Goal: Task Accomplishment & Management: Complete application form

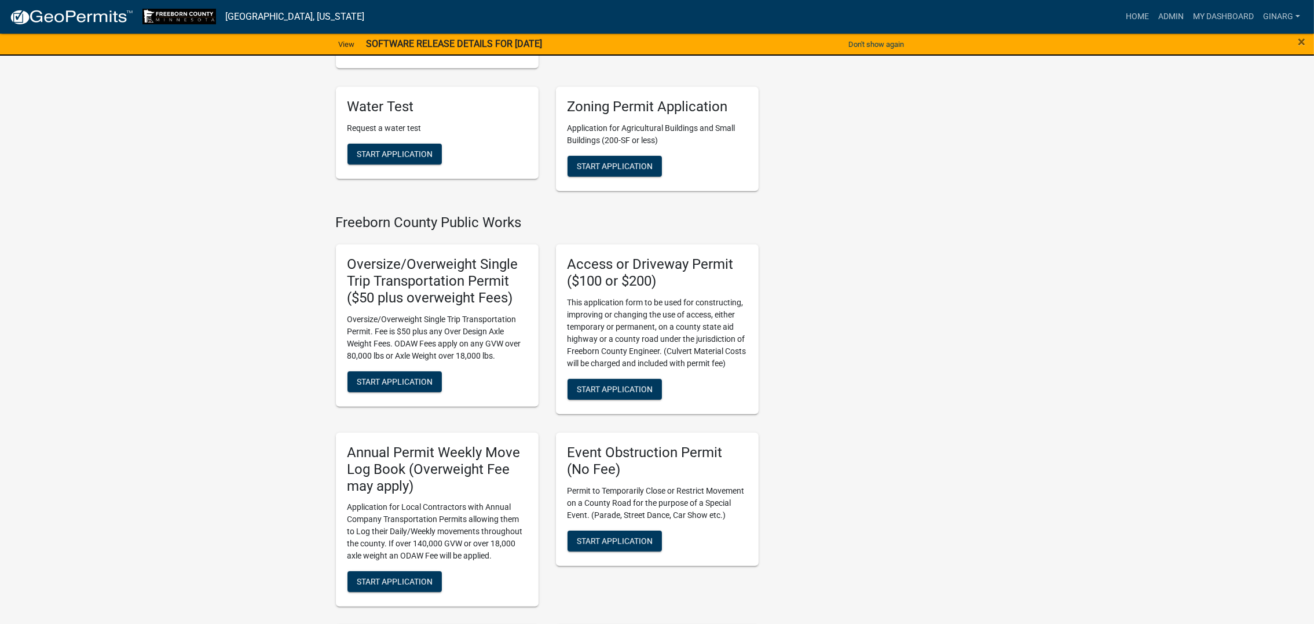
scroll to position [955, 0]
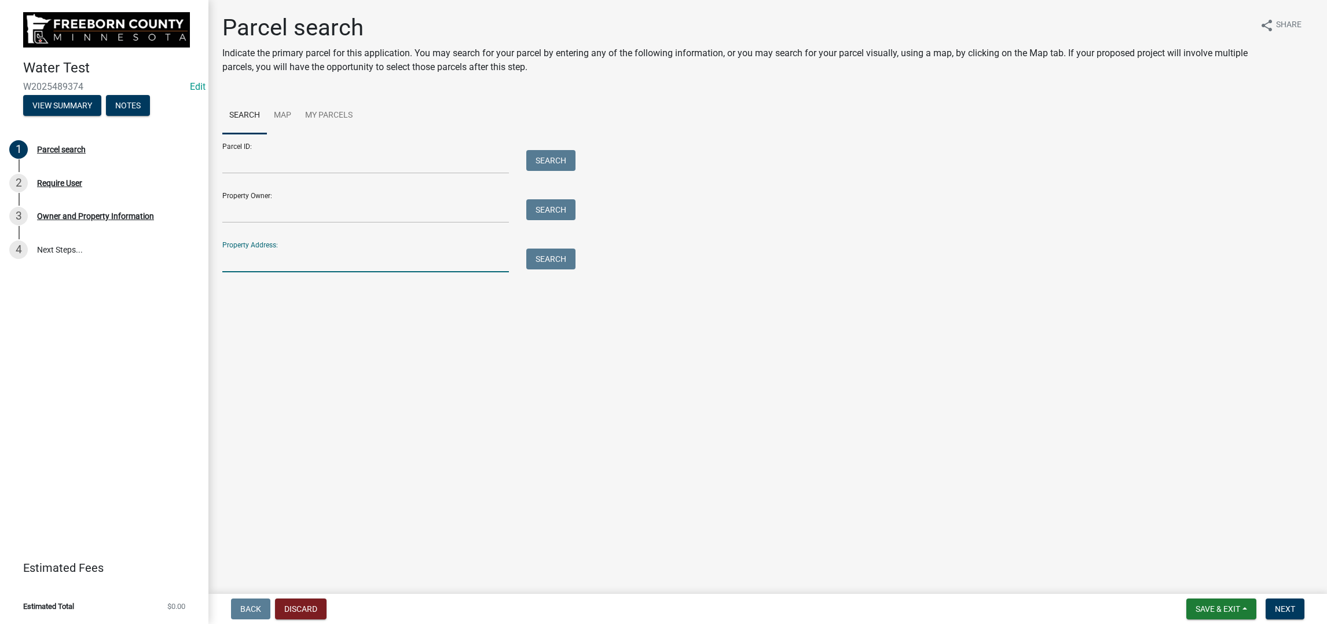
click at [273, 272] on input "Property Address:" at bounding box center [365, 260] width 287 height 24
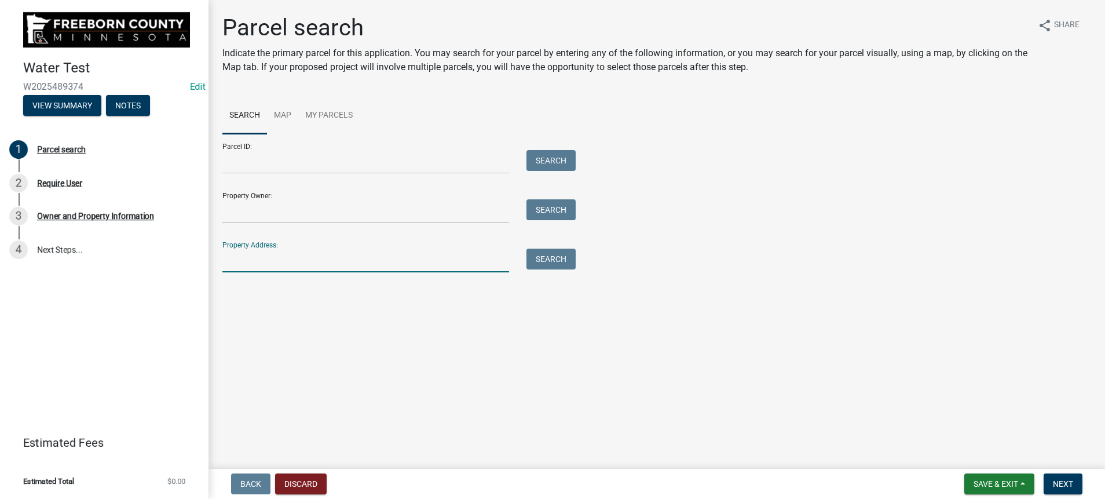
click at [257, 272] on input "Property Address:" at bounding box center [365, 260] width 287 height 24
type input "1013 9th"
click at [557, 269] on button "Search" at bounding box center [550, 258] width 49 height 21
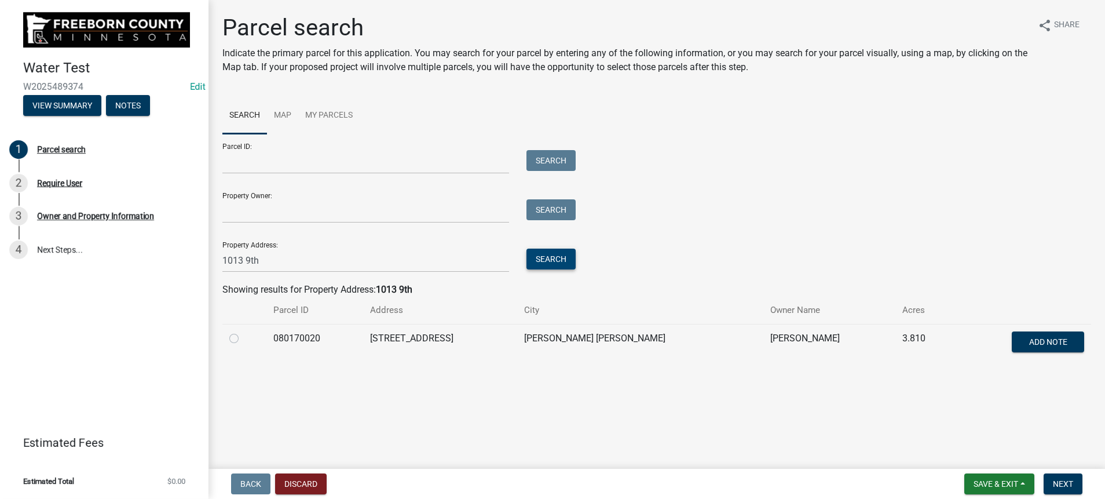
scroll to position [168, 0]
click at [243, 331] on label at bounding box center [243, 331] width 0 height 0
click at [243, 339] on input "radio" at bounding box center [247, 335] width 8 height 8
radio input "true"
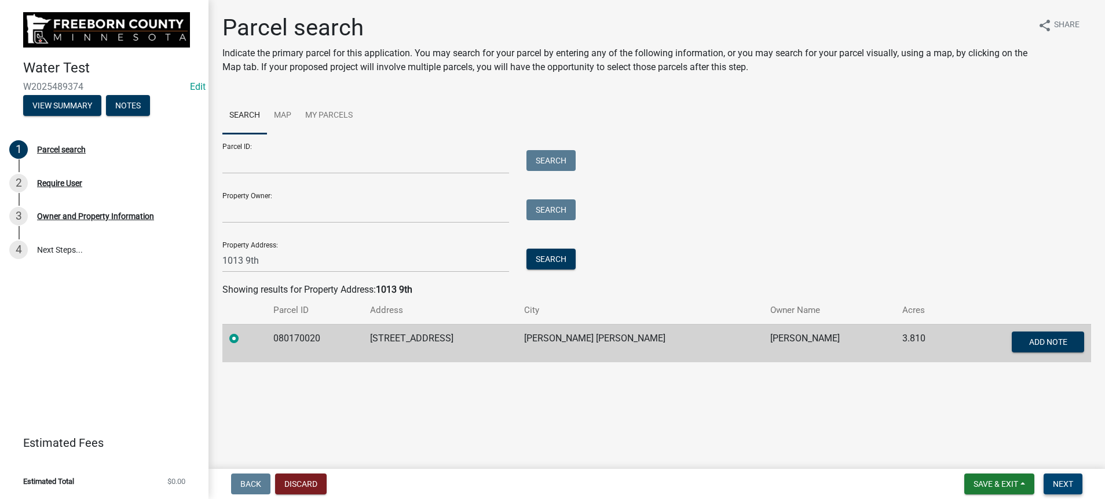
click at [611, 479] on span "Next" at bounding box center [1063, 483] width 20 height 9
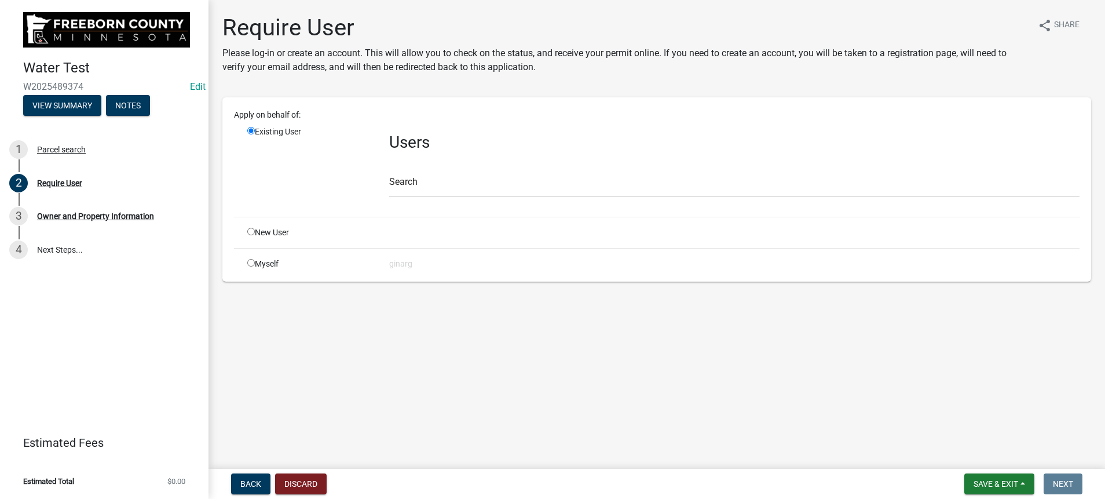
scroll to position [27, 0]
click at [255, 266] on input "radio" at bounding box center [251, 263] width 8 height 8
radio input "true"
radio input "false"
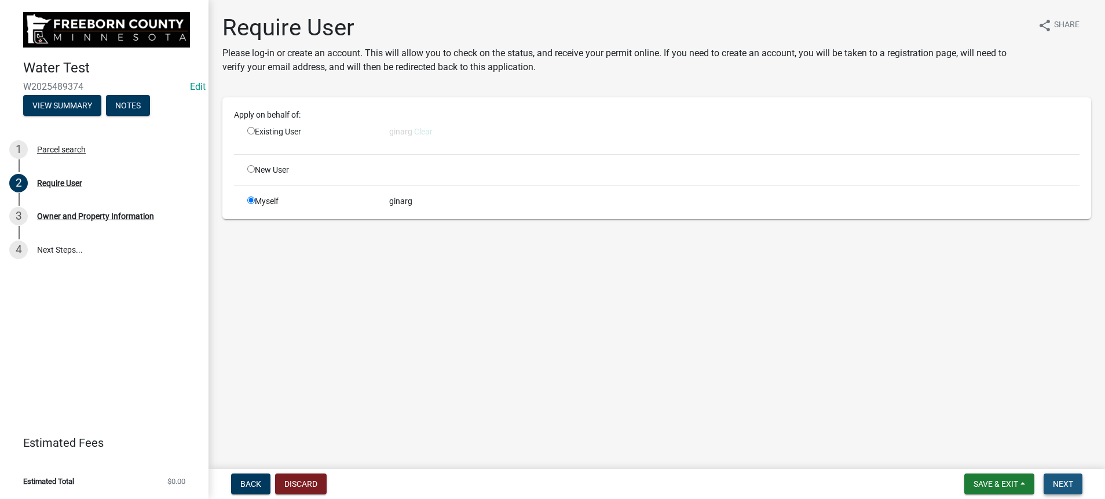
click at [611, 473] on button "Next" at bounding box center [1062, 483] width 39 height 21
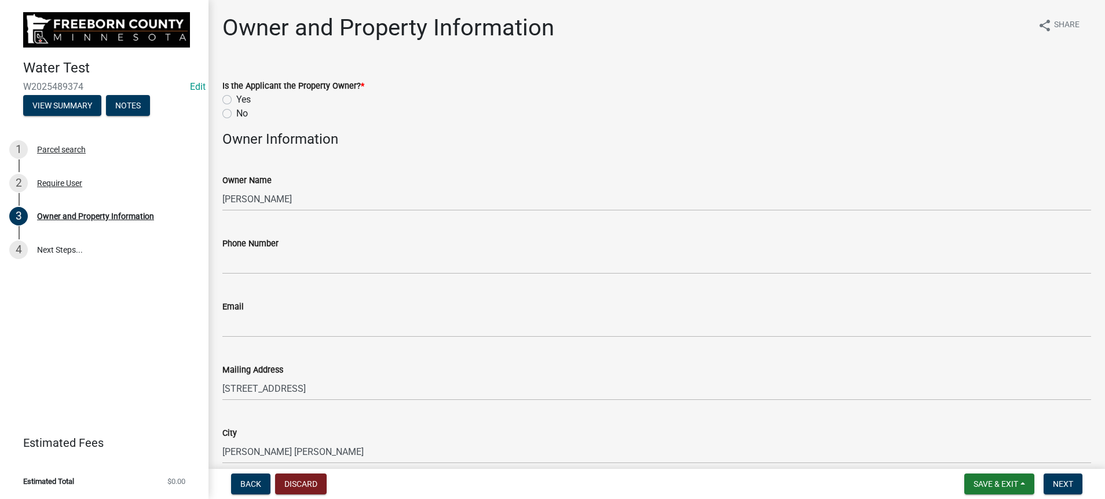
click at [239, 107] on label "Yes" at bounding box center [243, 100] width 14 height 14
click at [239, 100] on input "Yes" at bounding box center [240, 97] width 8 height 8
radio input "true"
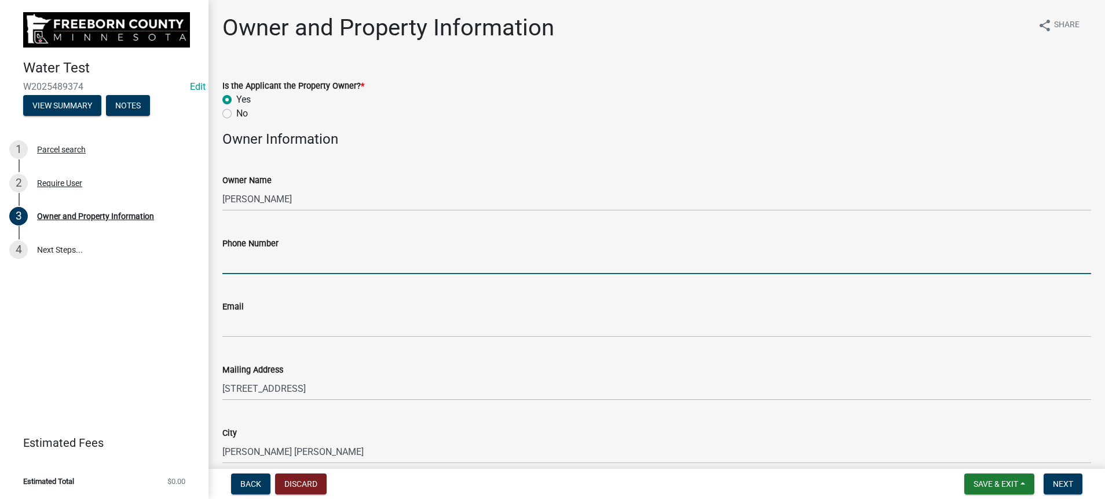
click at [287, 274] on input "Phone Number" at bounding box center [656, 262] width 869 height 24
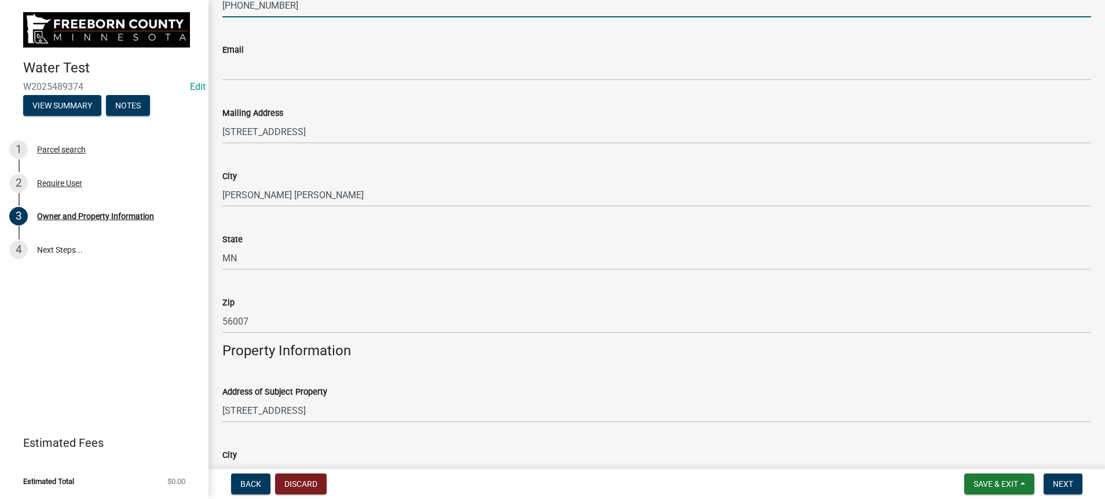
scroll to position [260, 0]
type input "507-402-2352"
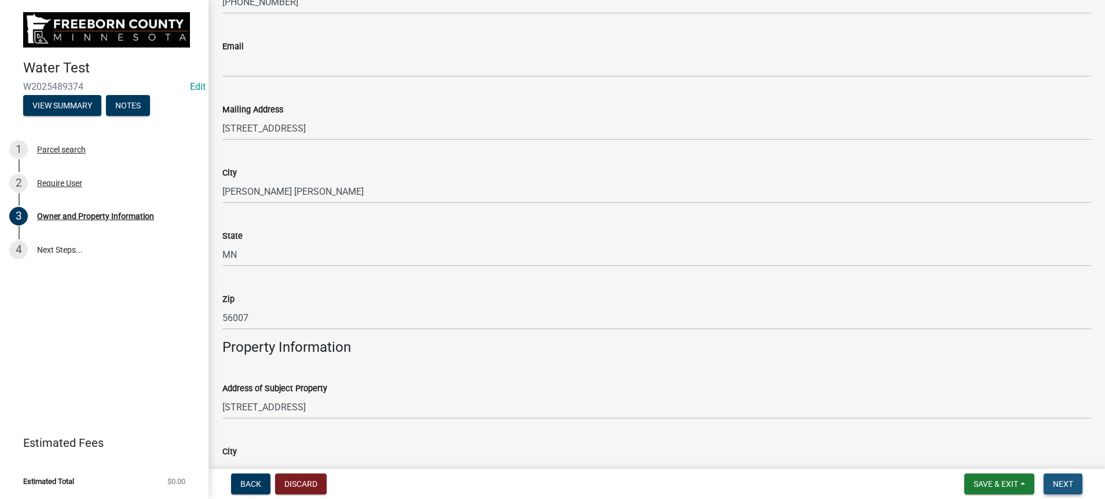
click at [611, 479] on span "Next" at bounding box center [1063, 483] width 20 height 9
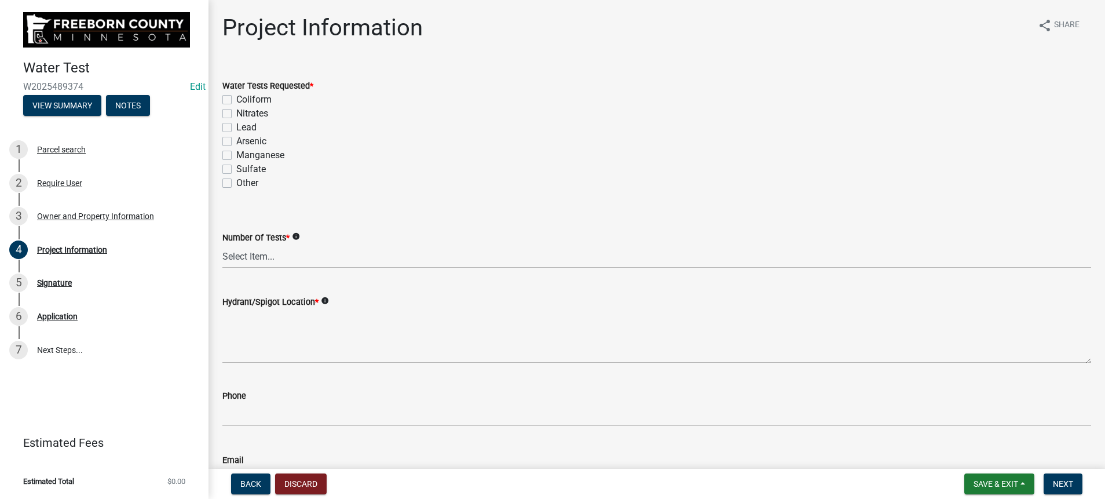
click at [236, 107] on label "Coliform" at bounding box center [253, 100] width 35 height 14
click at [236, 100] on input "Coliform" at bounding box center [240, 97] width 8 height 8
checkbox input "true"
checkbox input "false"
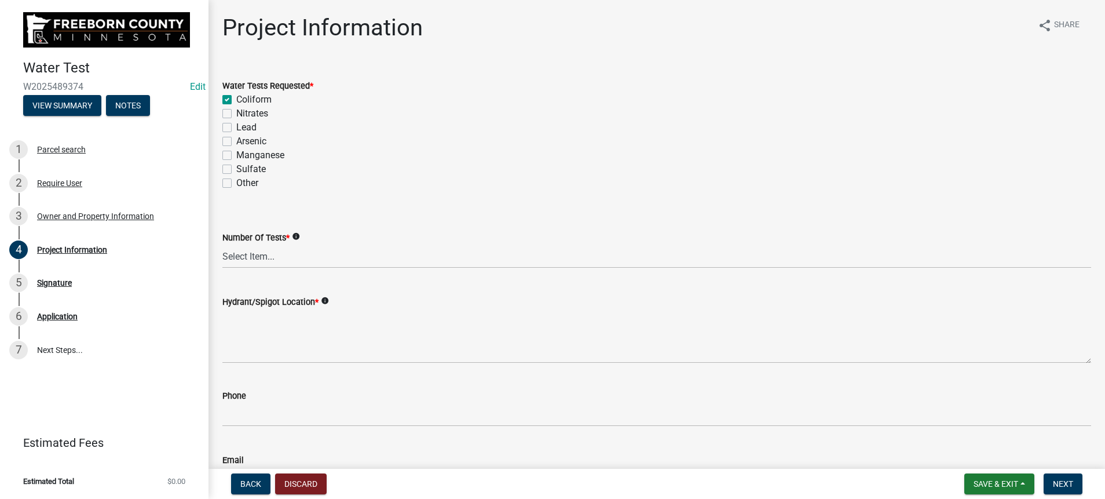
checkbox input "false"
click at [236, 120] on label "Nitrates" at bounding box center [252, 114] width 32 height 14
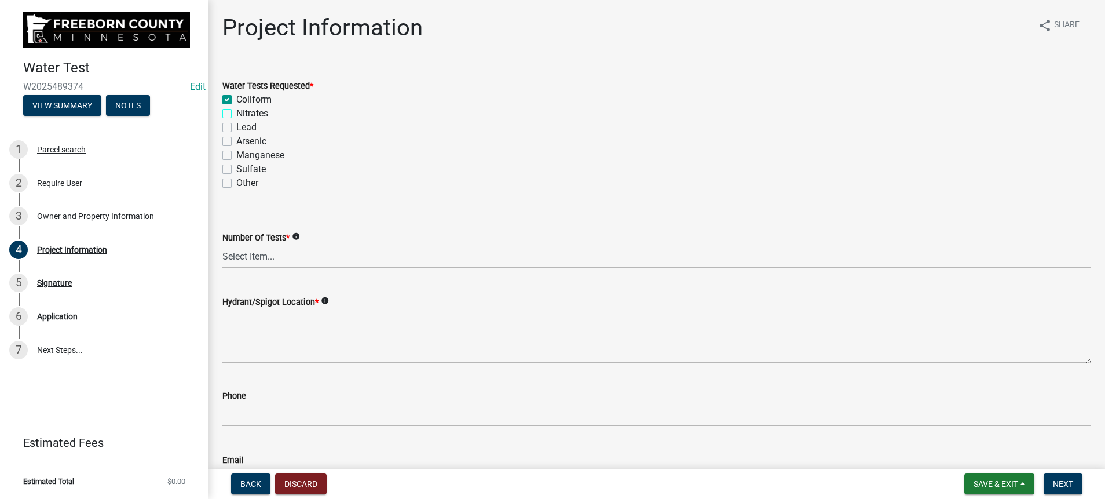
click at [236, 114] on input "Nitrates" at bounding box center [240, 111] width 8 height 8
checkbox input "true"
checkbox input "false"
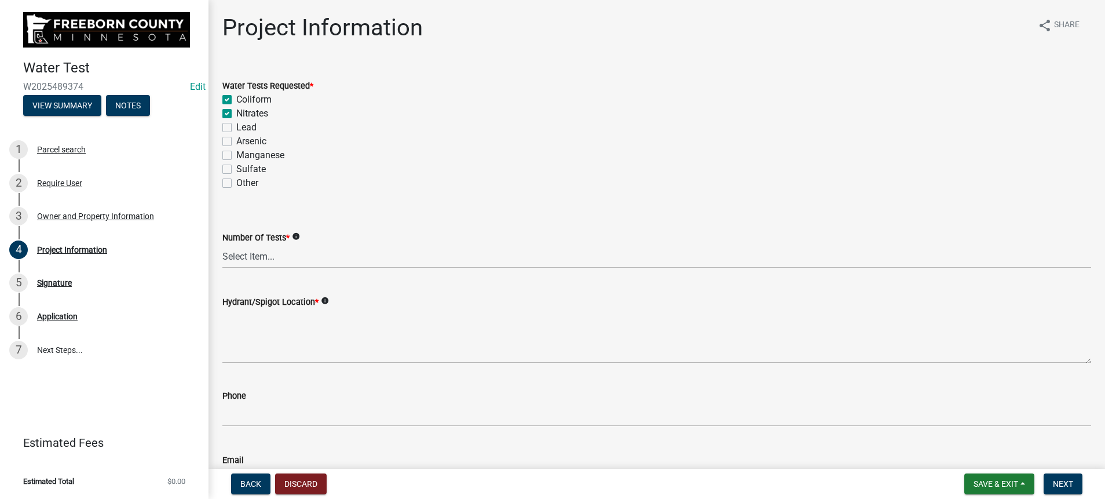
checkbox input "false"
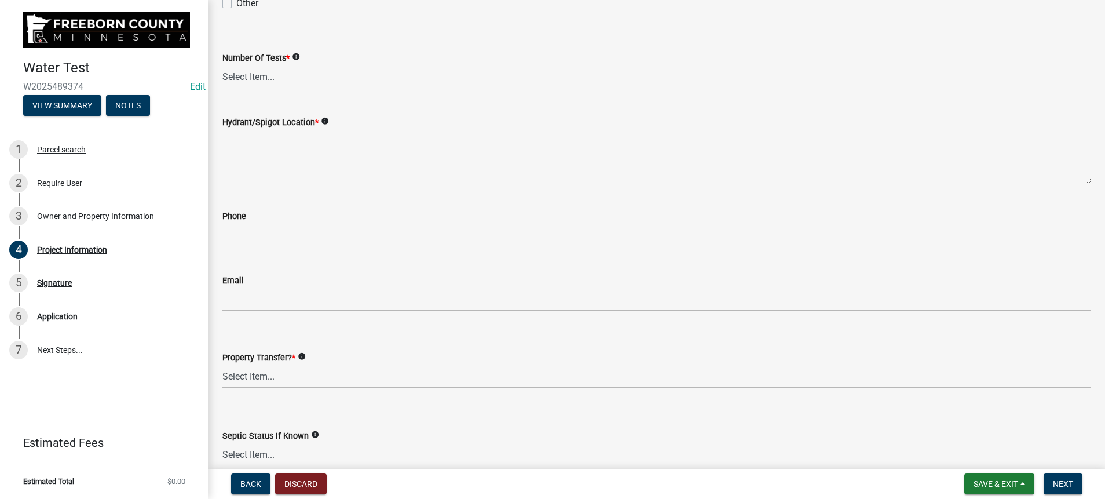
scroll to position [260, 0]
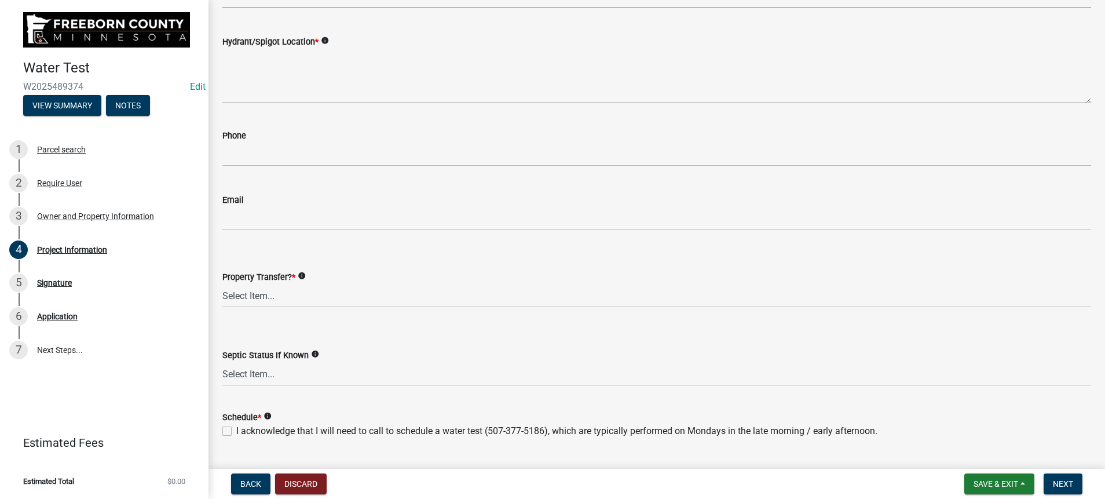
select select "70d30e12-08da-45a9-9803-49605a53e58e"
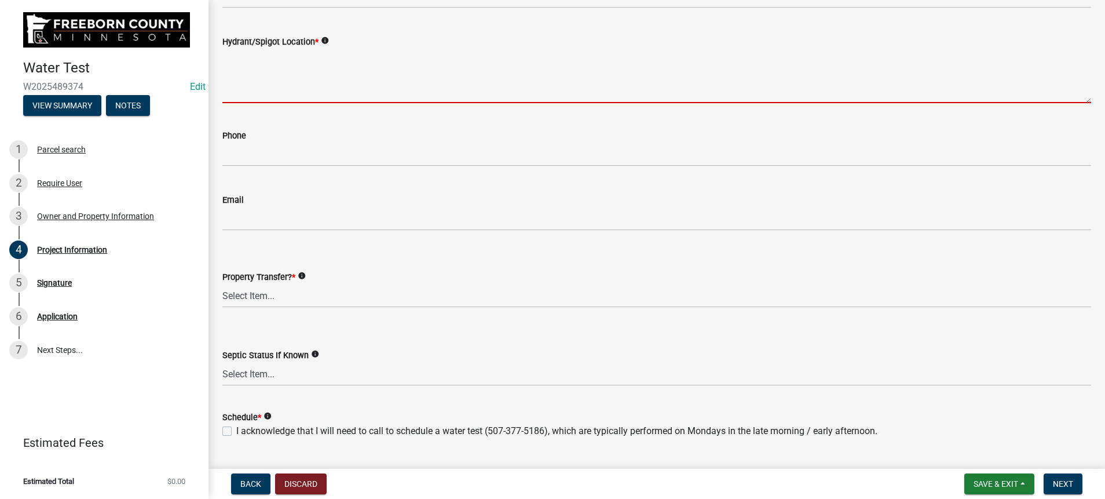
click at [254, 103] on textarea "Hydrant/Spigot Location *" at bounding box center [656, 76] width 869 height 54
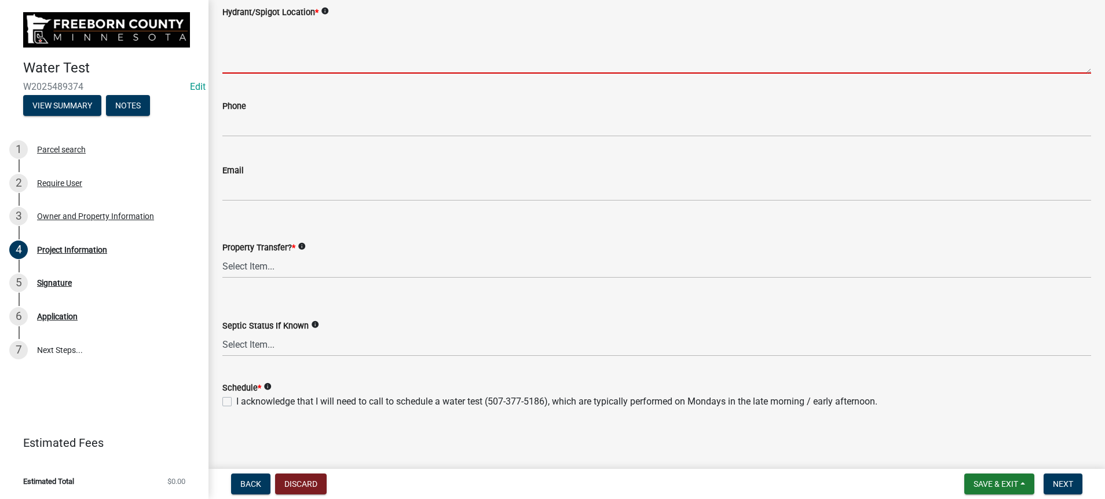
scroll to position [521, 0]
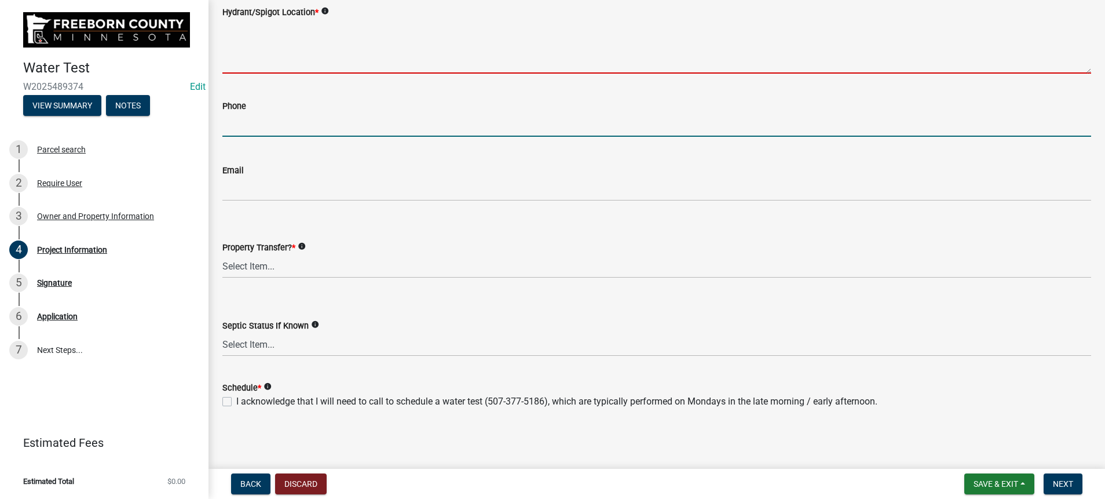
click at [235, 113] on input "text" at bounding box center [656, 125] width 869 height 24
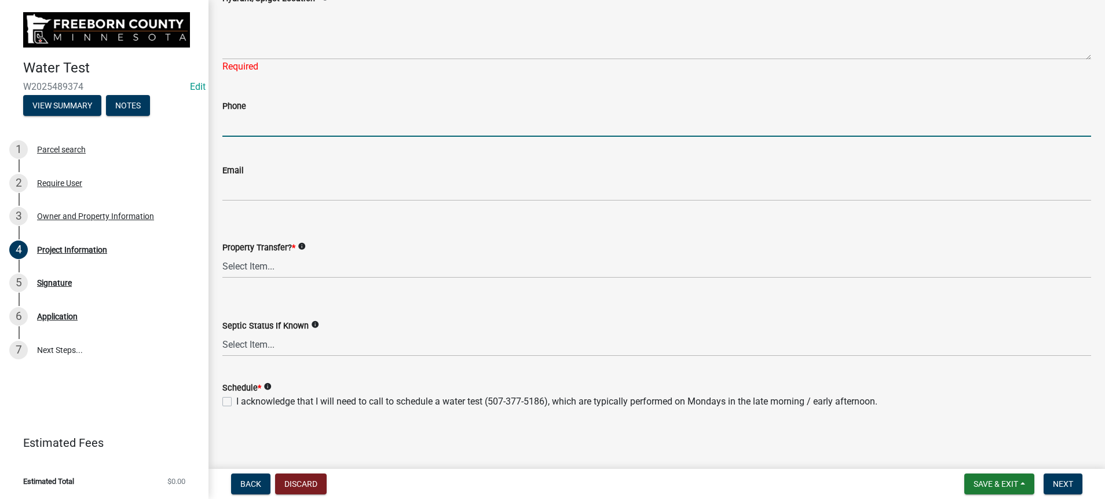
scroll to position [347, 0]
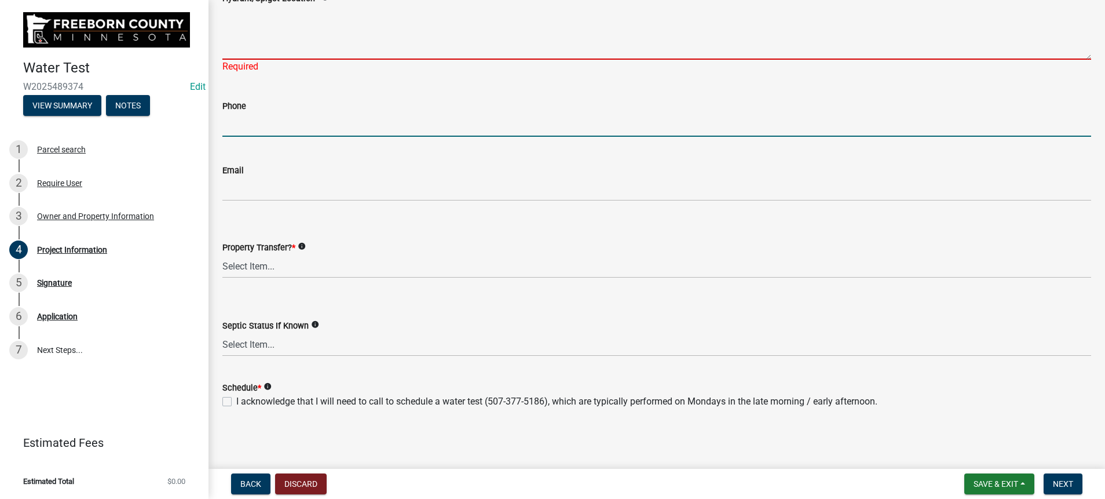
click at [231, 60] on textarea "Hydrant/Spigot Location *" at bounding box center [656, 32] width 869 height 54
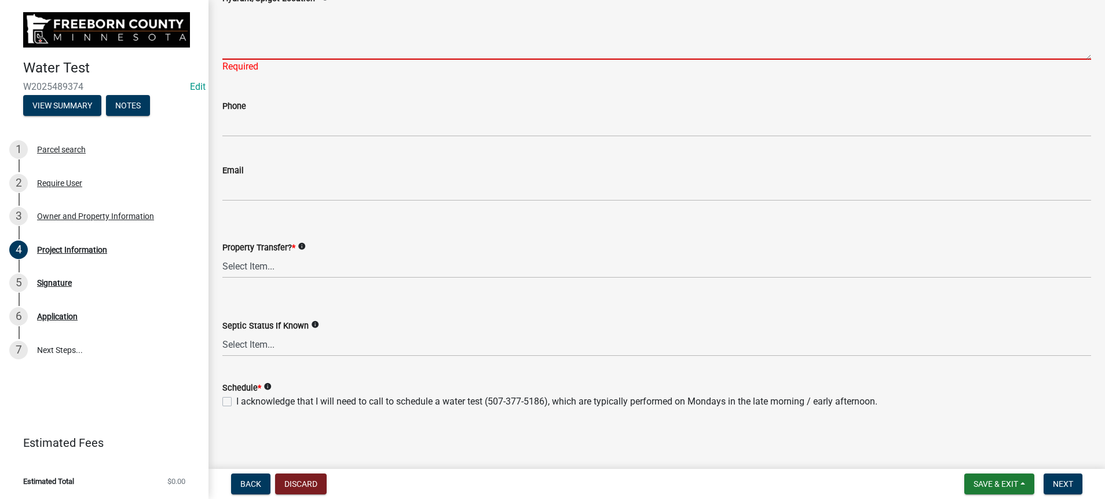
scroll to position [687, 0]
click at [332, 240] on div "Property Transfer? * info Select Item... Yes No" at bounding box center [656, 259] width 869 height 38
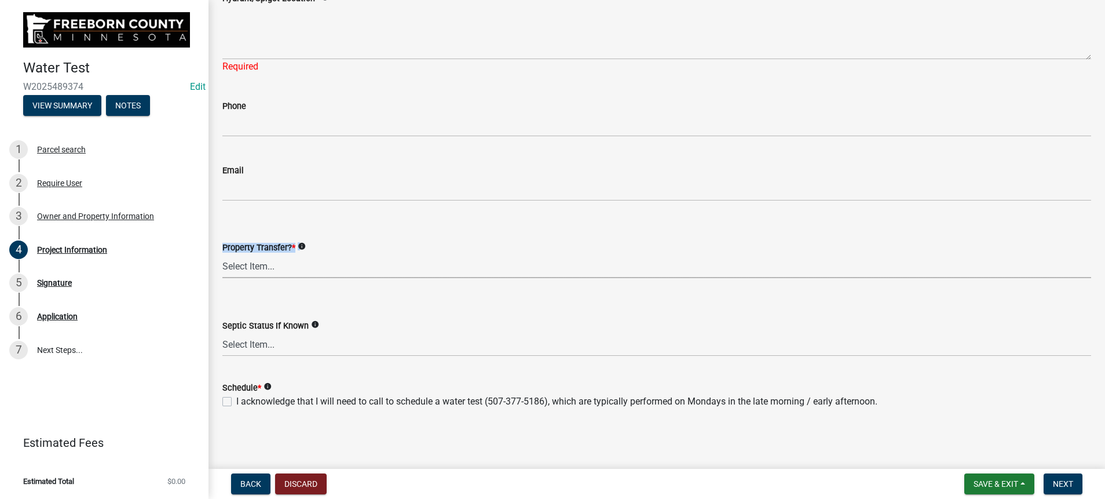
drag, startPoint x: 332, startPoint y: 148, endPoint x: 320, endPoint y: 163, distance: 19.4
click at [320, 254] on select "Select Item... Yes No" at bounding box center [656, 266] width 869 height 24
click at [229, 254] on select "Select Item... Yes No" at bounding box center [656, 266] width 869 height 24
select select "4d7cd8c3-d58f-42af-93eb-f10333895f45"
click at [236, 394] on label "I acknowledge that I will need to call to schedule a water test (507-377-5186),…" at bounding box center [556, 401] width 641 height 14
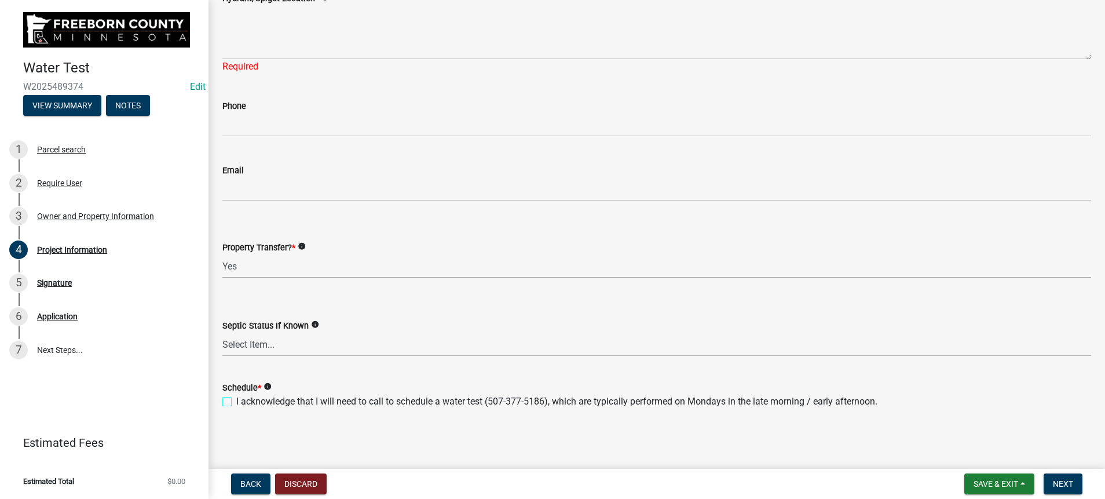
click at [236, 394] on input "I acknowledge that I will need to call to schedule a water test (507-377-5186),…" at bounding box center [240, 398] width 8 height 8
checkbox input "true"
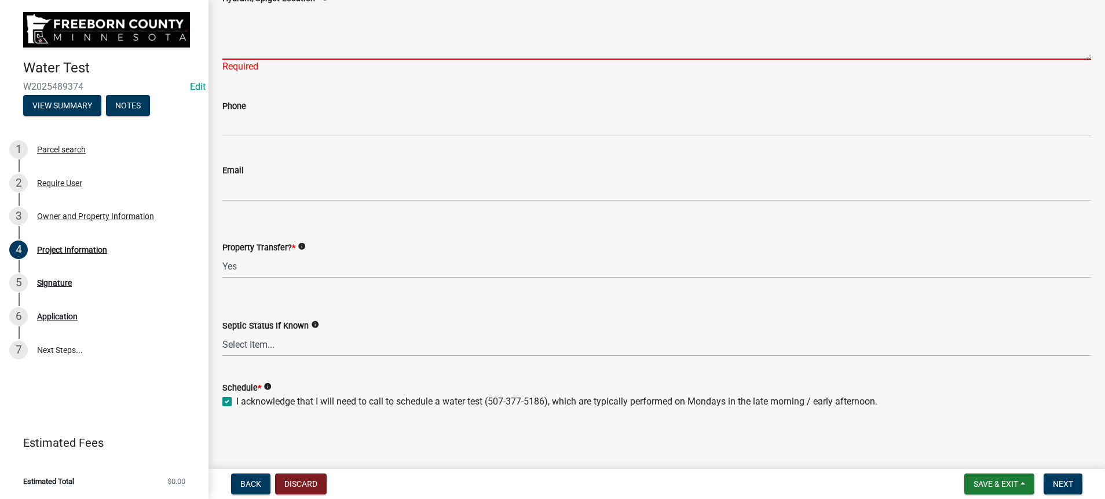
click at [270, 60] on textarea "Hydrant/Spigot Location *" at bounding box center [656, 32] width 869 height 54
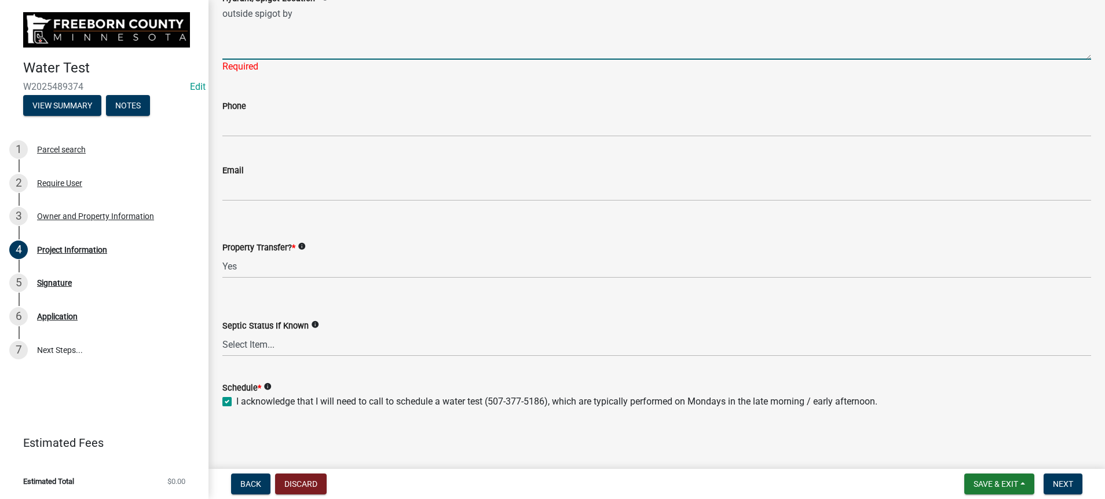
type textarea "outside spigot by"
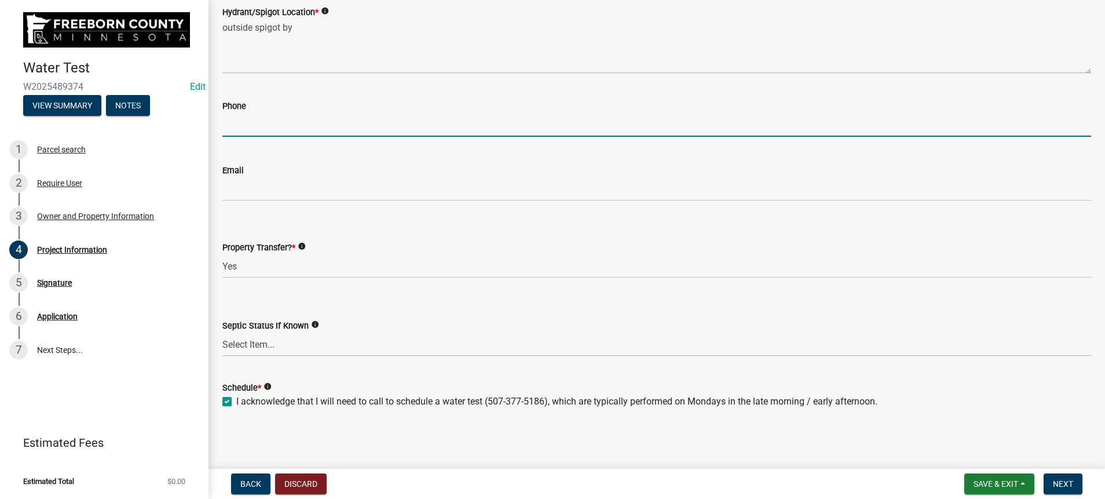
click at [249, 137] on input "text" at bounding box center [656, 125] width 869 height 24
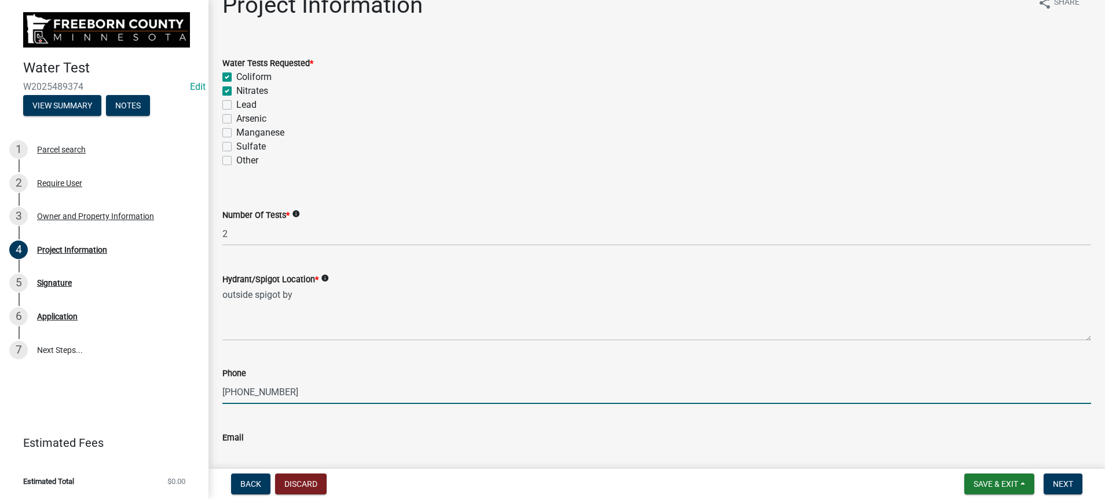
scroll to position [0, 0]
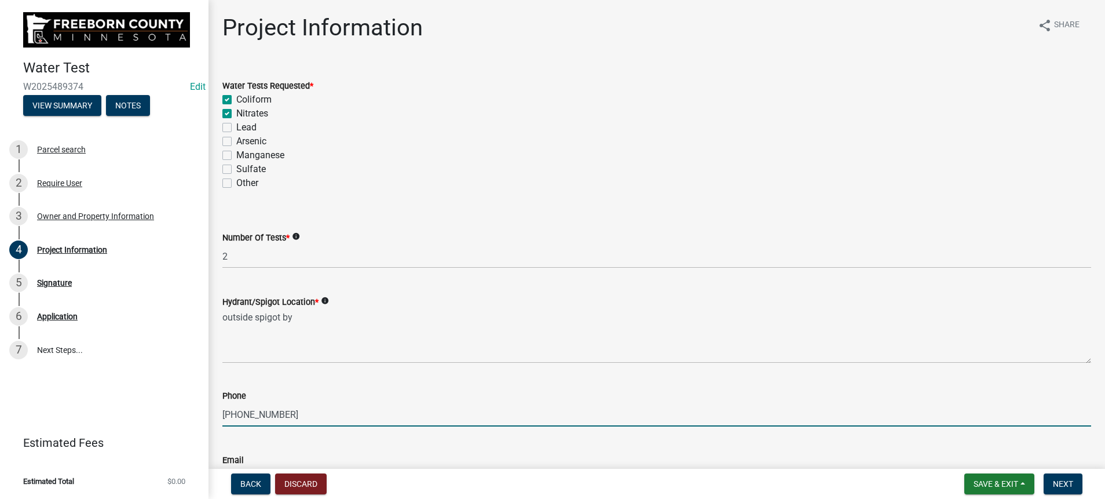
type input "5074022352"
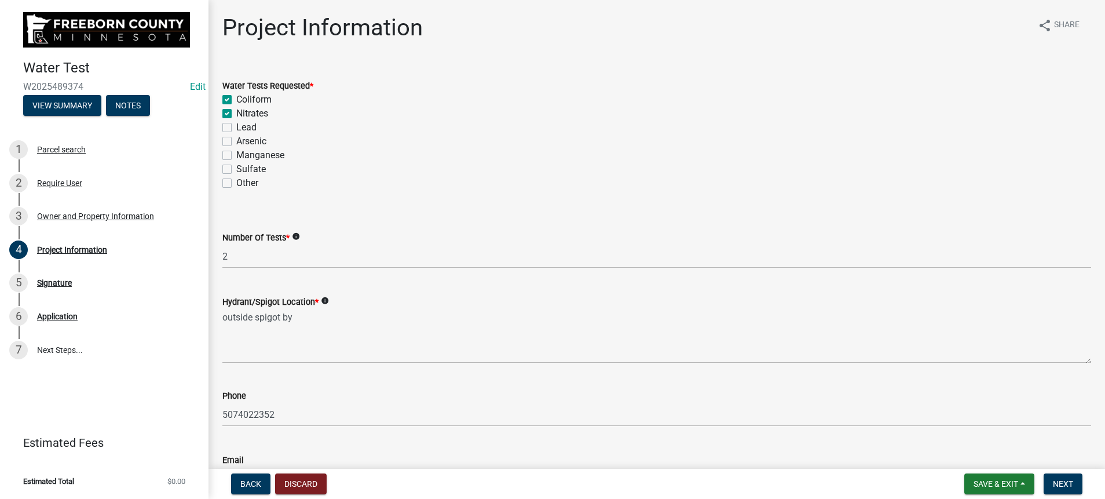
click at [238, 134] on label "Lead" at bounding box center [246, 127] width 20 height 14
click at [238, 128] on input "Lead" at bounding box center [240, 124] width 8 height 8
checkbox input "true"
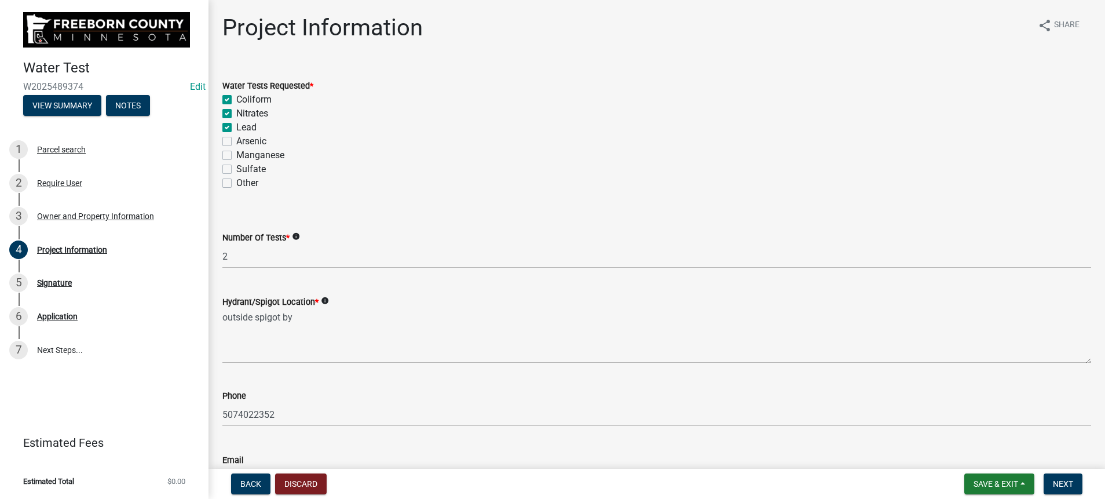
checkbox input "true"
checkbox input "false"
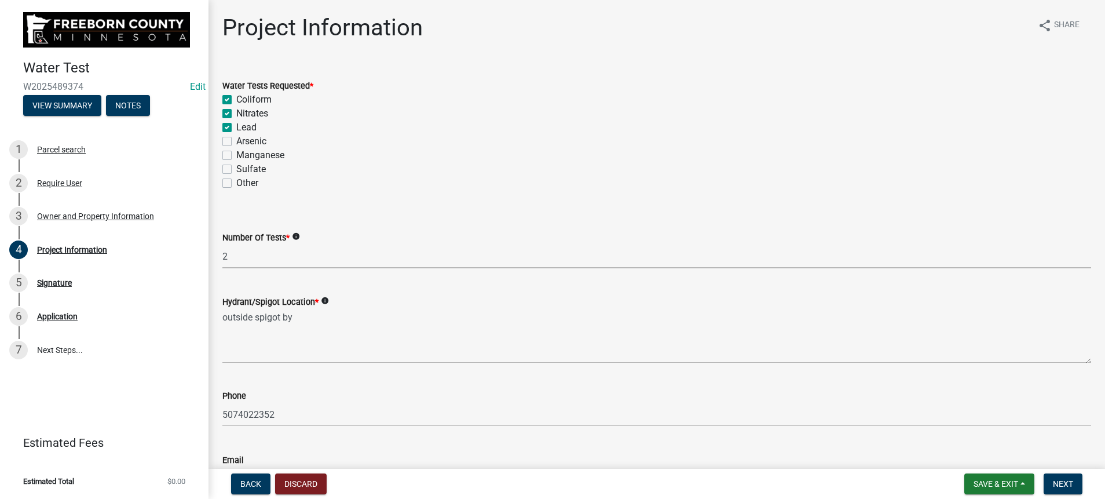
click at [273, 268] on select "Select Item... 1 2 3 4 5 6" at bounding box center [656, 256] width 869 height 24
click at [229, 268] on select "Select Item... 1 2 3 4 5 6" at bounding box center [656, 256] width 869 height 24
select select "9f3abf1d-a7be-4a09-95f8-2d2f8f2d1057"
click at [408, 200] on wm-data-entity-input "Water Tests Requested * Coliform Nitrates Lead Arsenic Manganese Sulfate Other" at bounding box center [656, 133] width 869 height 136
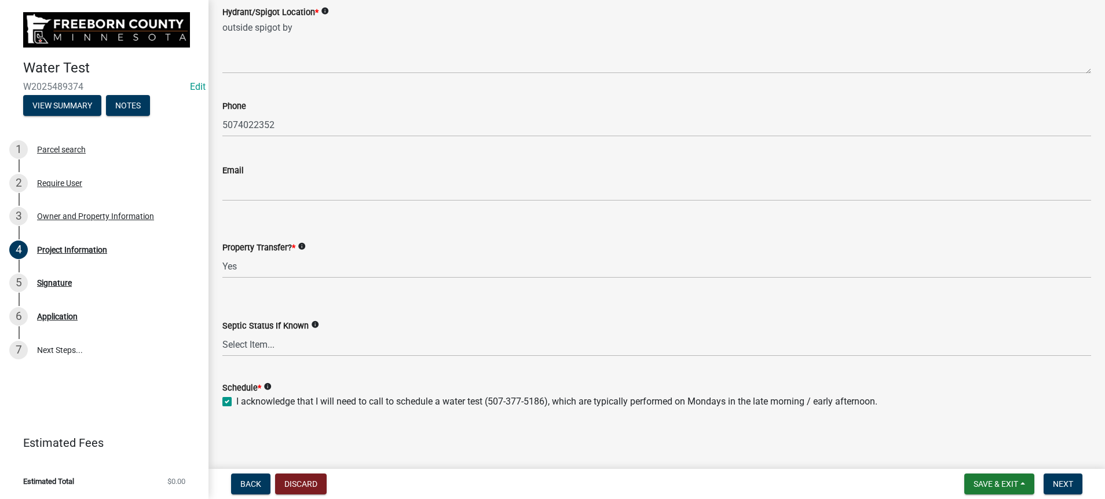
scroll to position [347, 0]
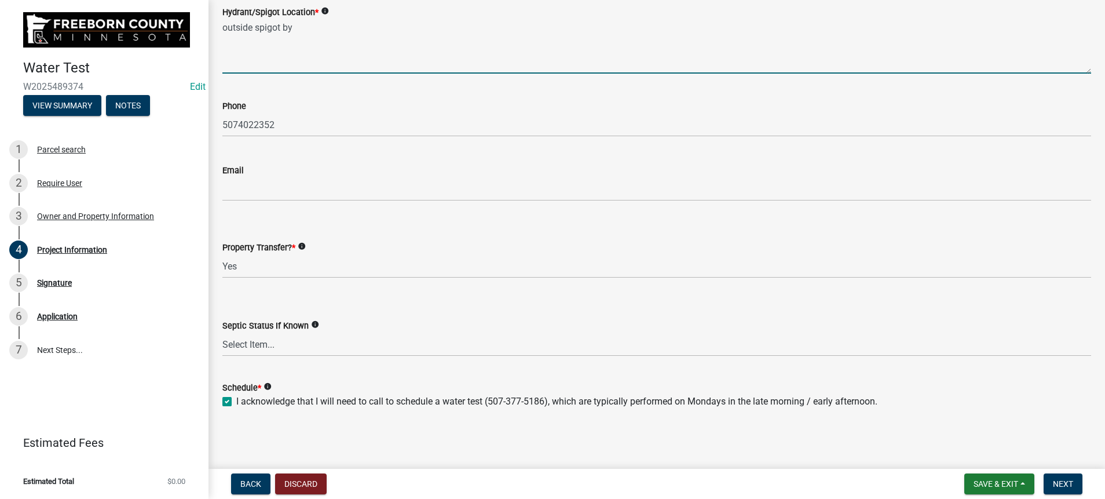
drag, startPoint x: 338, startPoint y: 133, endPoint x: 217, endPoint y: 127, distance: 120.6
click at [217, 127] on div "Project Information share Share Water Tests Requested * Coliform Nitrates Lead …" at bounding box center [656, 76] width 896 height 705
type textarea "kitchen"
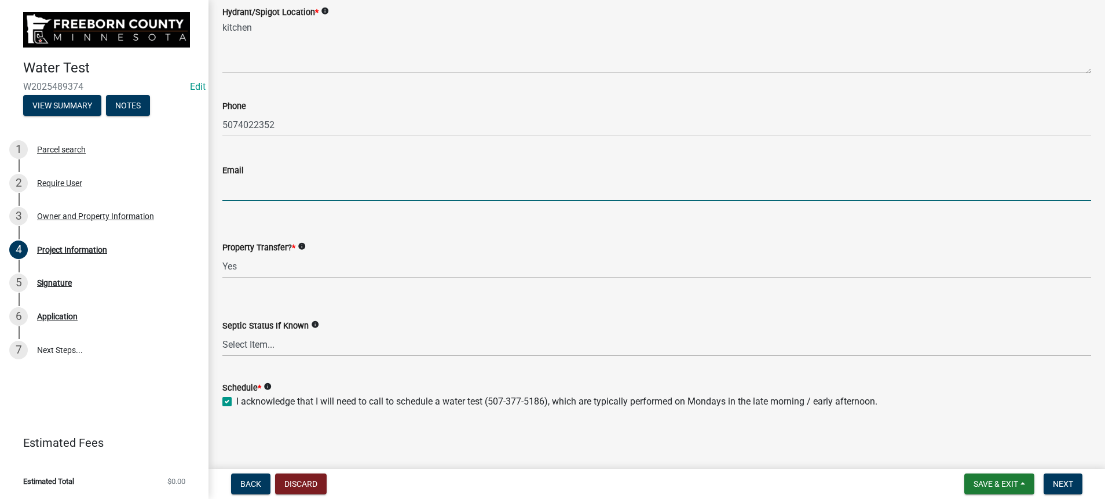
click at [255, 201] on input "Email" at bounding box center [656, 189] width 869 height 24
type input "loren_sprague@hotmail.com"
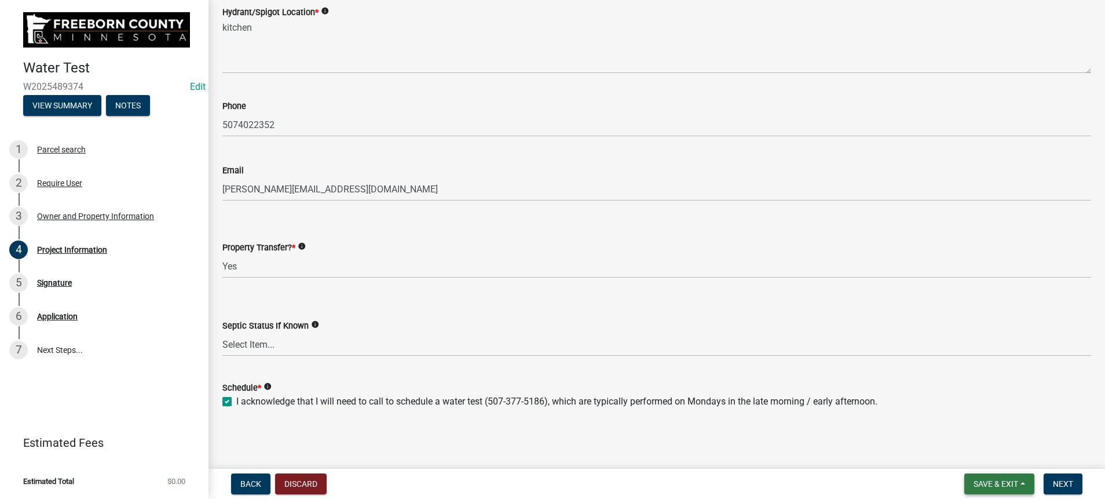
drag, startPoint x: 961, startPoint y: 471, endPoint x: 946, endPoint y: 468, distance: 14.7
click at [611, 479] on span "Save & Exit" at bounding box center [995, 483] width 45 height 9
click at [611, 473] on button "Next" at bounding box center [1062, 483] width 39 height 21
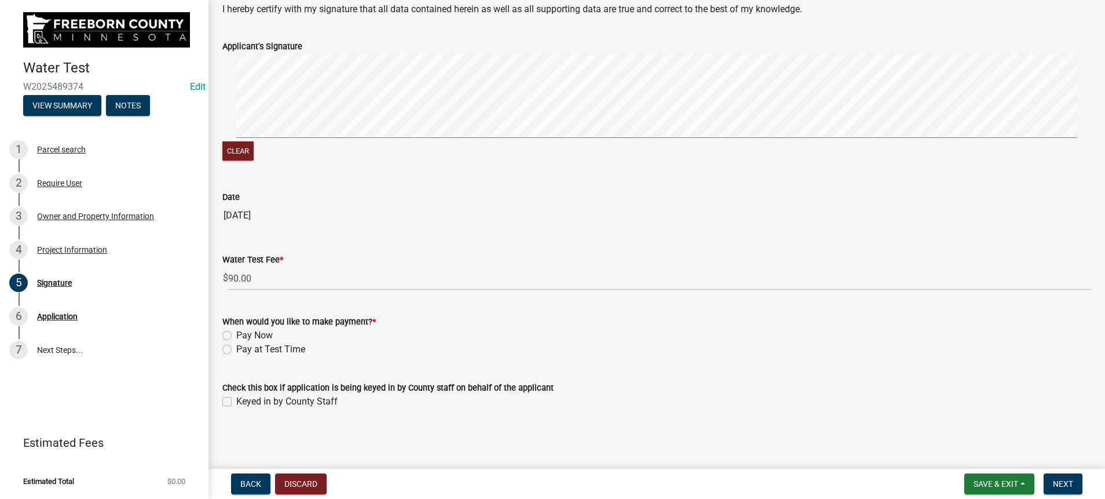
scroll to position [174, 0]
click at [236, 356] on label "Pay at Test Time" at bounding box center [270, 349] width 69 height 14
click at [236, 350] on input "Pay at Test Time" at bounding box center [240, 346] width 8 height 8
radio input "true"
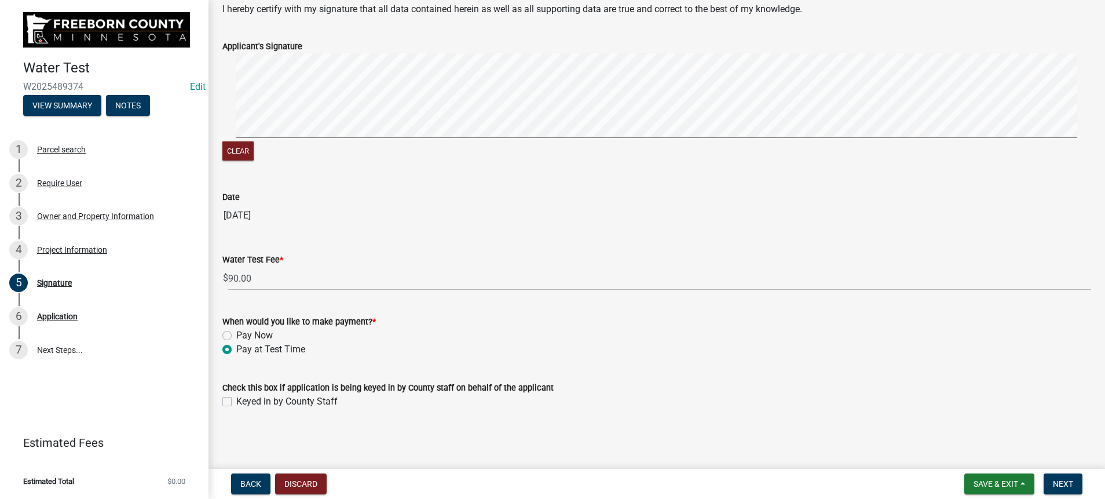
click at [236, 394] on label "Keyed in by County Staff" at bounding box center [286, 401] width 101 height 14
click at [236, 394] on input "Keyed in by County Staff" at bounding box center [240, 398] width 8 height 8
checkbox input "true"
click at [611, 479] on span "Next" at bounding box center [1063, 483] width 20 height 9
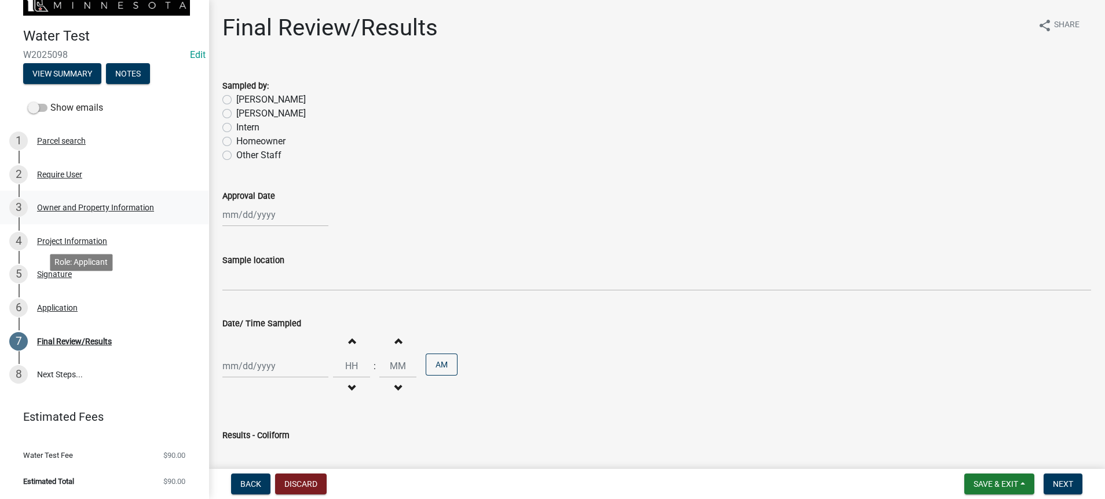
scroll to position [343, 0]
drag, startPoint x: 96, startPoint y: 177, endPoint x: 166, endPoint y: 149, distance: 75.4
click at [78, 303] on div "Application" at bounding box center [57, 307] width 41 height 8
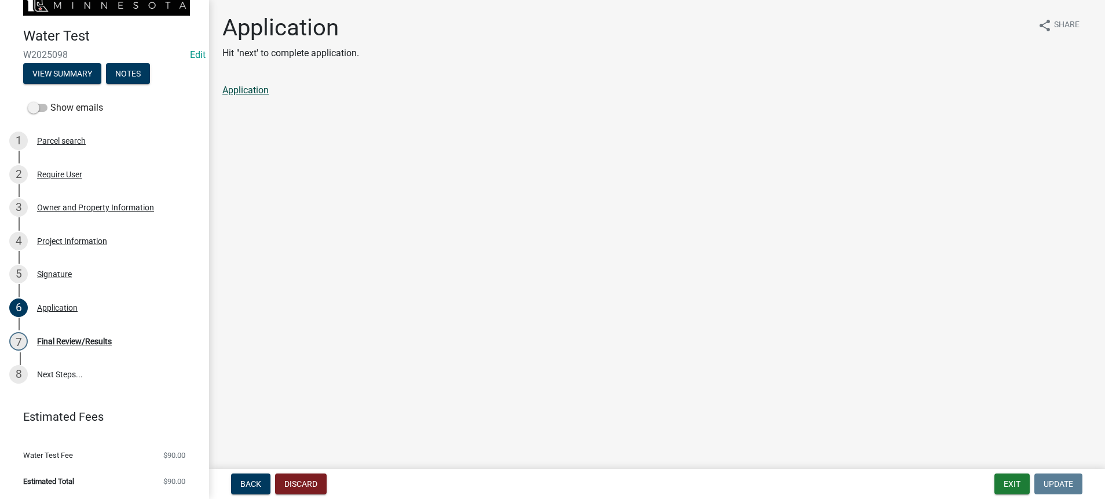
click at [269, 96] on link "Application" at bounding box center [245, 90] width 46 height 11
click at [110, 211] on div "Owner and Property Information" at bounding box center [95, 207] width 117 height 8
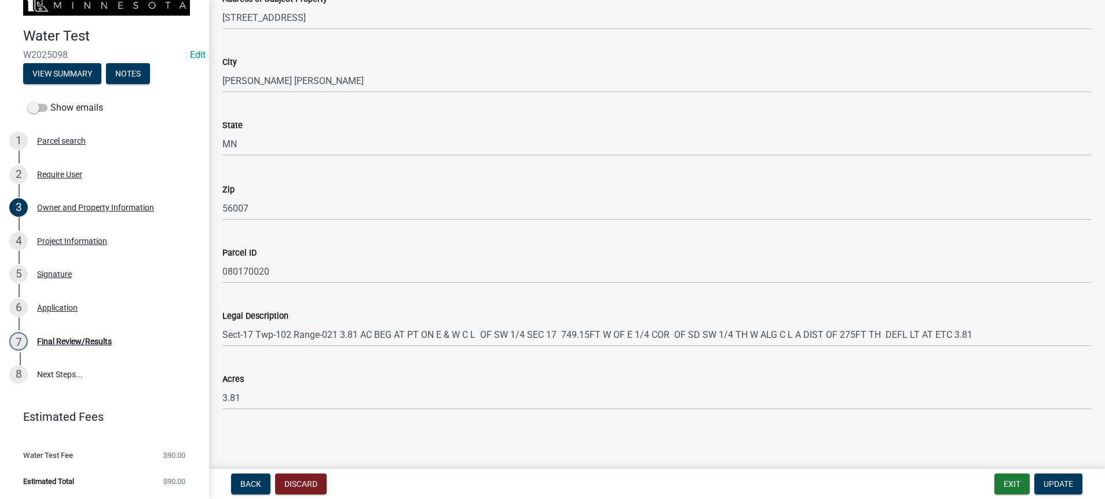
scroll to position [1179, 0]
click at [90, 211] on div "Owner and Property Information" at bounding box center [95, 207] width 117 height 8
click at [91, 245] on div "Project Information" at bounding box center [72, 241] width 70 height 8
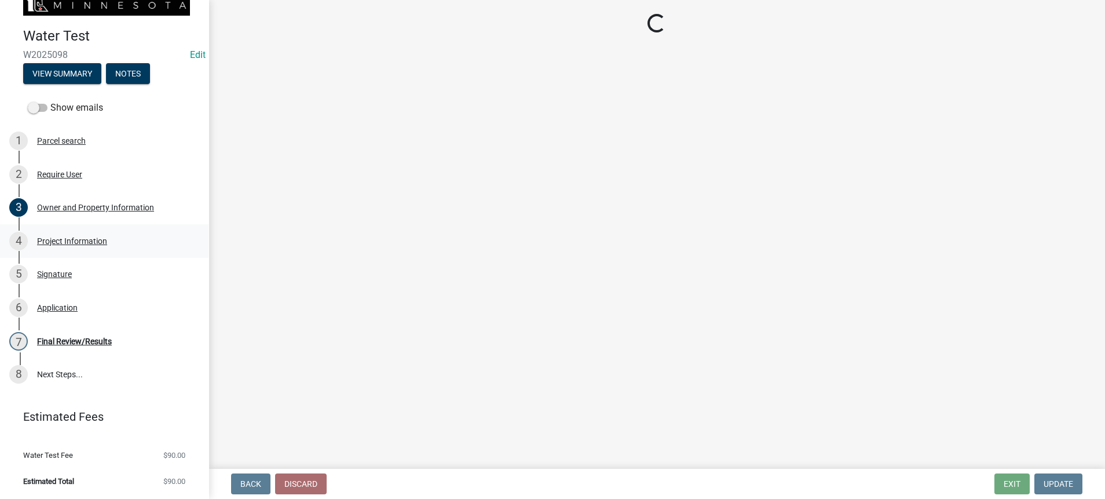
scroll to position [0, 0]
select select "9f3abf1d-a7be-4a09-95f8-2d2f8f2d1057"
select select "4d7cd8c3-d58f-42af-93eb-f10333895f45"
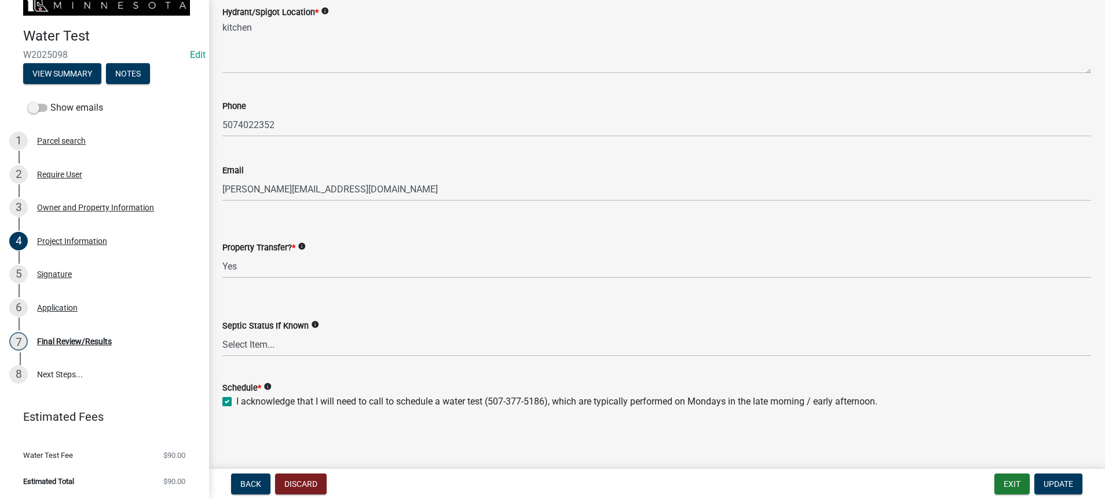
scroll to position [521, 0]
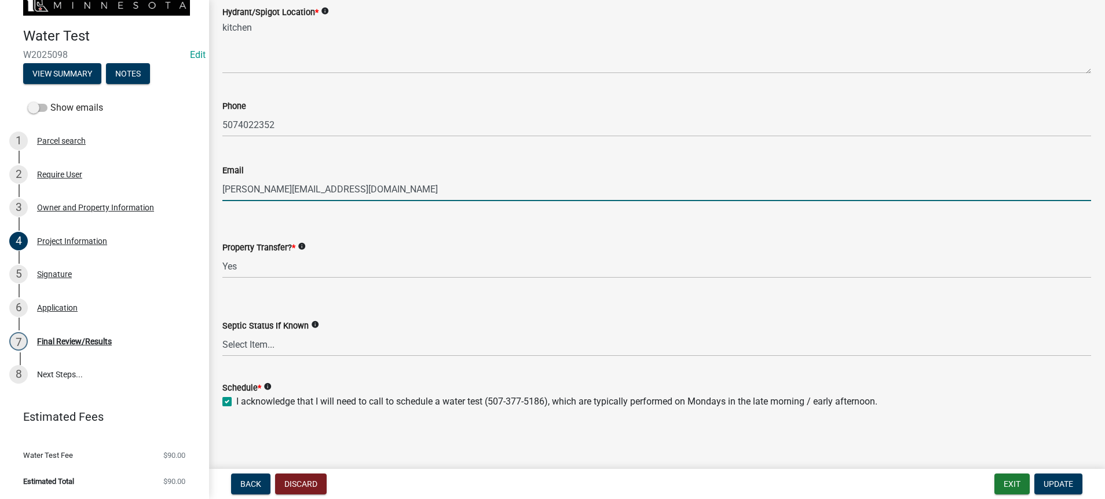
drag, startPoint x: 415, startPoint y: 196, endPoint x: 206, endPoint y: 185, distance: 208.8
click at [206, 185] on div "Water Test W2025098 Edit View Summary Notes Show emails 1 Parcel search 2 Requi…" at bounding box center [552, 249] width 1105 height 499
click at [86, 145] on div "Parcel search" at bounding box center [61, 141] width 49 height 8
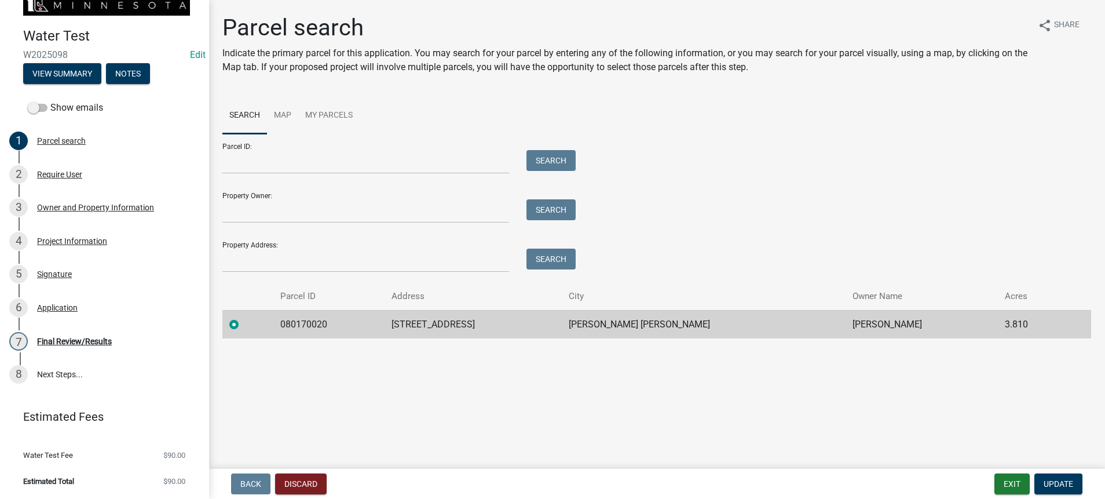
scroll to position [114, 0]
click at [82, 178] on div "Require User" at bounding box center [59, 174] width 45 height 8
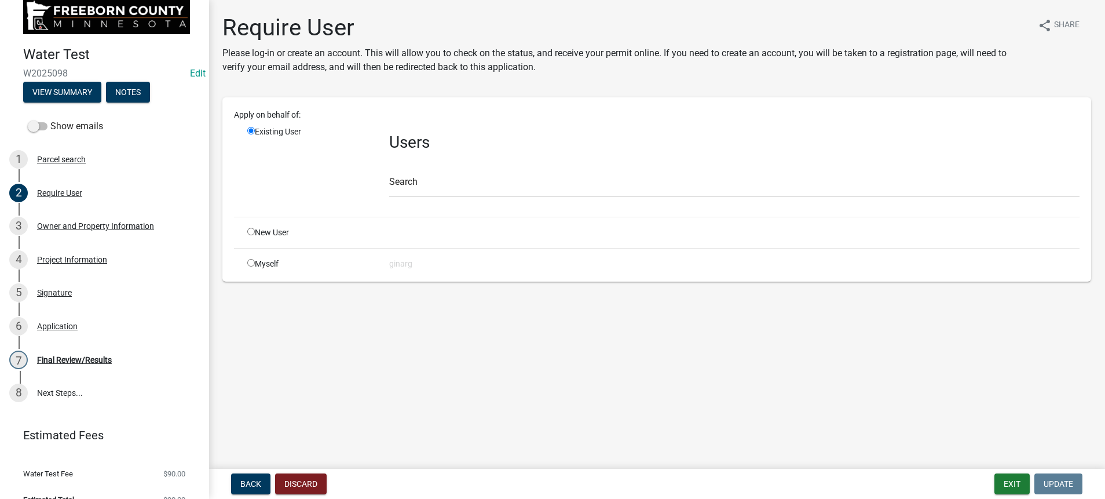
scroll to position [0, 0]
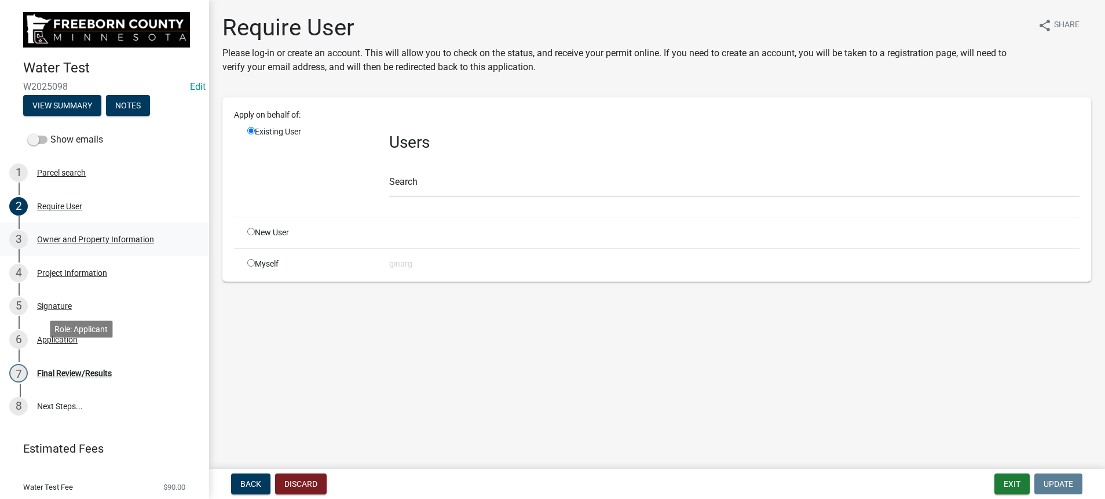
click at [99, 243] on div "Owner and Property Information" at bounding box center [95, 239] width 117 height 8
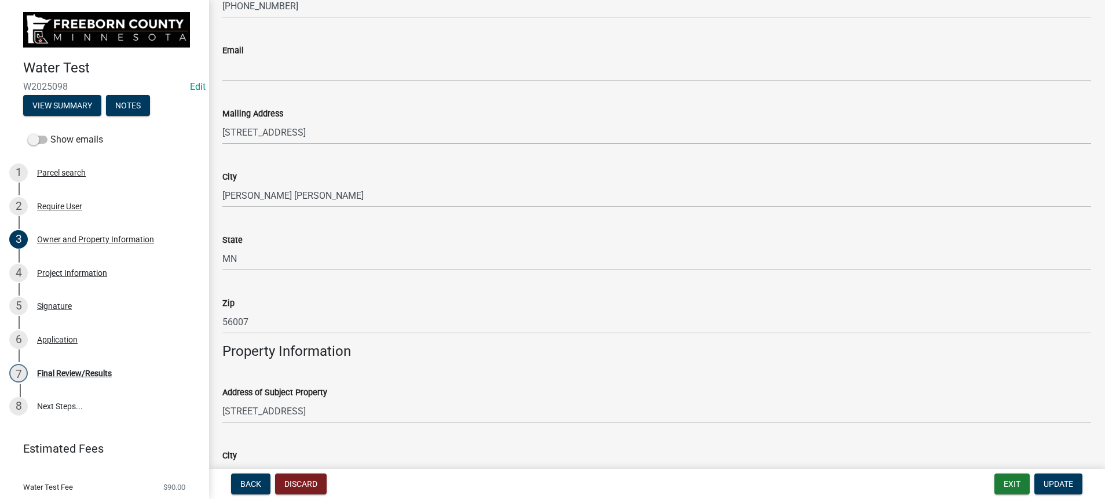
scroll to position [260, 0]
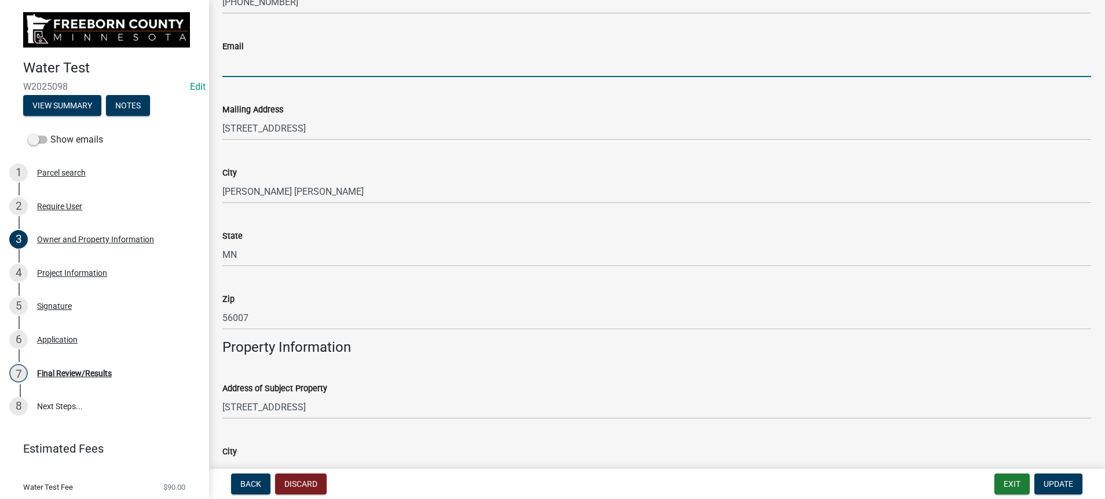
click at [244, 77] on input "Email" at bounding box center [656, 65] width 869 height 24
paste input "loren_sprague@hotmail.com"
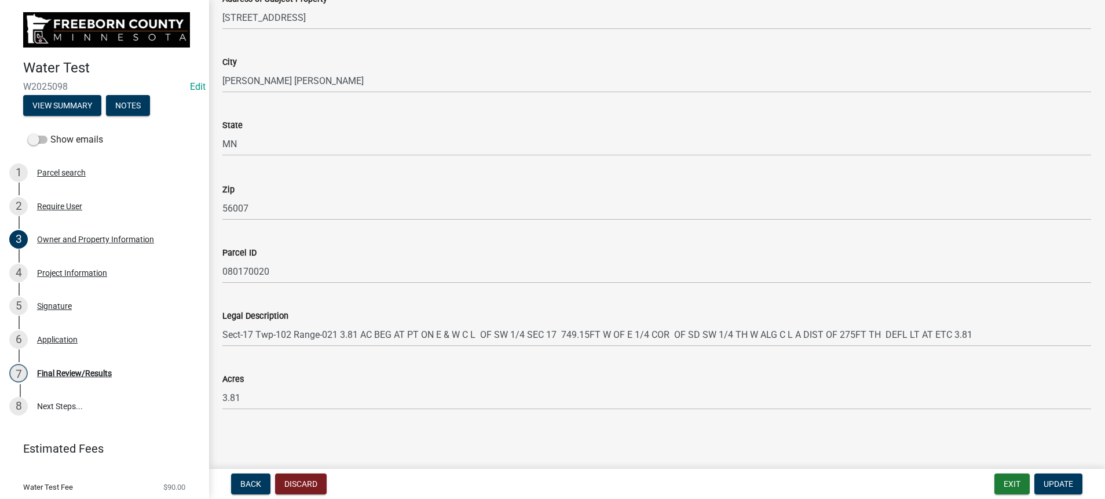
scroll to position [1129, 0]
type input "loren_sprague@hotmail.com"
drag, startPoint x: 83, startPoint y: 423, endPoint x: 102, endPoint y: 415, distance: 21.1
click at [84, 277] on div "Project Information" at bounding box center [72, 273] width 70 height 8
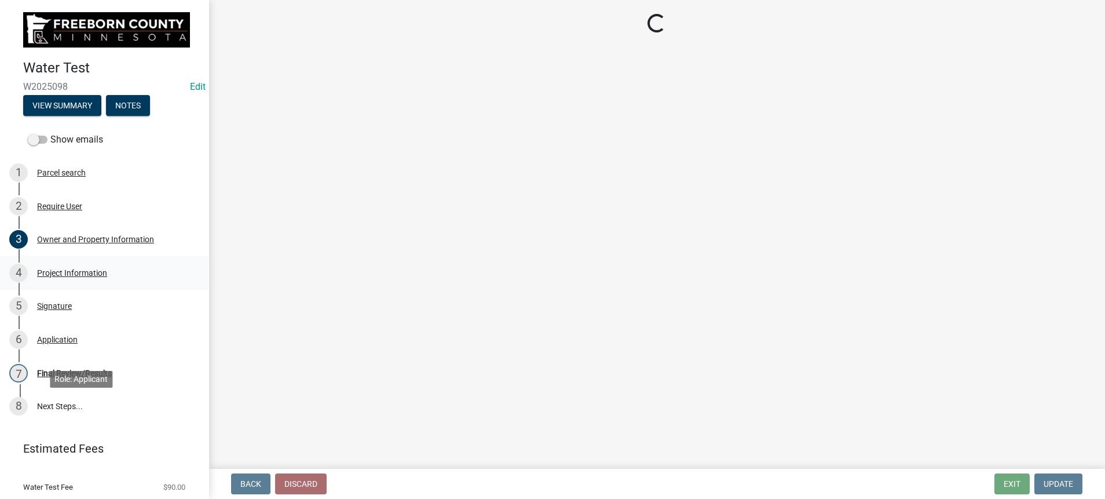
scroll to position [0, 0]
select select "9f3abf1d-a7be-4a09-95f8-2d2f8f2d1057"
select select "4d7cd8c3-d58f-42af-93eb-f10333895f45"
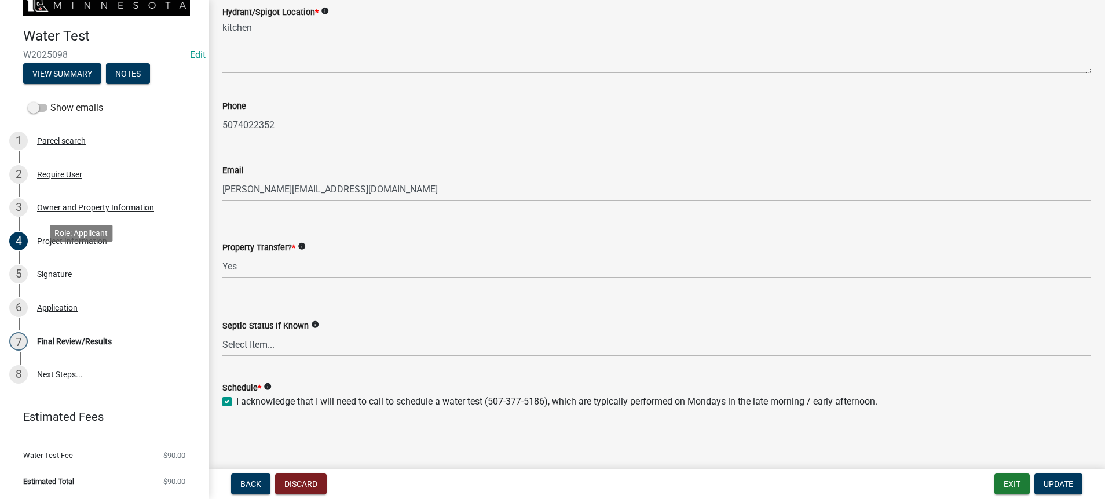
scroll to position [260, 0]
click at [72, 270] on div "Signature" at bounding box center [54, 274] width 35 height 8
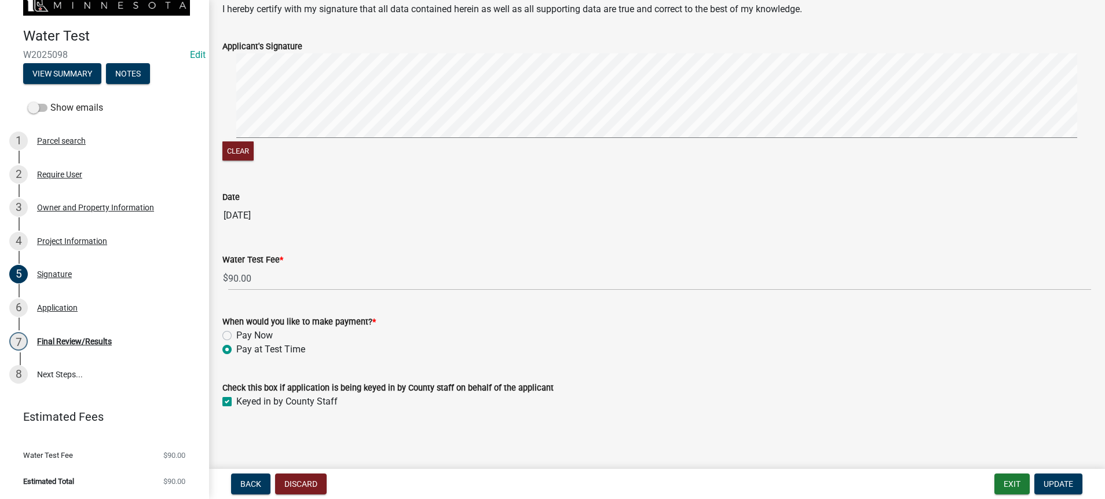
scroll to position [283, 0]
click at [78, 303] on div "Application" at bounding box center [57, 307] width 41 height 8
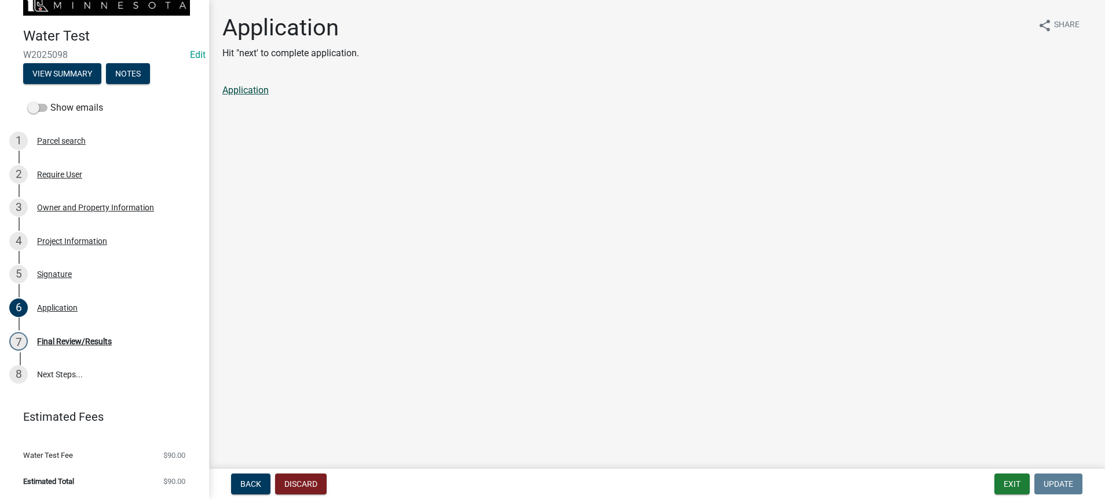
click at [258, 96] on link "Application" at bounding box center [245, 90] width 46 height 11
click at [72, 270] on div "Signature" at bounding box center [54, 274] width 35 height 8
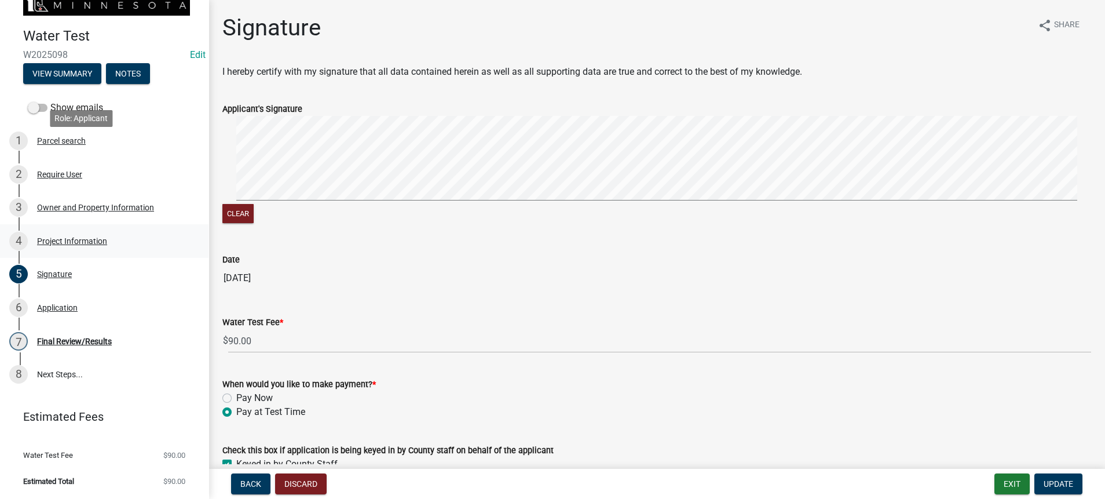
click at [94, 237] on div "Project Information" at bounding box center [72, 241] width 70 height 8
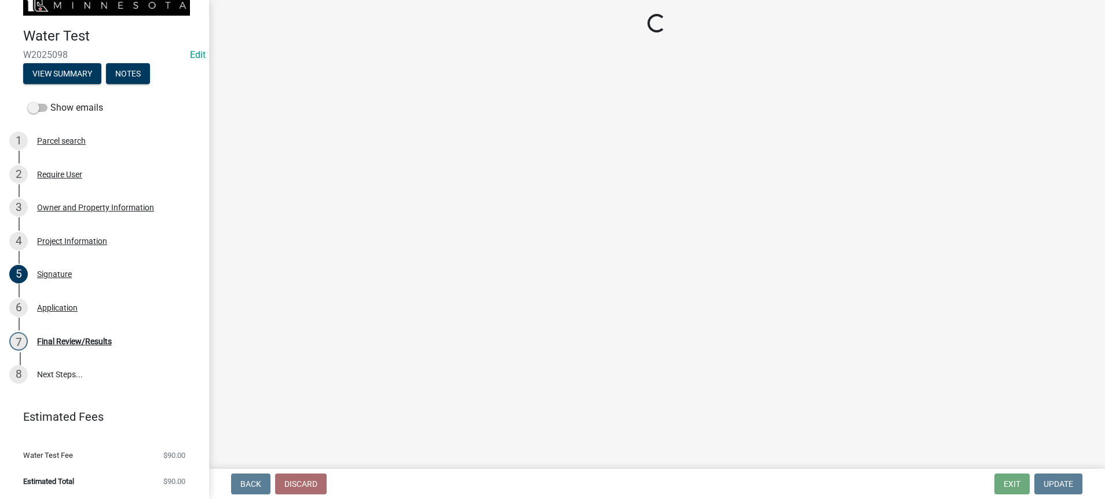
select select "9f3abf1d-a7be-4a09-95f8-2d2f8f2d1057"
select select "4d7cd8c3-d58f-42af-93eb-f10333895f45"
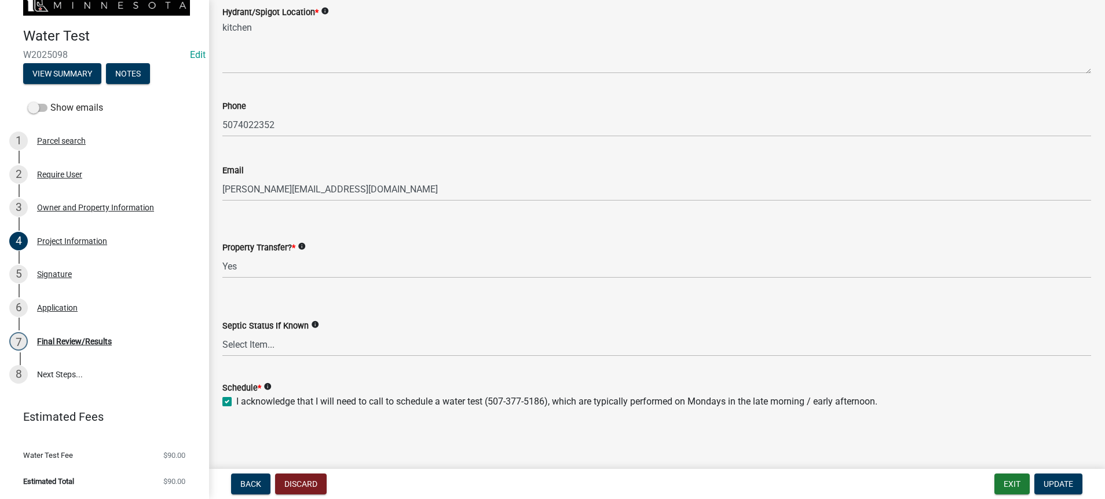
scroll to position [666, 0]
click at [110, 203] on div "Owner and Property Information" at bounding box center [95, 207] width 117 height 8
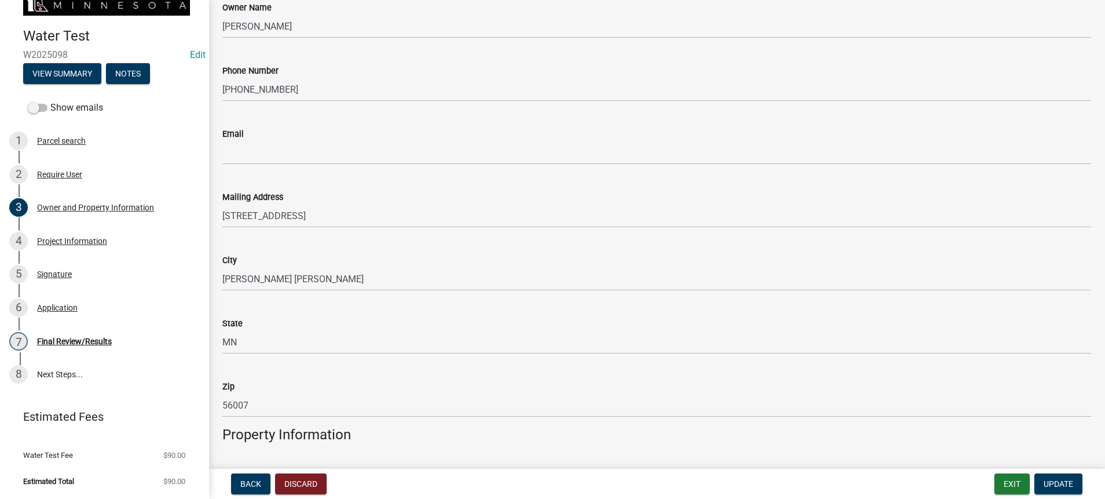
scroll to position [260, 0]
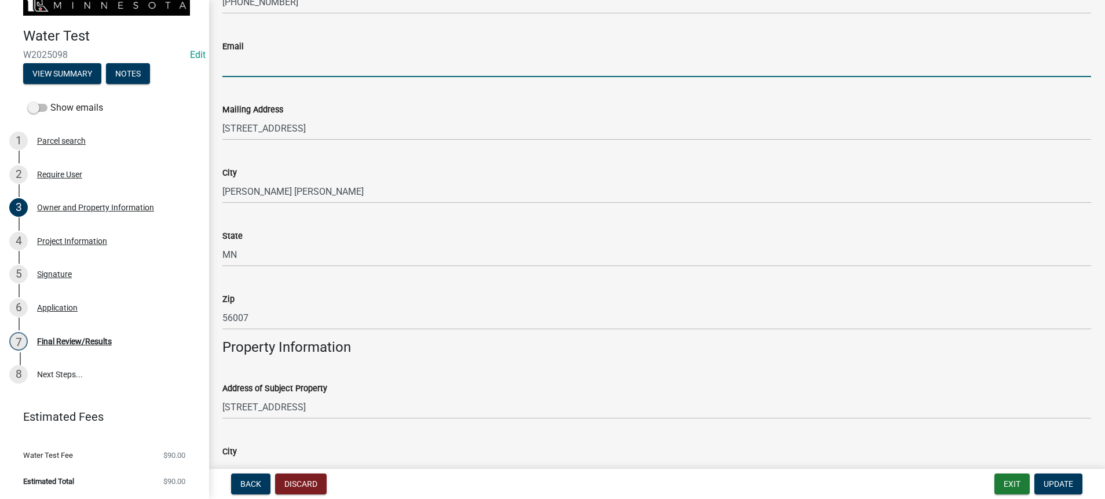
paste input "loren_sprague@hotmail.com"
type input "loren_sprague@hotmail.com"
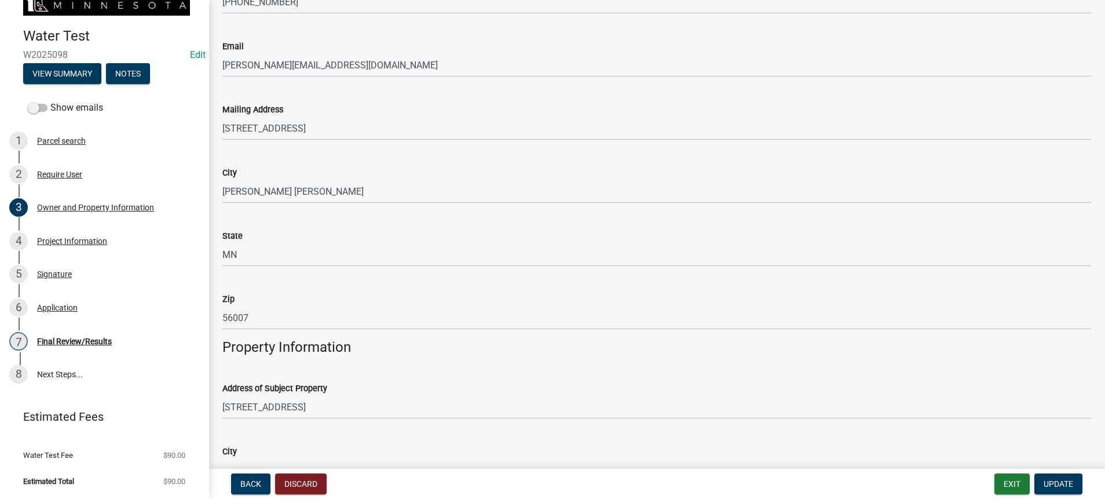
click at [611, 140] on div "Mailing Address 1013 9TH ST W" at bounding box center [656, 113] width 869 height 54
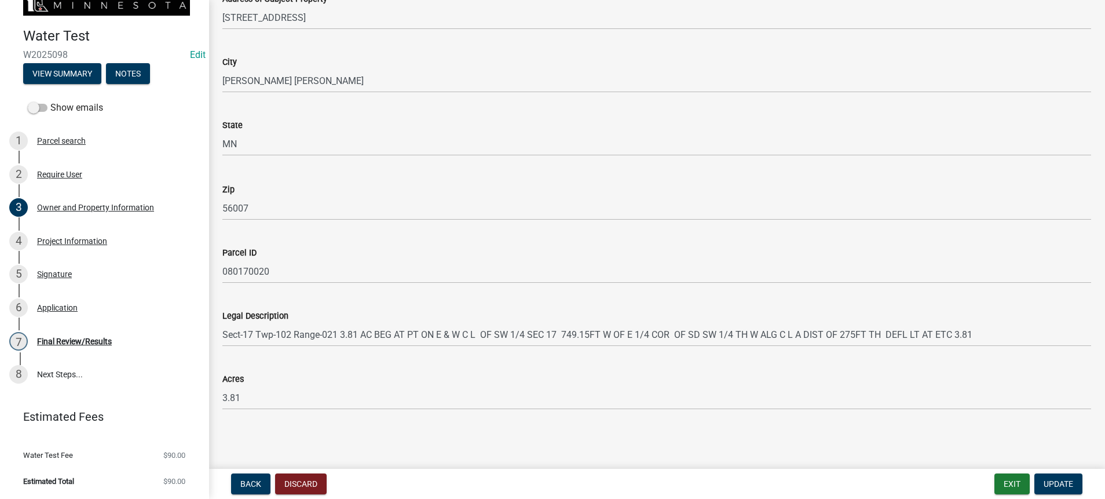
scroll to position [868, 0]
click at [611, 473] on button "Update" at bounding box center [1058, 483] width 48 height 21
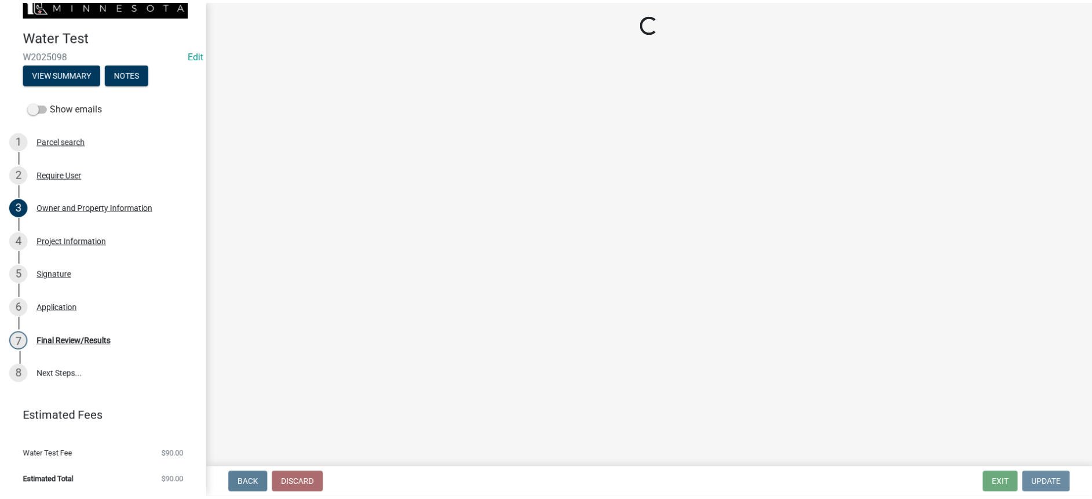
scroll to position [0, 0]
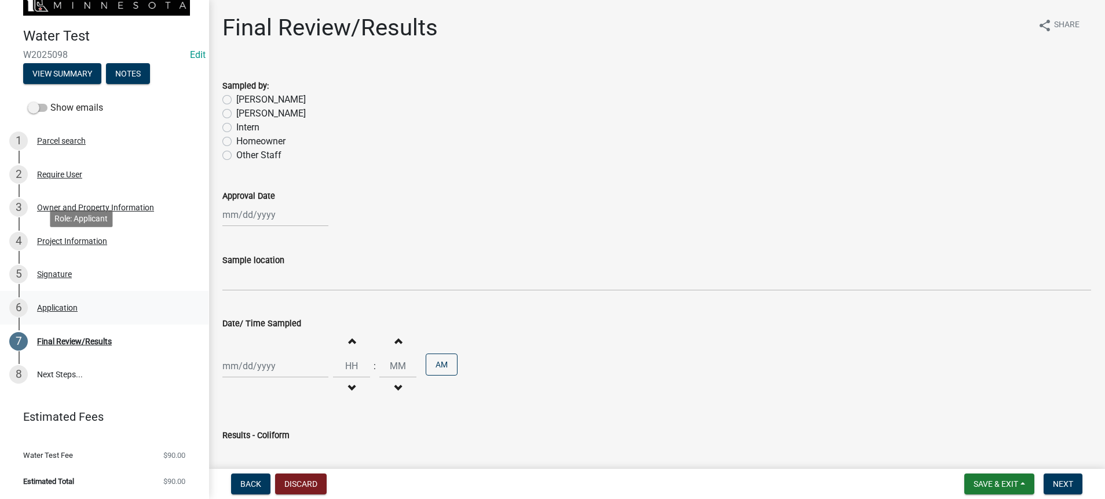
click at [78, 303] on div "Application" at bounding box center [57, 307] width 41 height 8
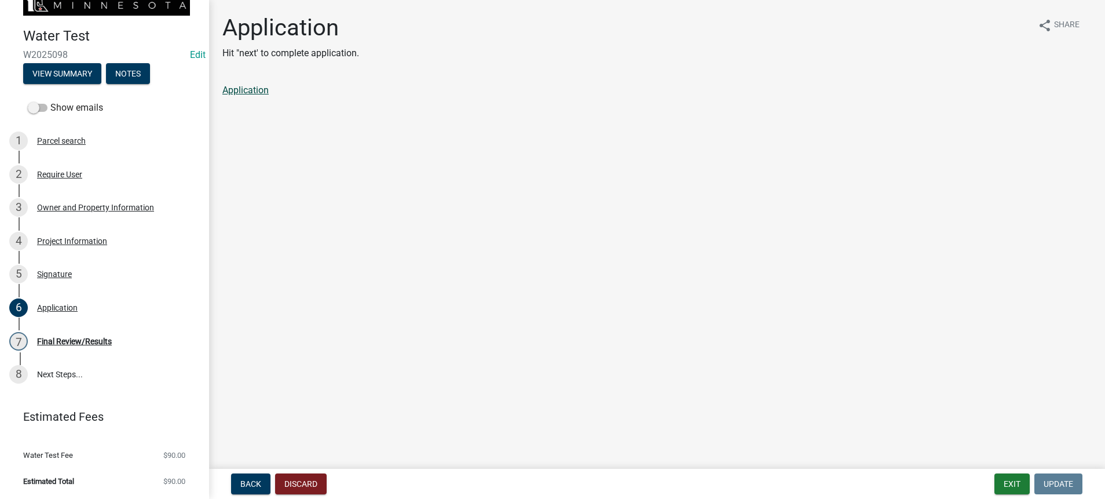
click at [269, 96] on link "Application" at bounding box center [245, 90] width 46 height 11
click at [611, 474] on button "Exit" at bounding box center [1011, 483] width 35 height 21
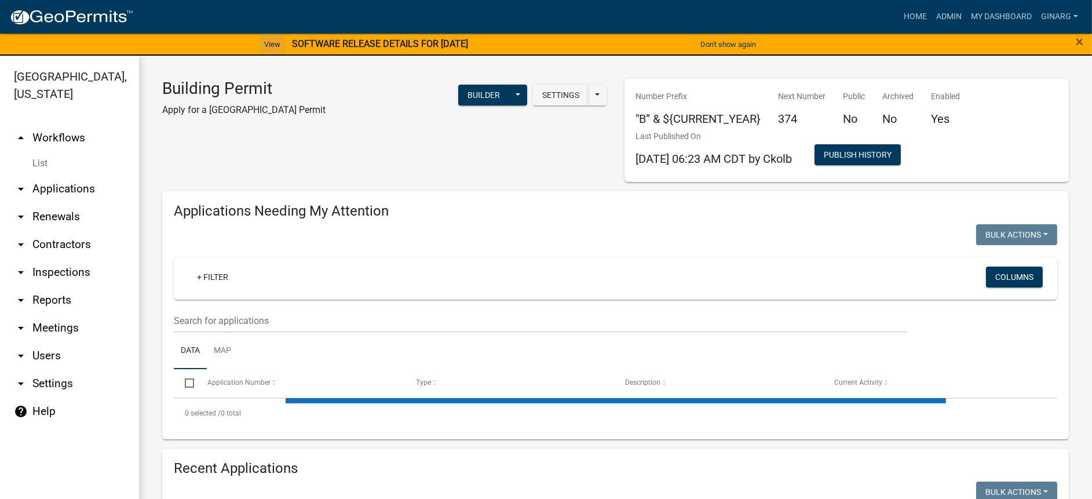
select select "3: 100"
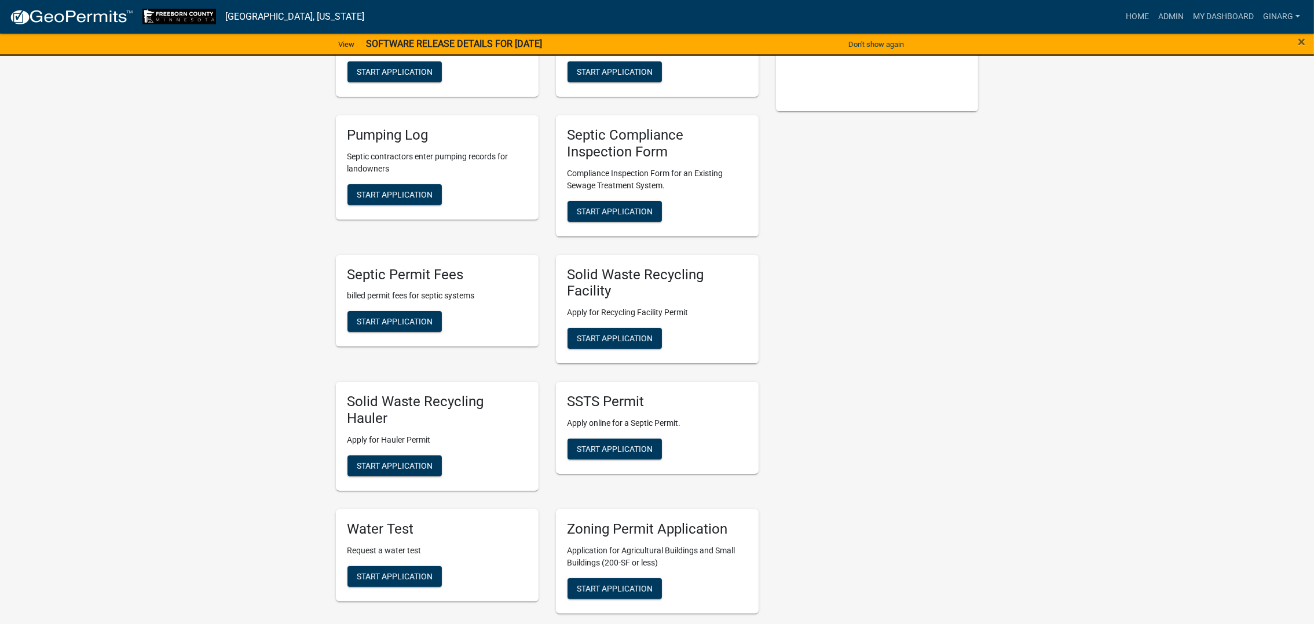
scroll to position [347, 0]
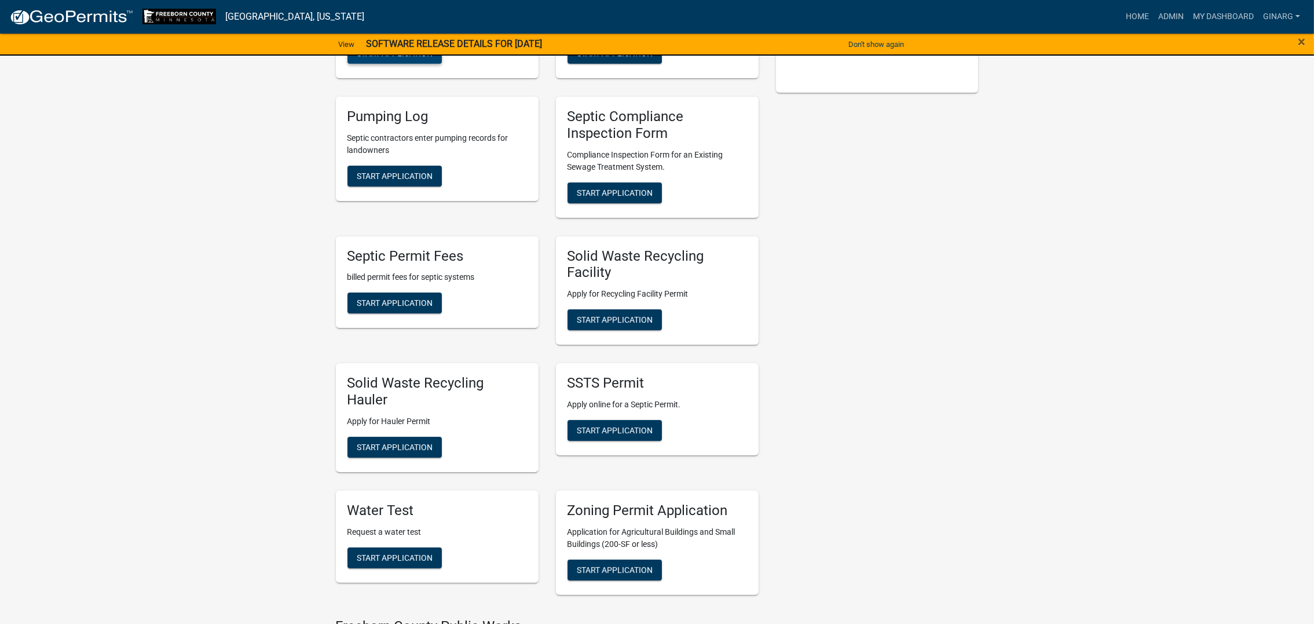
click at [430, 64] on button "Start Application" at bounding box center [394, 53] width 94 height 21
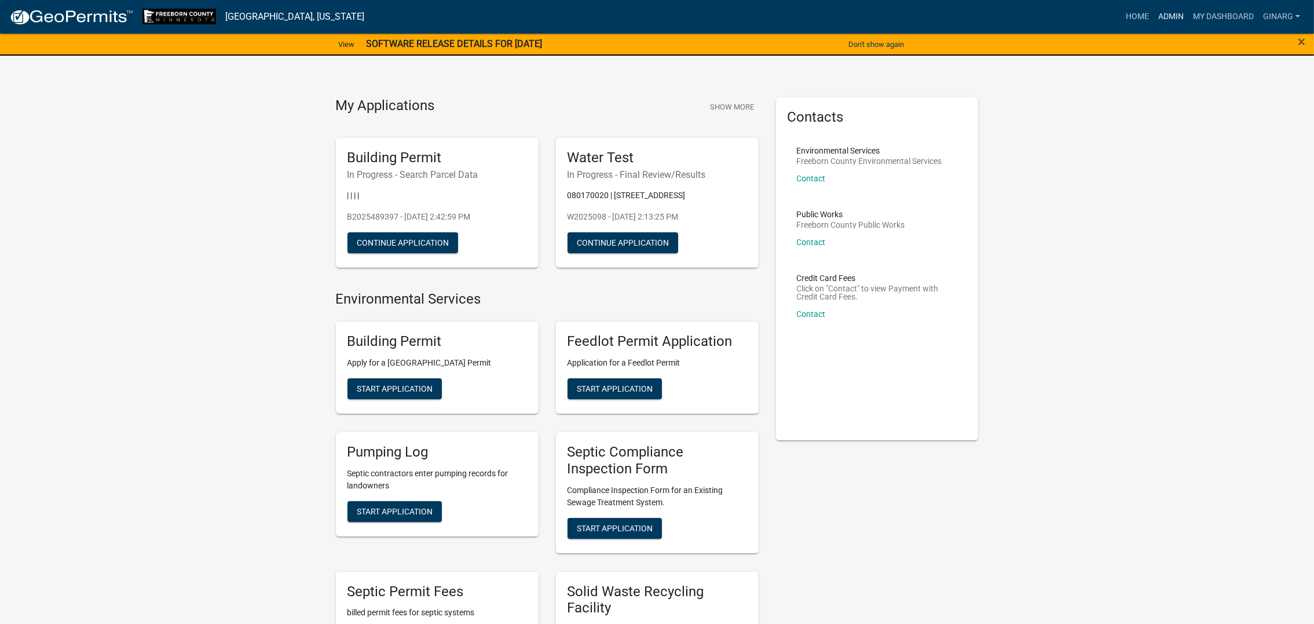
click at [1091, 20] on link "Admin" at bounding box center [1171, 17] width 35 height 22
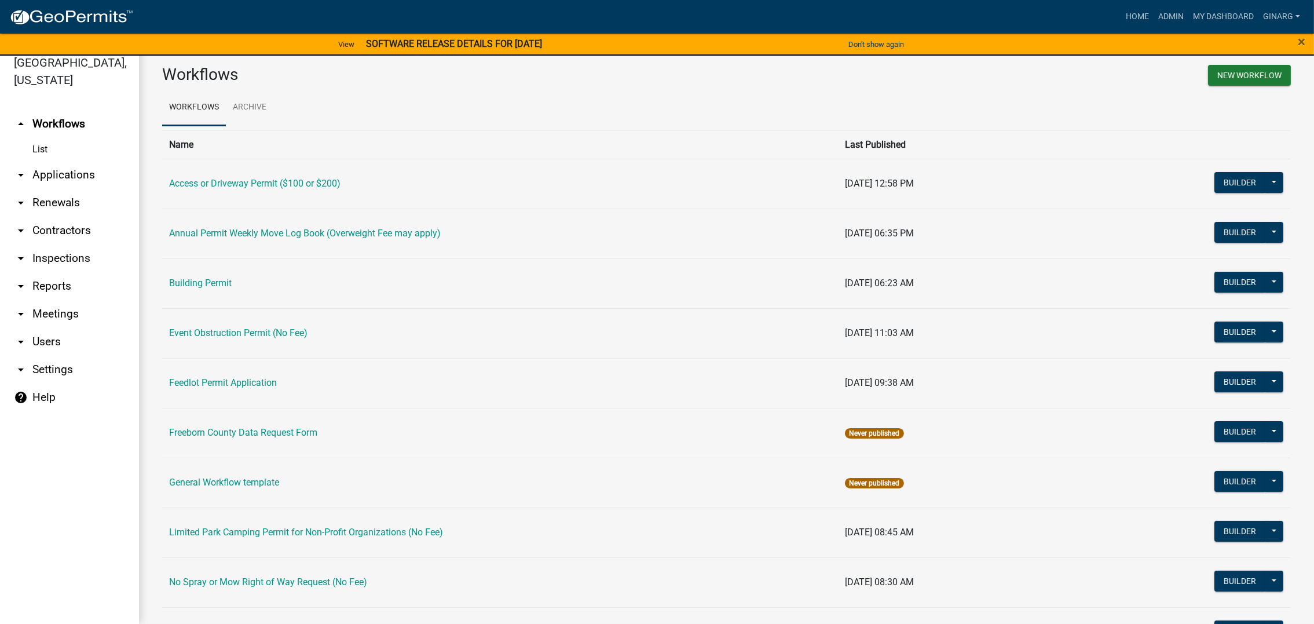
scroll to position [21, 0]
click at [232, 288] on link "Building Permit" at bounding box center [200, 282] width 63 height 11
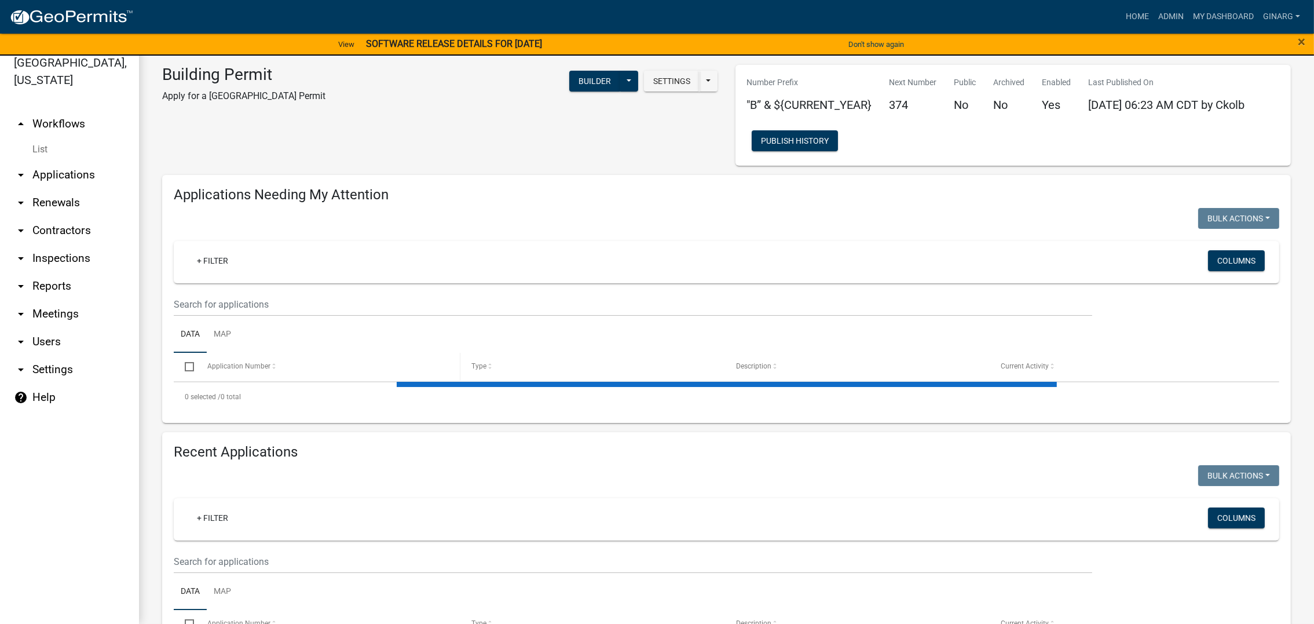
select select "3: 100"
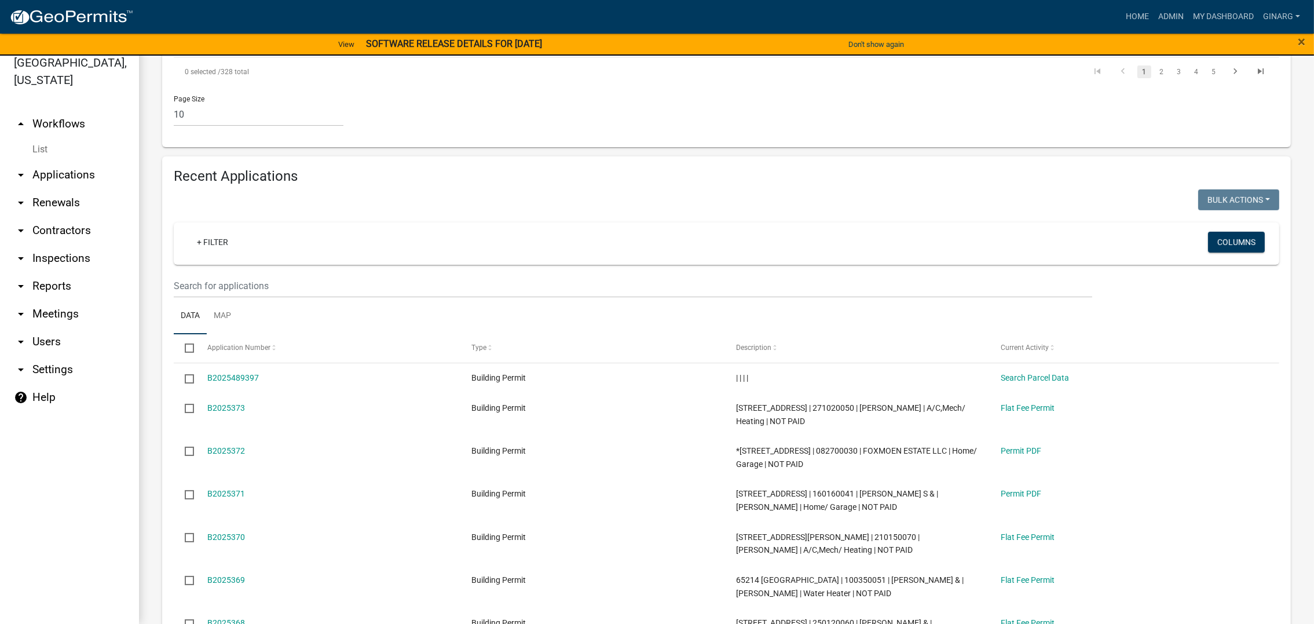
scroll to position [868, 0]
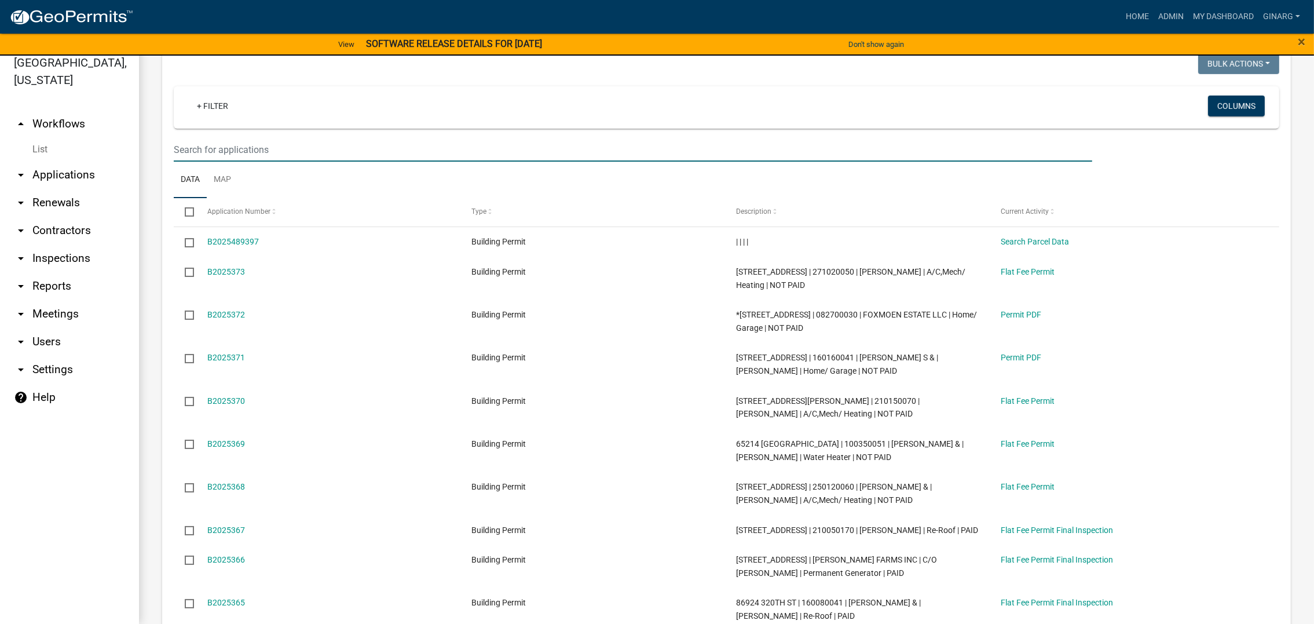
click at [242, 162] on input "text" at bounding box center [633, 150] width 918 height 24
type input "83708"
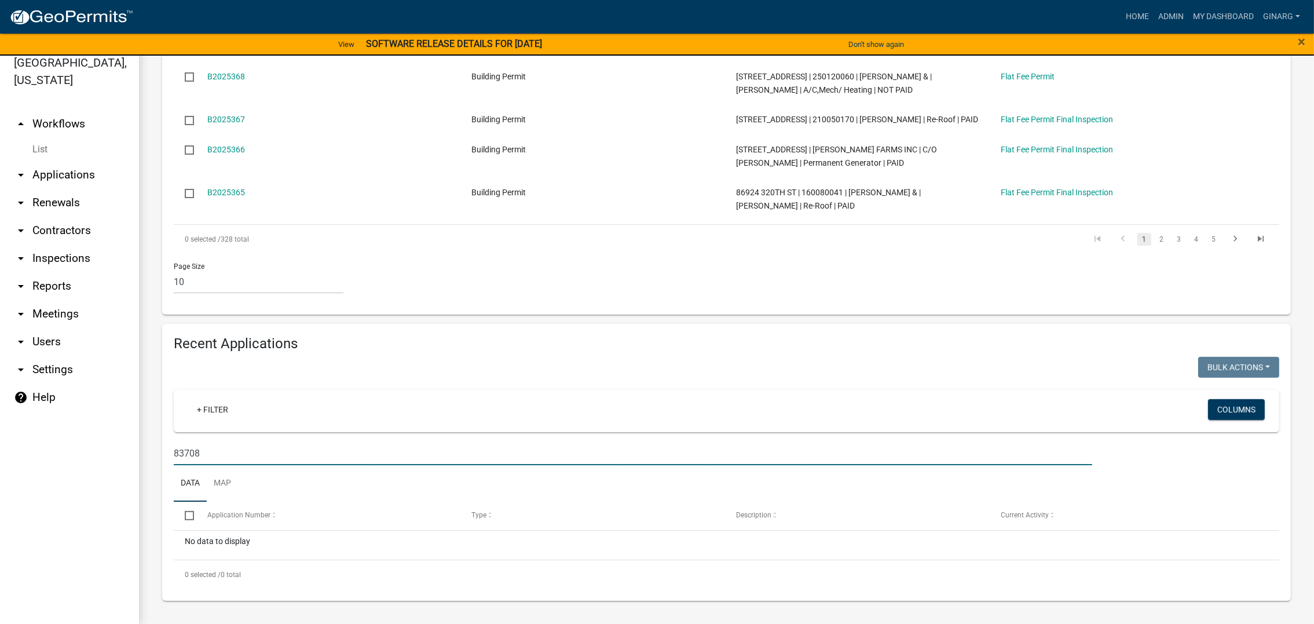
scroll to position [939, 0]
drag, startPoint x: 228, startPoint y: 423, endPoint x: 145, endPoint y: 434, distance: 83.5
click at [145, 434] on div "Building Permit Apply for a Freeborn County Building Permit Settings Start Appl…" at bounding box center [726, 50] width 1175 height 1147
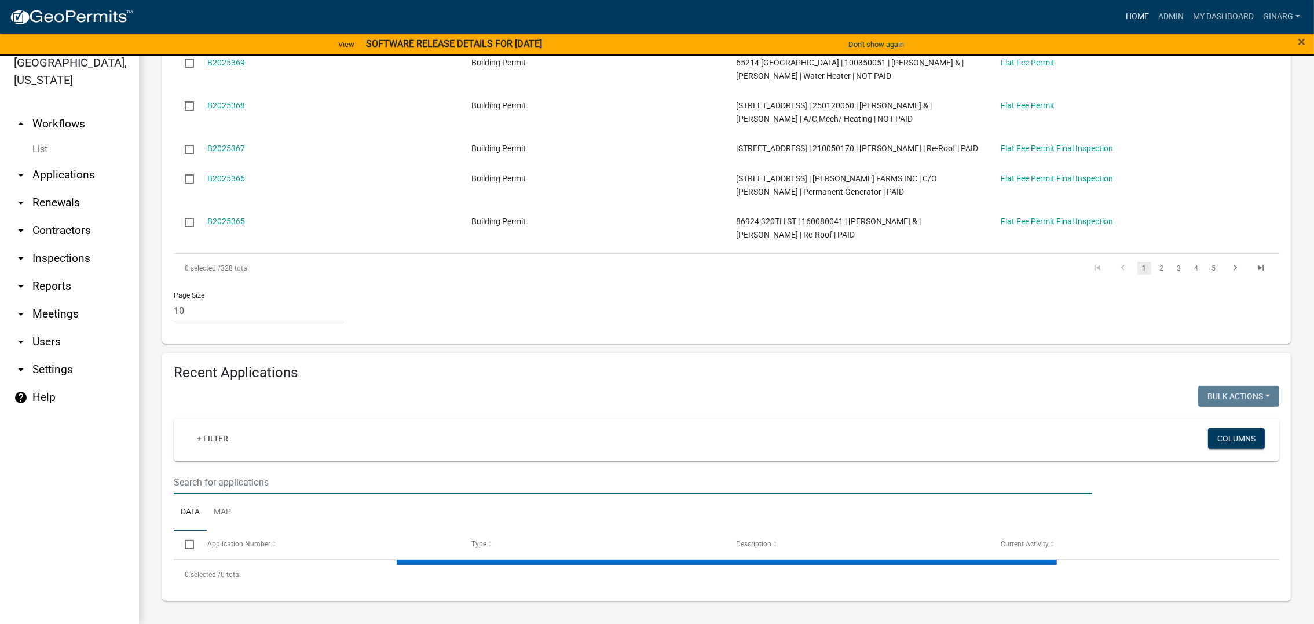
select select "3: 100"
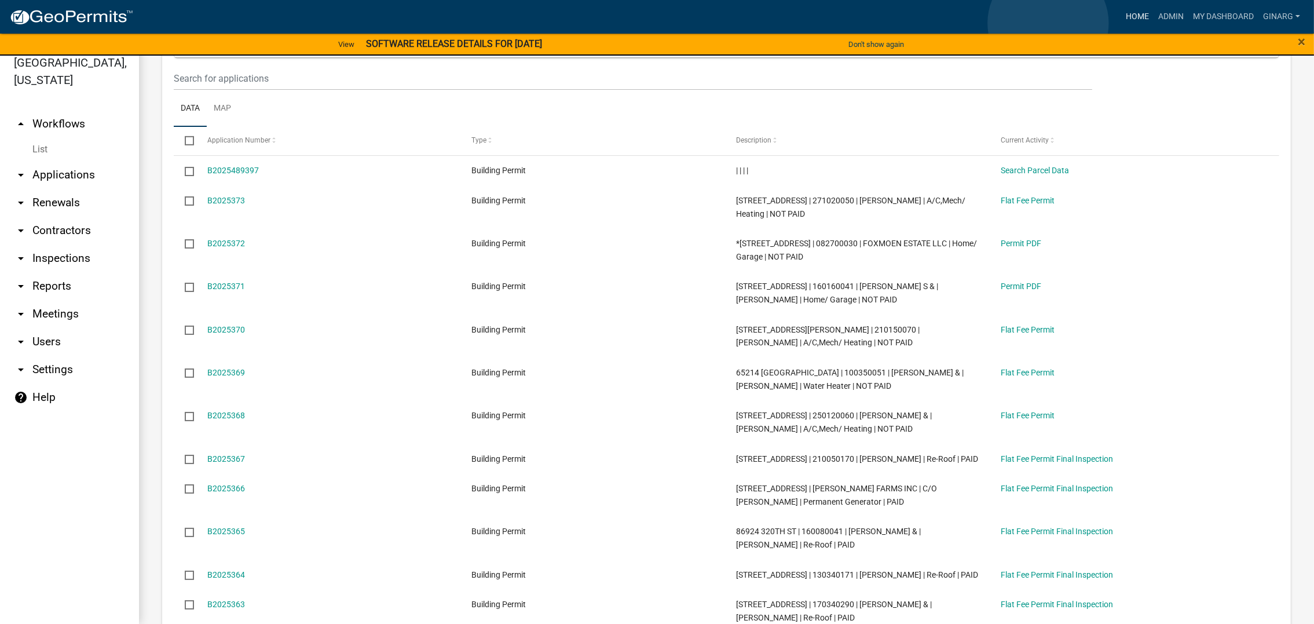
click at [1091, 23] on link "Home" at bounding box center [1137, 17] width 32 height 22
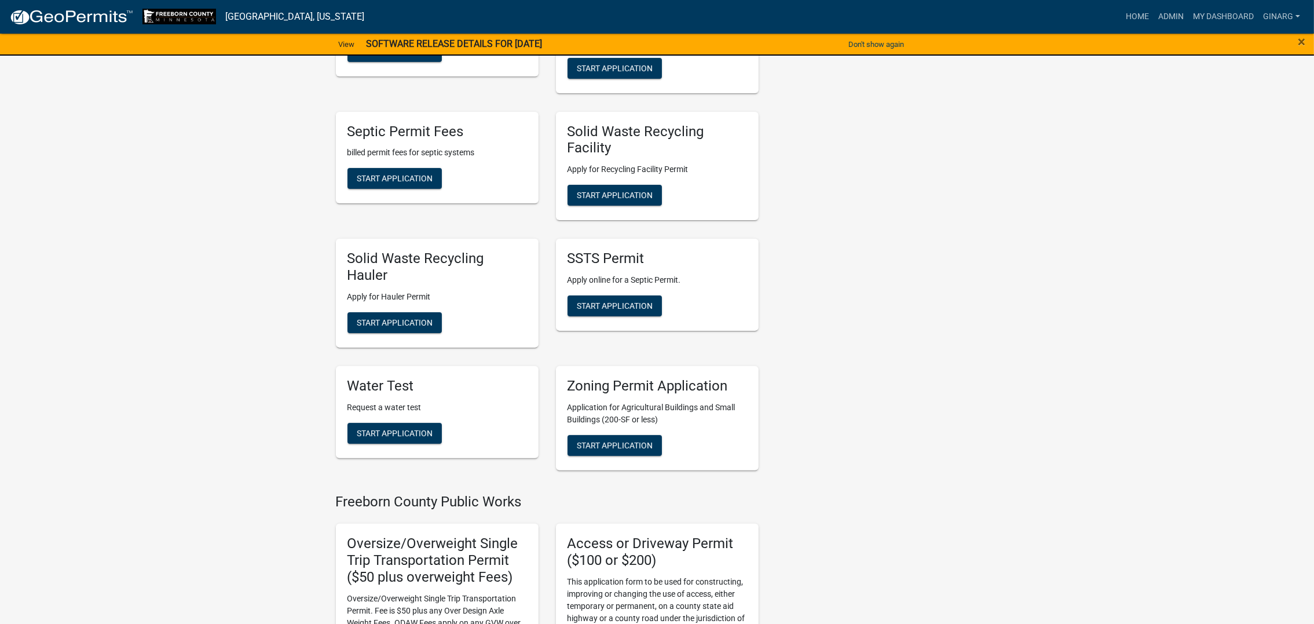
scroll to position [434, 0]
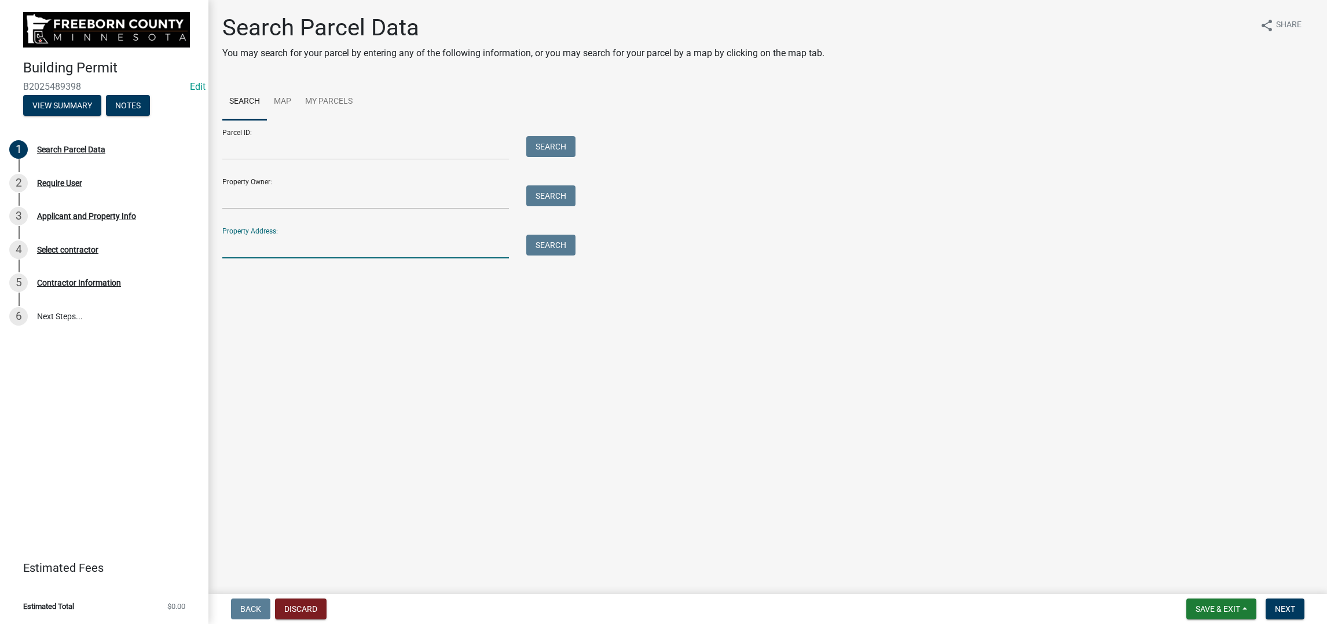
click at [262, 258] on input "Property Address:" at bounding box center [365, 247] width 287 height 24
type input "83708"
click at [558, 255] on button "Search" at bounding box center [550, 245] width 49 height 21
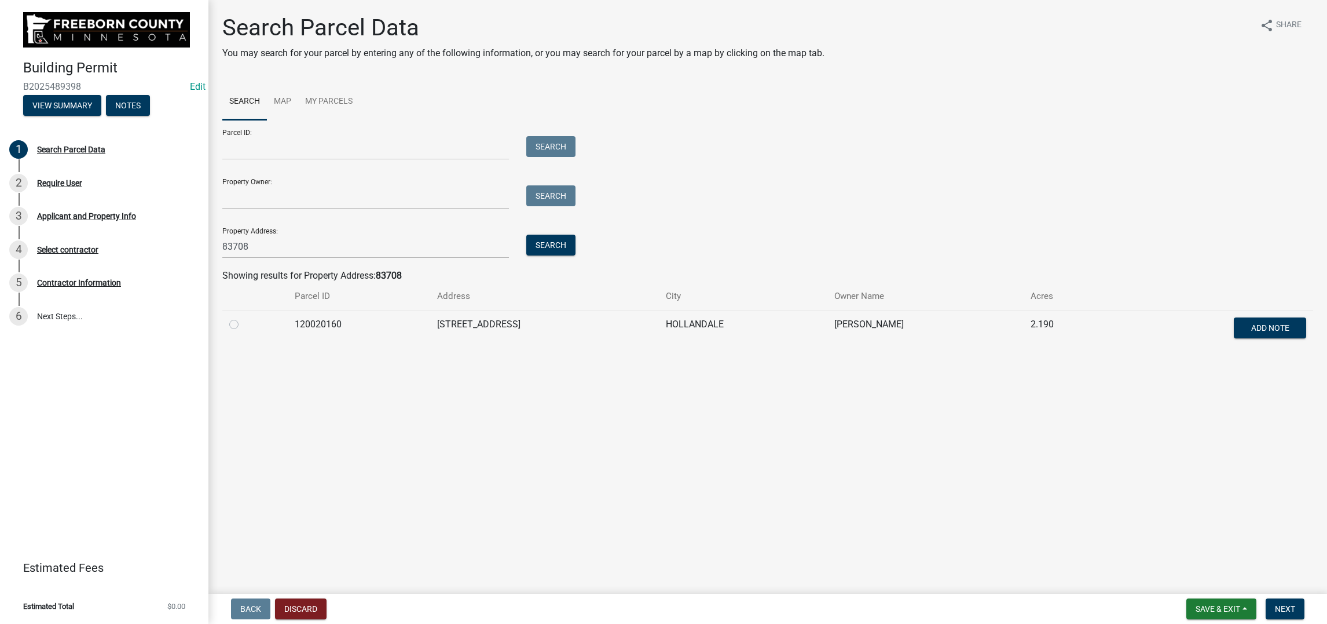
click at [243, 317] on label at bounding box center [243, 317] width 0 height 0
click at [247, 325] on input "radio" at bounding box center [247, 321] width 8 height 8
radio input "true"
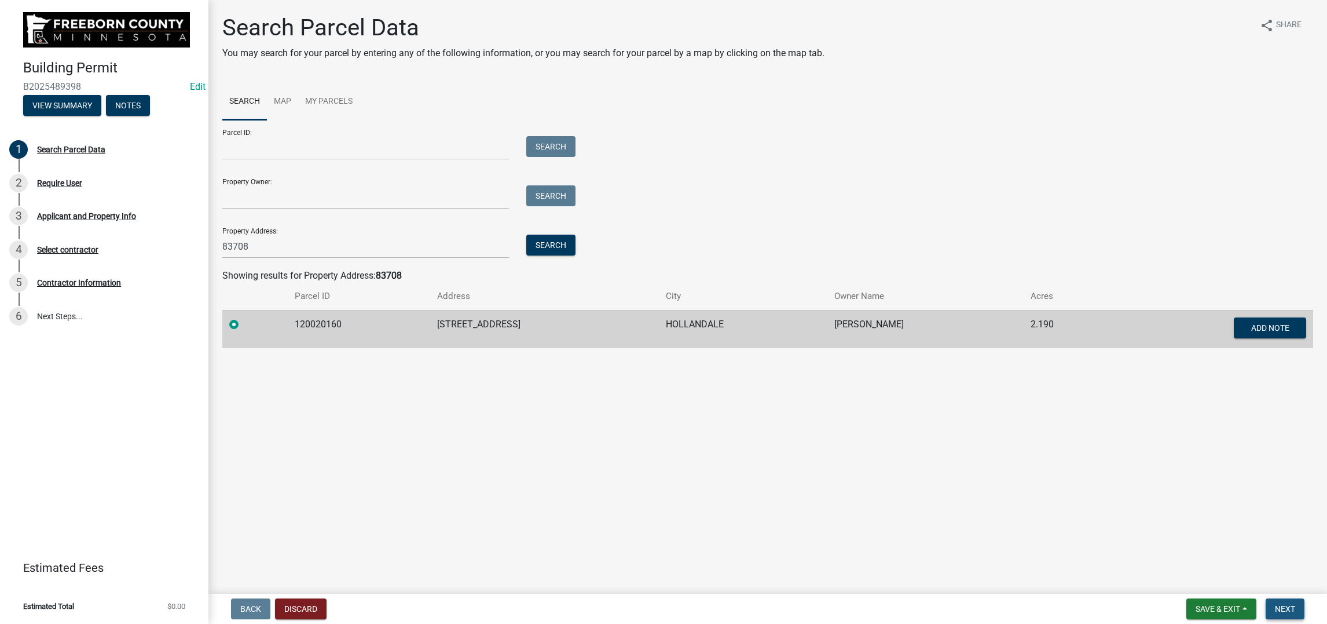
click at [1091, 498] on span "Next" at bounding box center [1285, 608] width 20 height 9
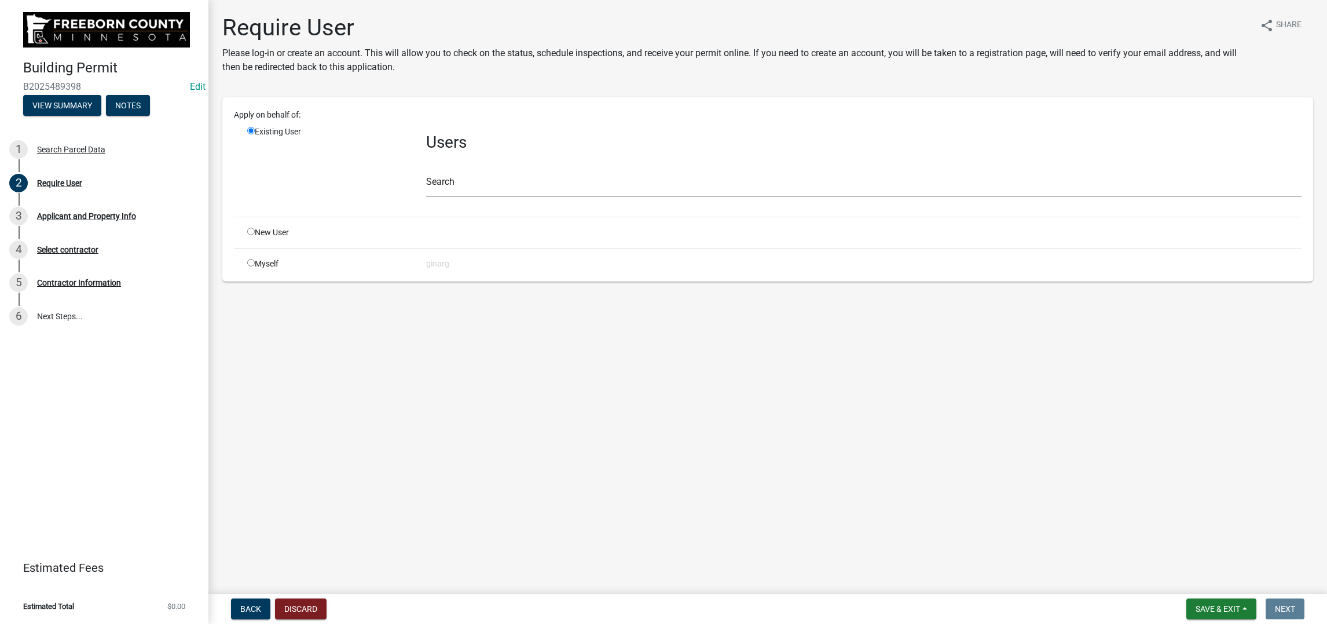
drag, startPoint x: 263, startPoint y: 394, endPoint x: 272, endPoint y: 394, distance: 8.1
click at [255, 266] on input "radio" at bounding box center [251, 263] width 8 height 8
radio input "true"
radio input "false"
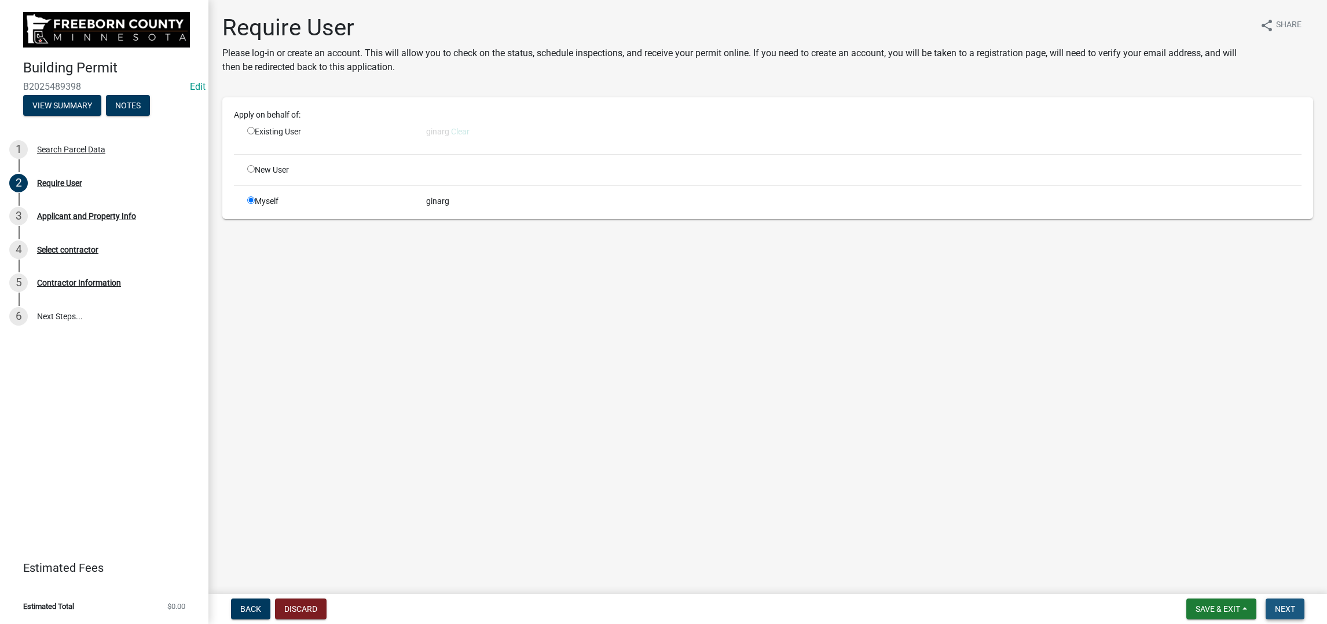
click at [1091, 498] on span "Next" at bounding box center [1285, 608] width 20 height 9
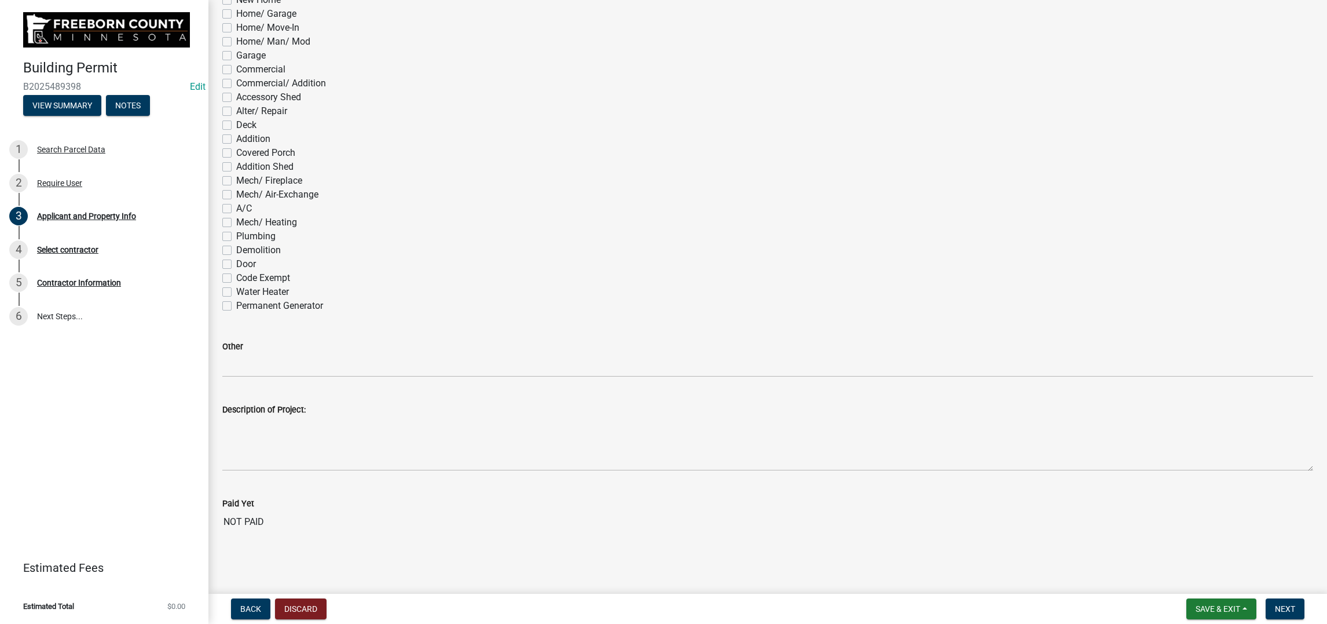
scroll to position [868, 0]
drag, startPoint x: 240, startPoint y: 543, endPoint x: 249, endPoint y: 539, distance: 9.4
click at [241, 299] on label "Water Heater" at bounding box center [262, 292] width 53 height 14
click at [241, 292] on input "Water Heater" at bounding box center [240, 289] width 8 height 8
checkbox input "true"
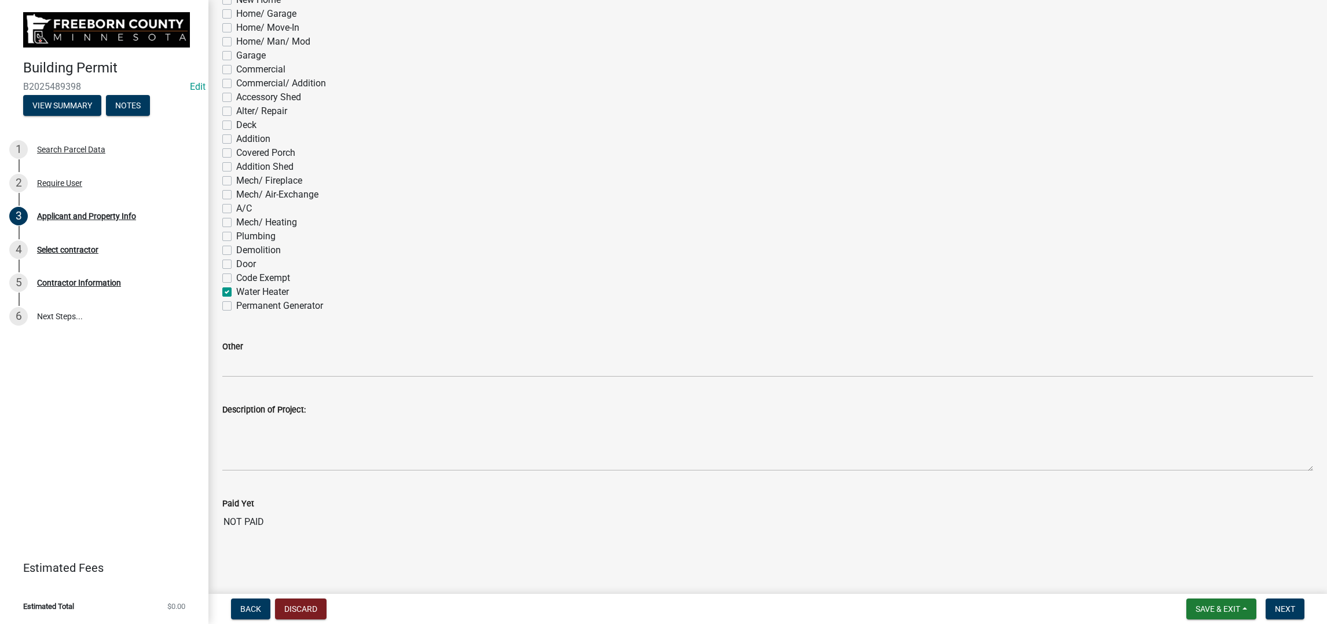
checkbox input "false"
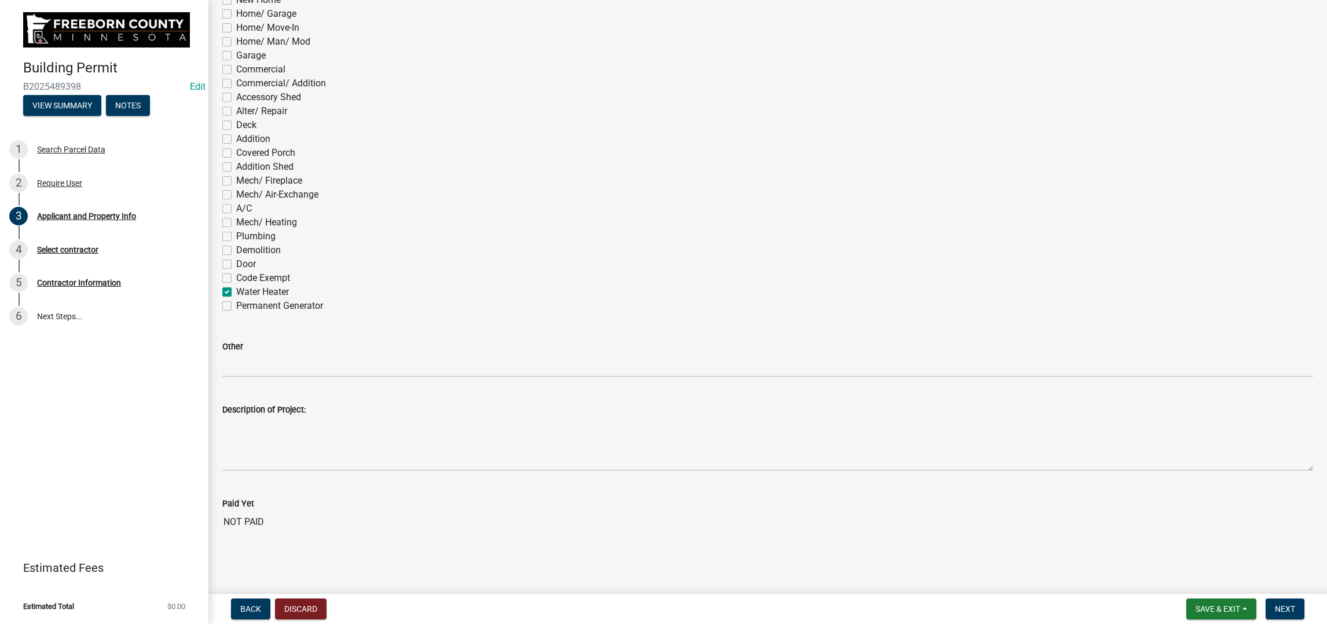
checkbox input "false"
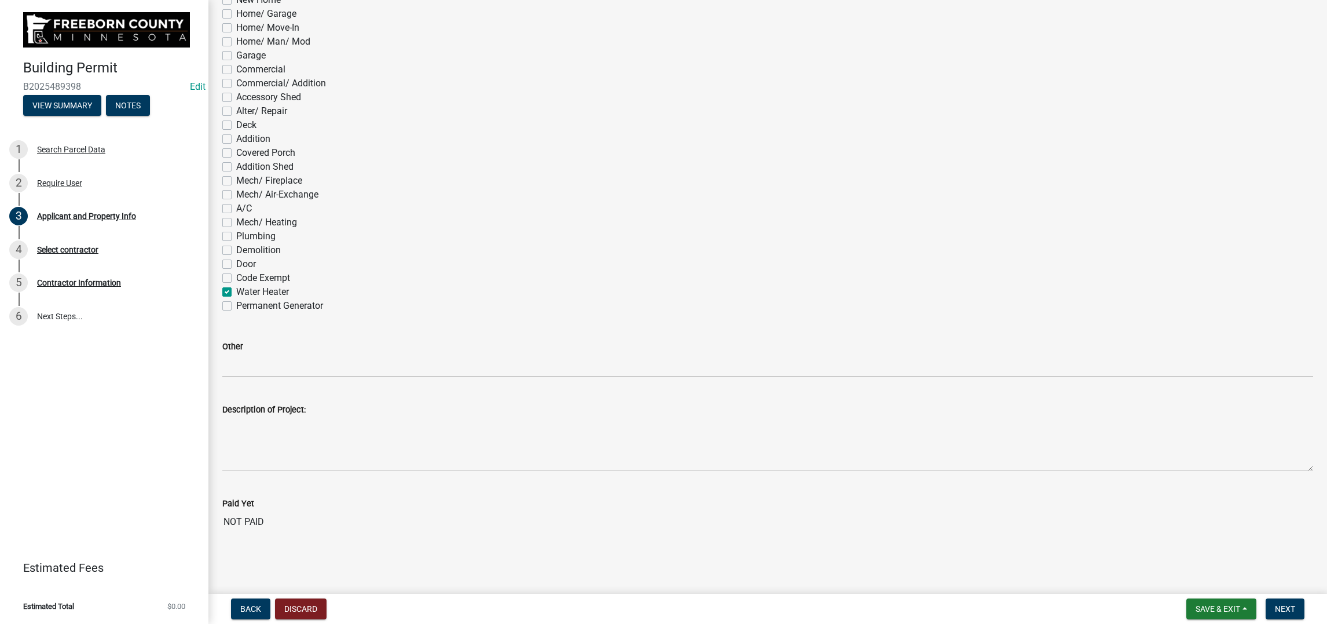
checkbox input "false"
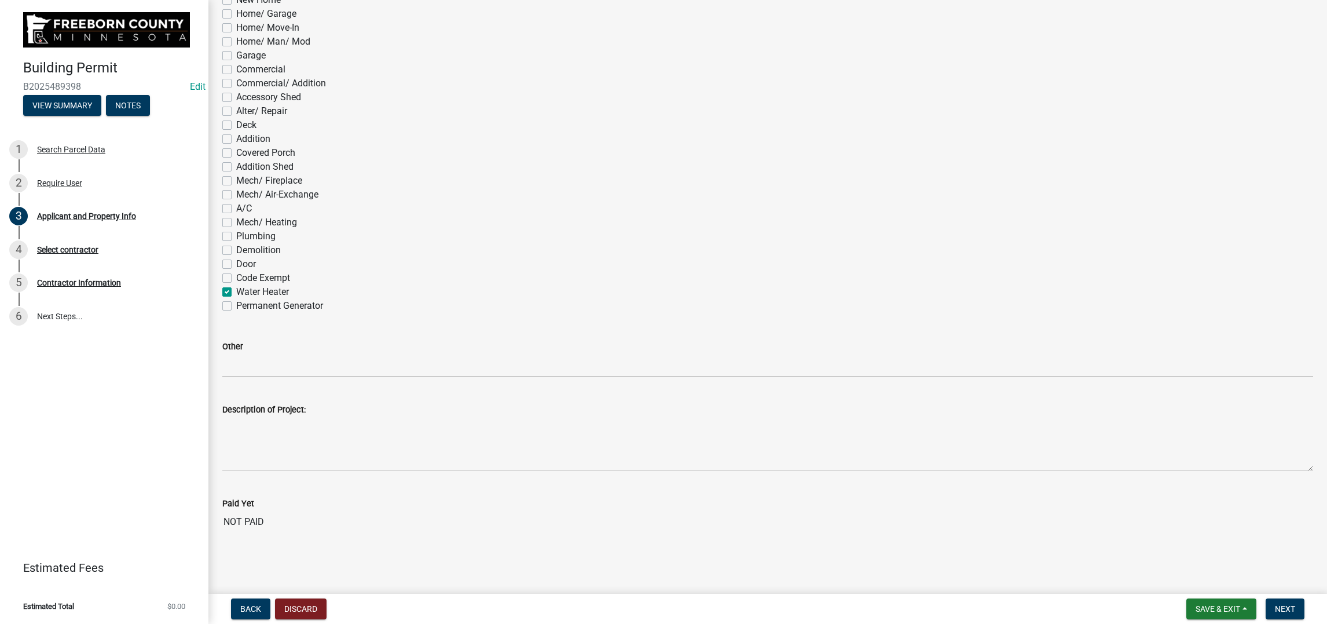
checkbox input "false"
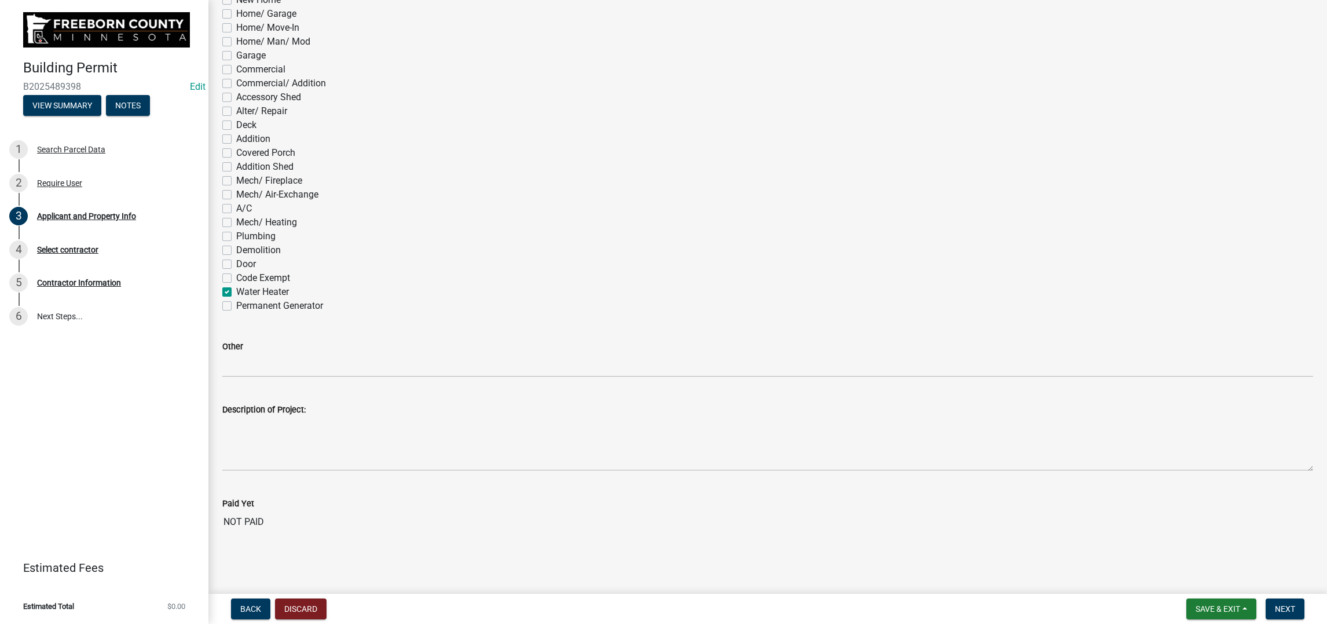
checkbox input "false"
checkbox input "true"
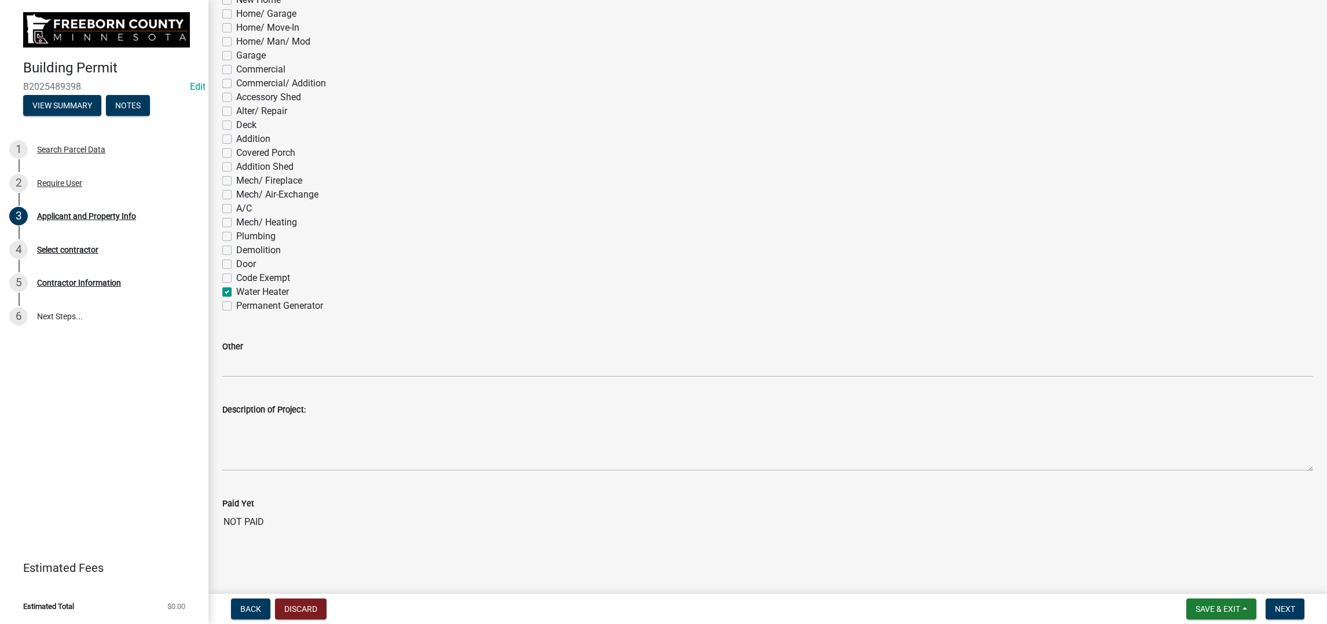
checkbox input "false"
click at [1091, 498] on span "Next" at bounding box center [1285, 608] width 20 height 9
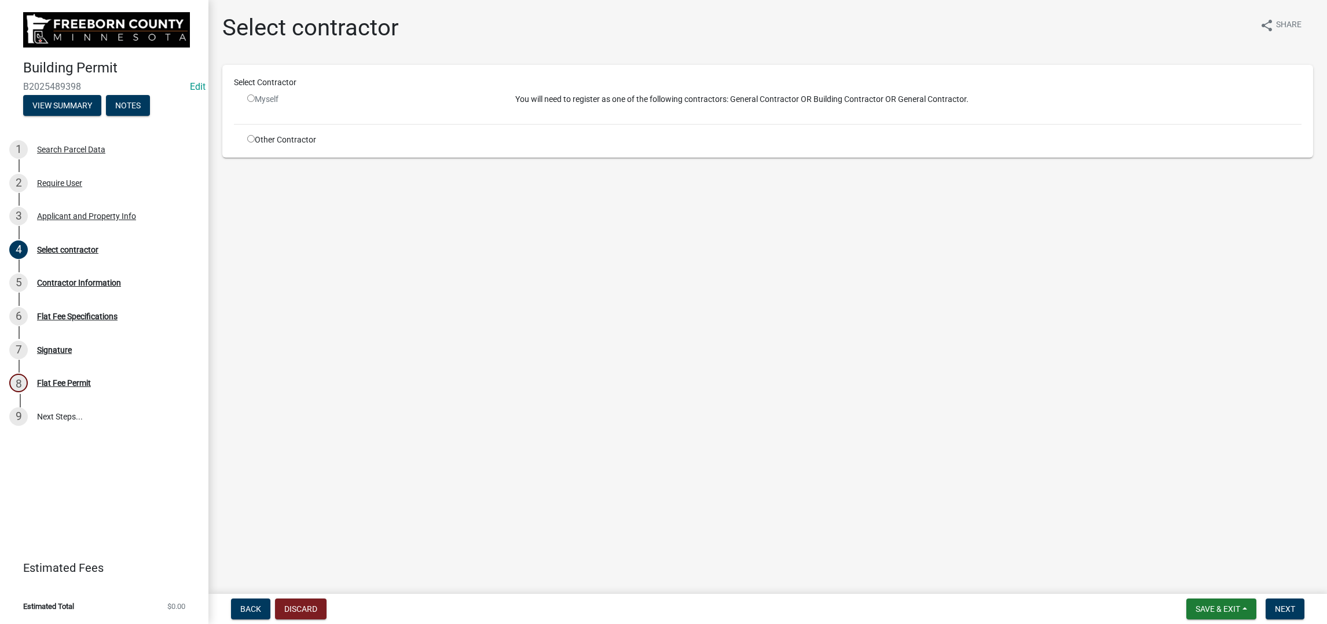
click at [255, 142] on input "radio" at bounding box center [251, 139] width 8 height 8
radio input "true"
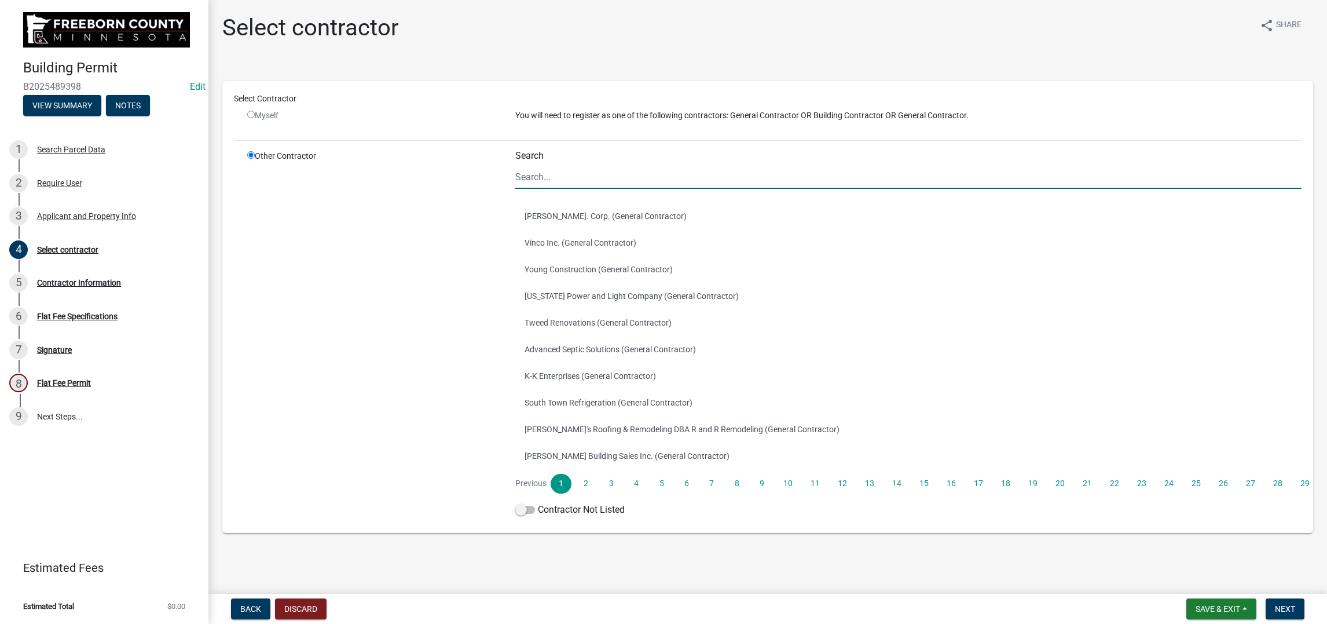
click at [547, 189] on input "Search" at bounding box center [908, 177] width 786 height 24
type input "[PERSON_NAME] & Dudes"
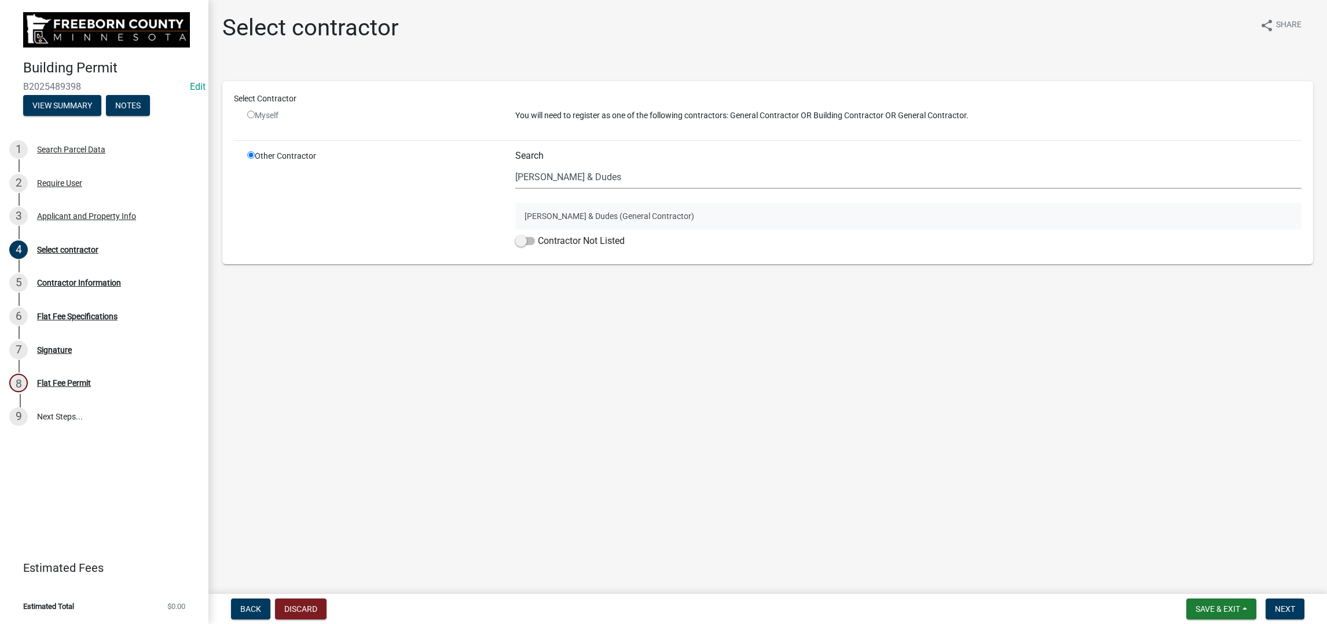
drag, startPoint x: 561, startPoint y: 318, endPoint x: 665, endPoint y: 317, distance: 104.2
click at [561, 229] on button "[PERSON_NAME] & Dudes (General Contractor)" at bounding box center [908, 216] width 786 height 27
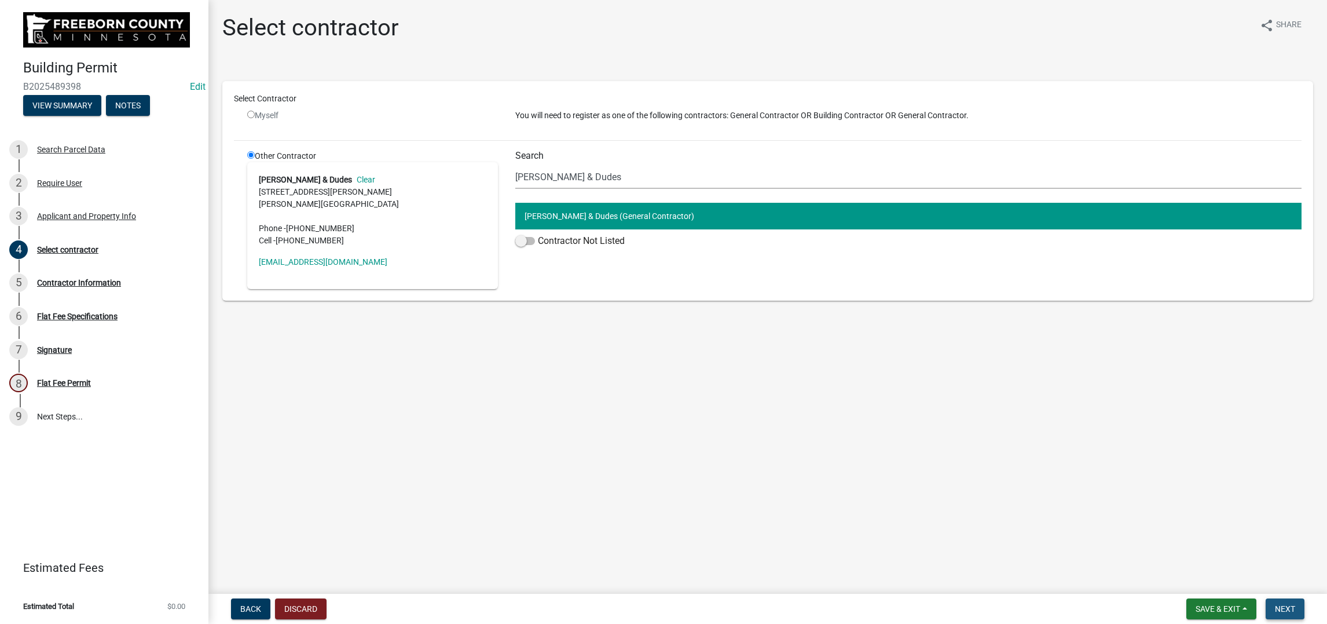
click at [1091, 498] on span "Next" at bounding box center [1285, 608] width 20 height 9
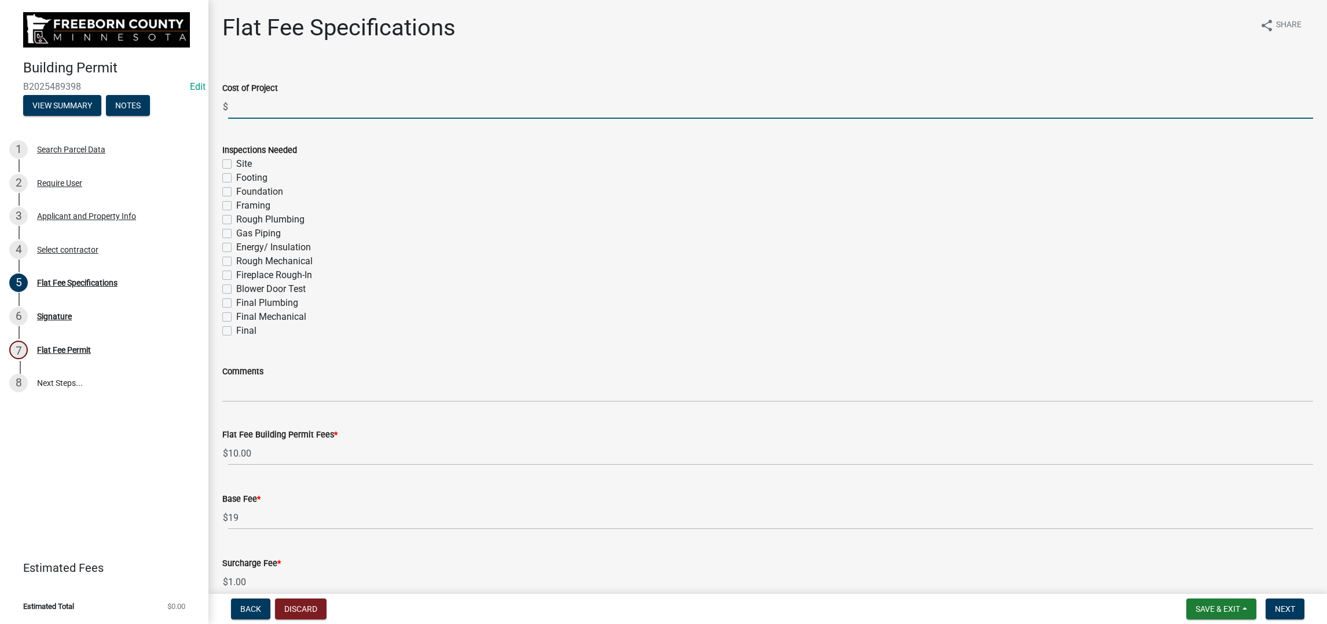
click at [251, 119] on input "text" at bounding box center [770, 107] width 1085 height 24
type input "600"
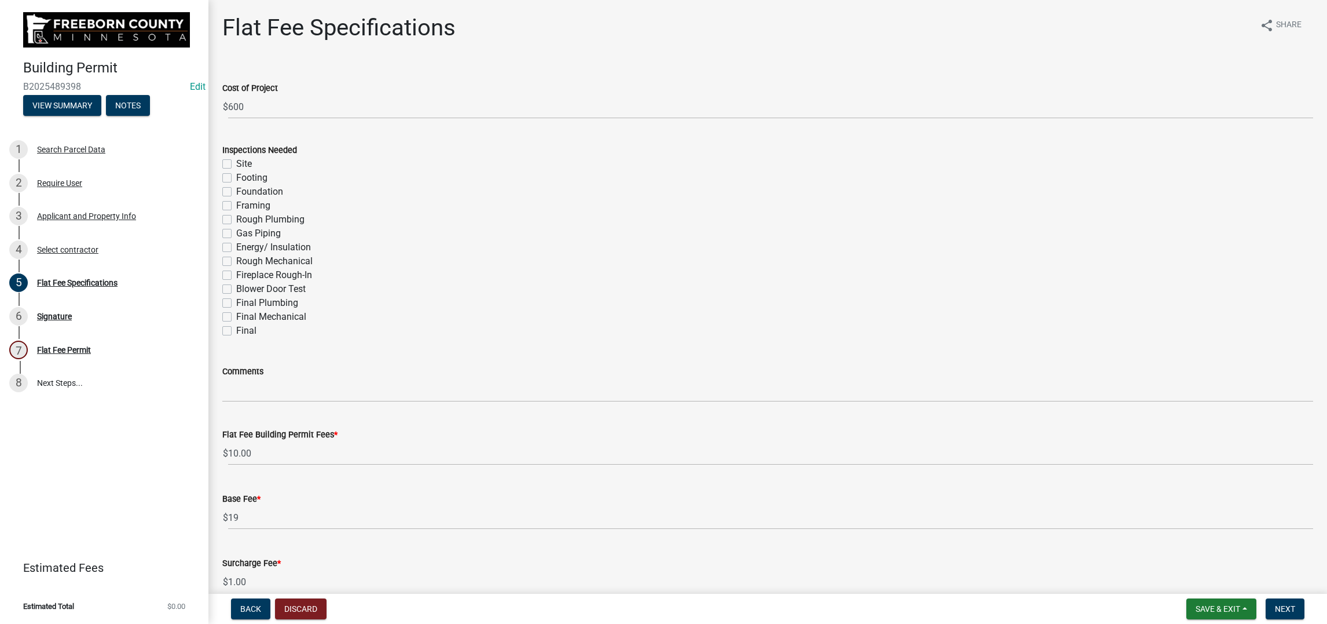
click at [239, 324] on label "Final Mechanical" at bounding box center [271, 317] width 70 height 14
click at [239, 317] on input "Final Mechanical" at bounding box center [240, 314] width 8 height 8
checkbox input "true"
checkbox input "false"
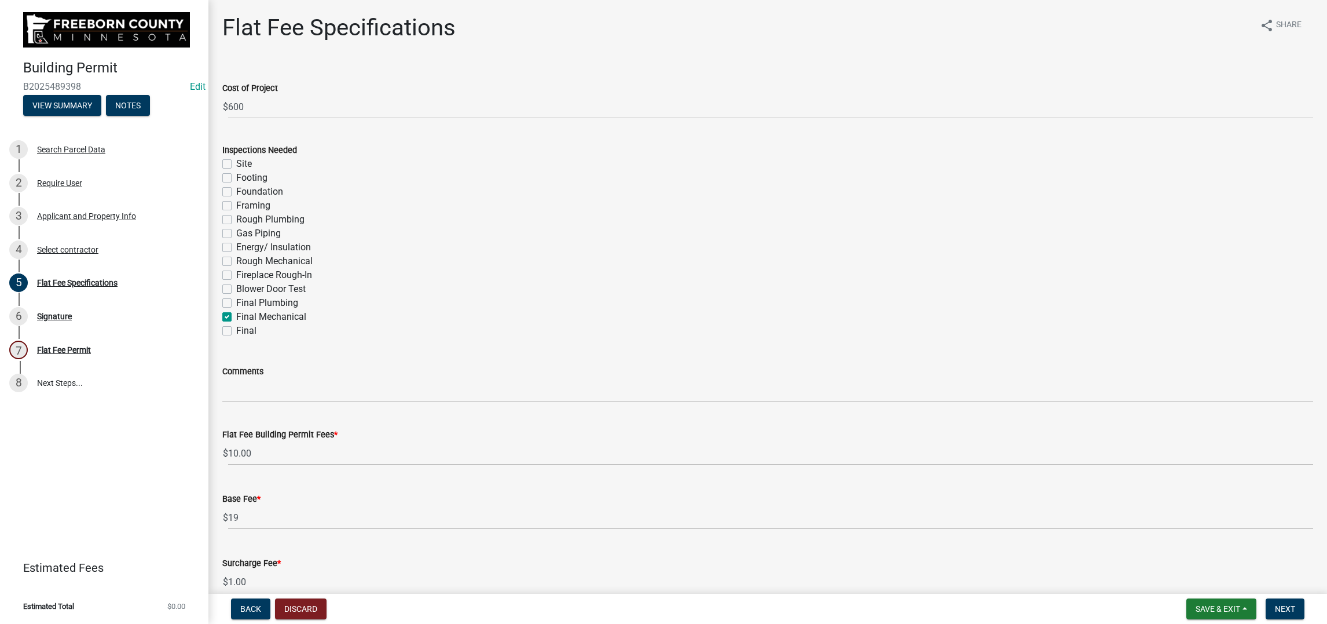
checkbox input "false"
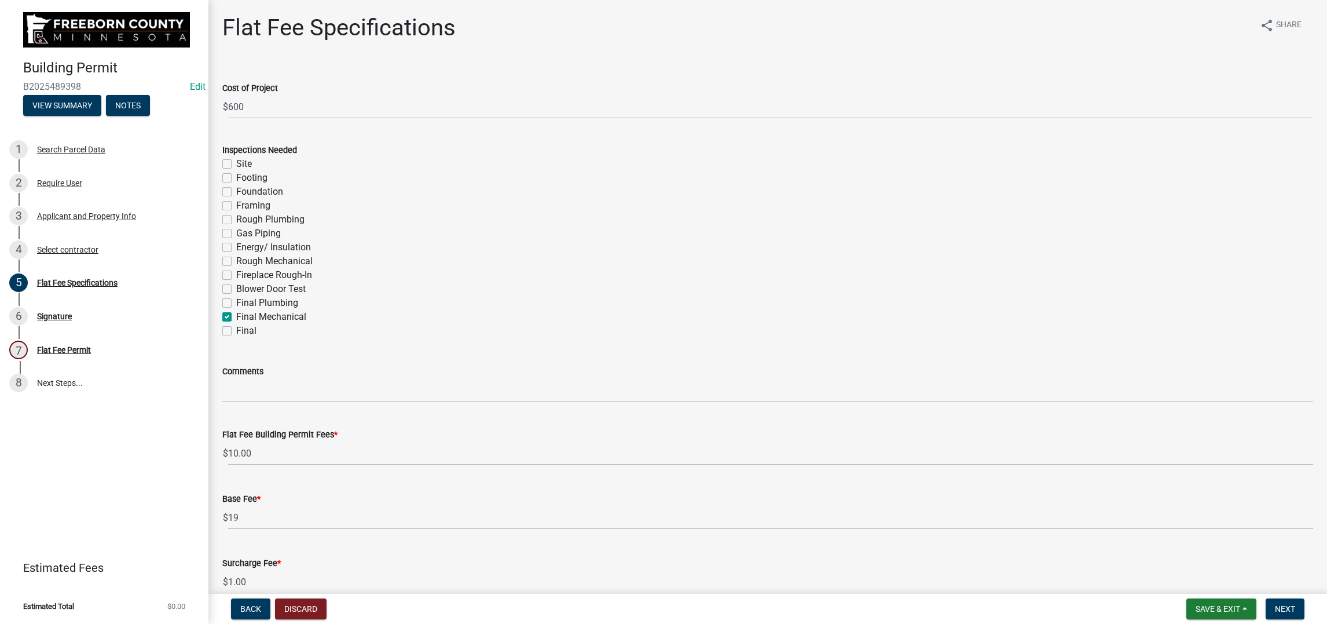
checkbox input "false"
checkbox input "true"
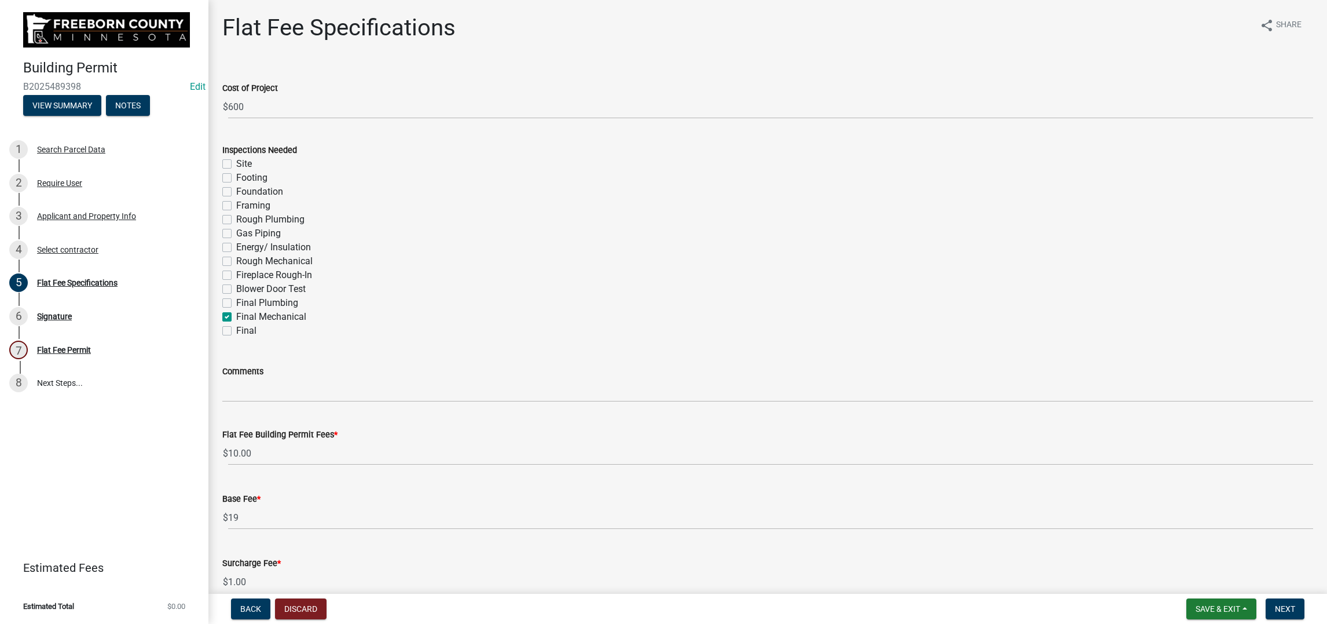
checkbox input "false"
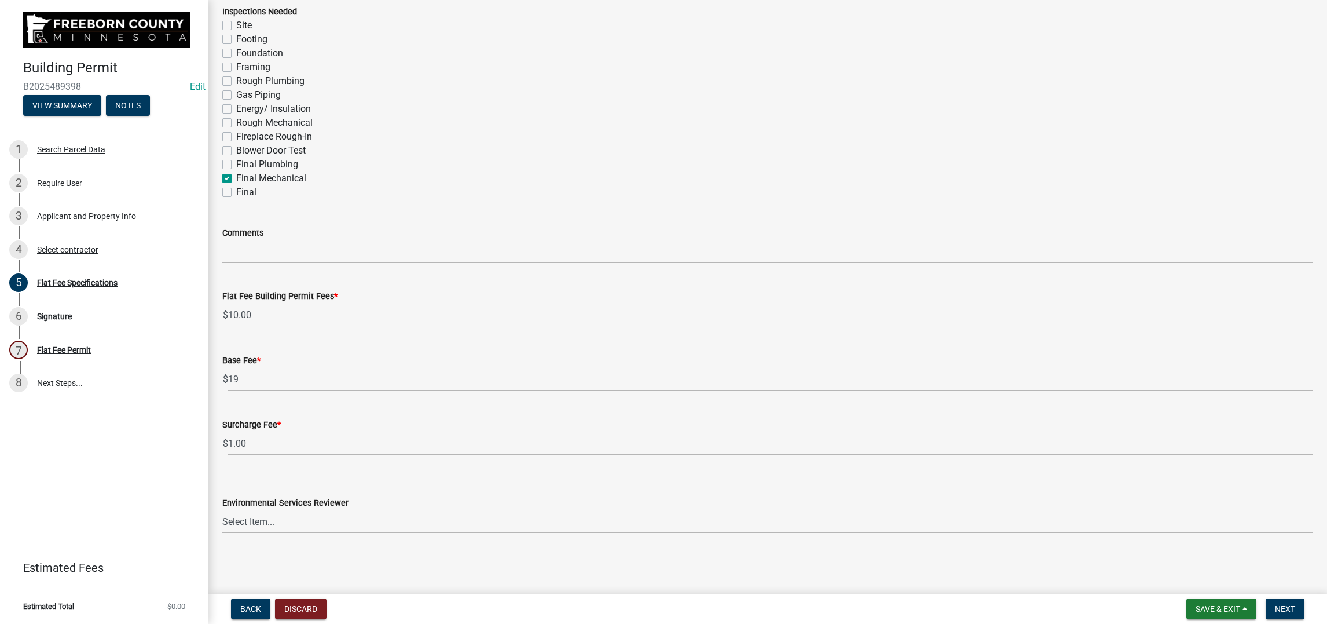
scroll to position [347, 0]
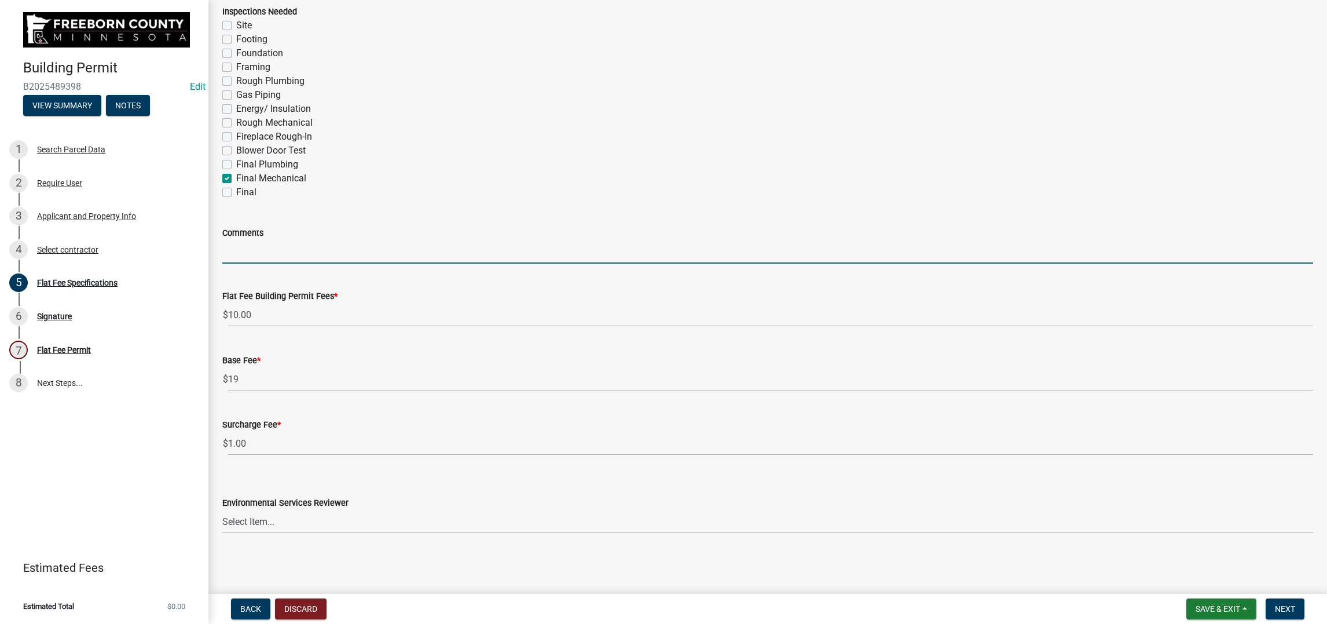
click at [270, 240] on input "Comments" at bounding box center [767, 252] width 1091 height 24
click at [391, 241] on input "water heater install - home got water heater from [GEOGRAPHIC_DATA] Mower" at bounding box center [767, 252] width 1091 height 24
type input "water heater install - homeowner got water heater from [PERSON_NAME] Mower"
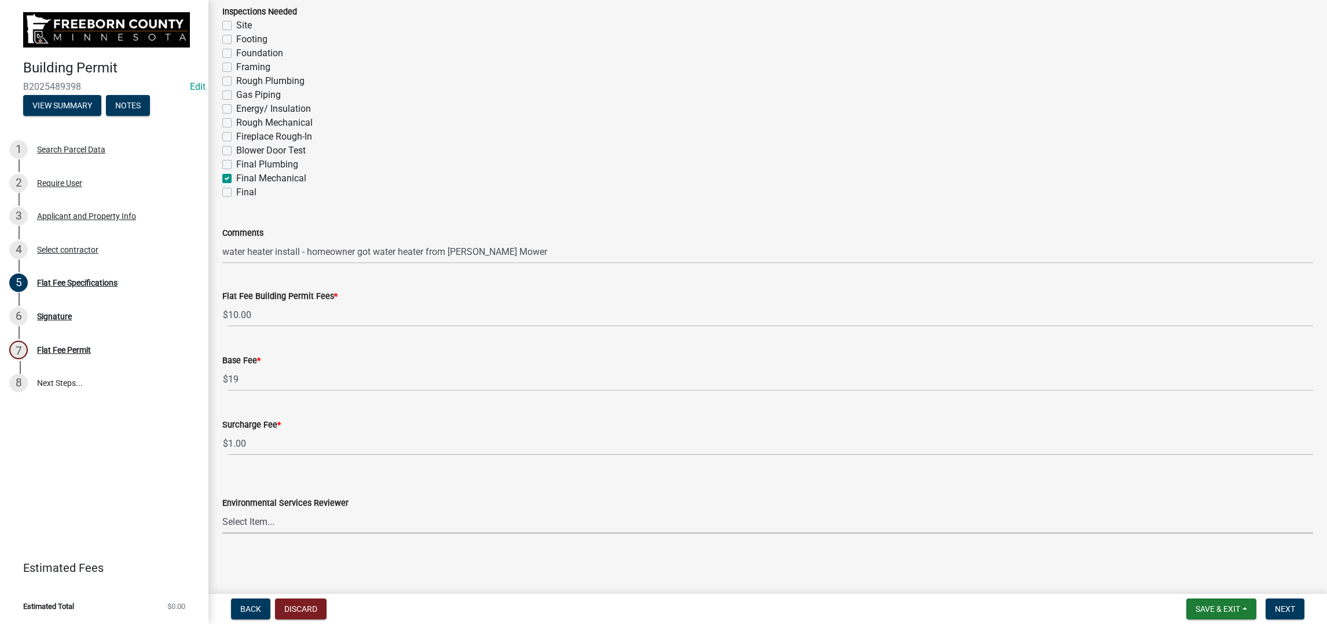
click at [485, 498] on select "Select Item... [PERSON_NAME] [PERSON_NAME] [PERSON_NAME] [PERSON_NAME] [PERSON_…" at bounding box center [767, 522] width 1091 height 24
click at [229, 498] on select "Select Item... [PERSON_NAME] [PERSON_NAME] [PERSON_NAME] [PERSON_NAME] [PERSON_…" at bounding box center [767, 522] width 1091 height 24
select select "cf5e982a-8fde-449d-bcd8-be8cdfb99374"
click at [1091, 498] on span "Next" at bounding box center [1285, 608] width 20 height 9
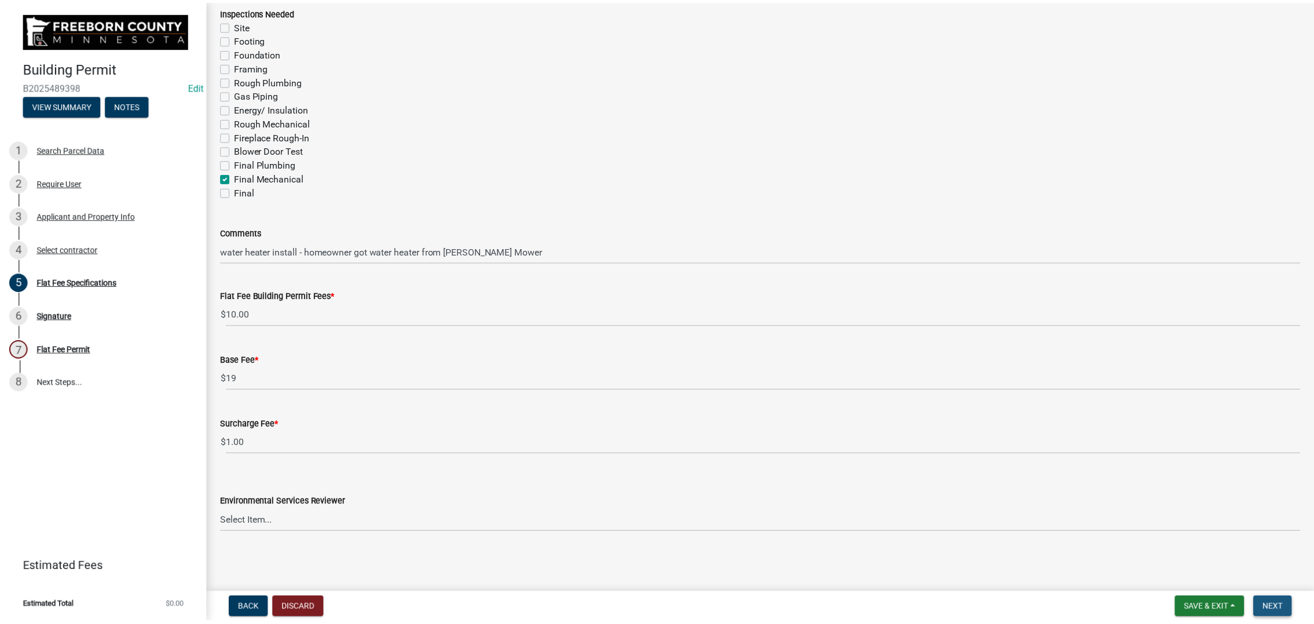
scroll to position [0, 0]
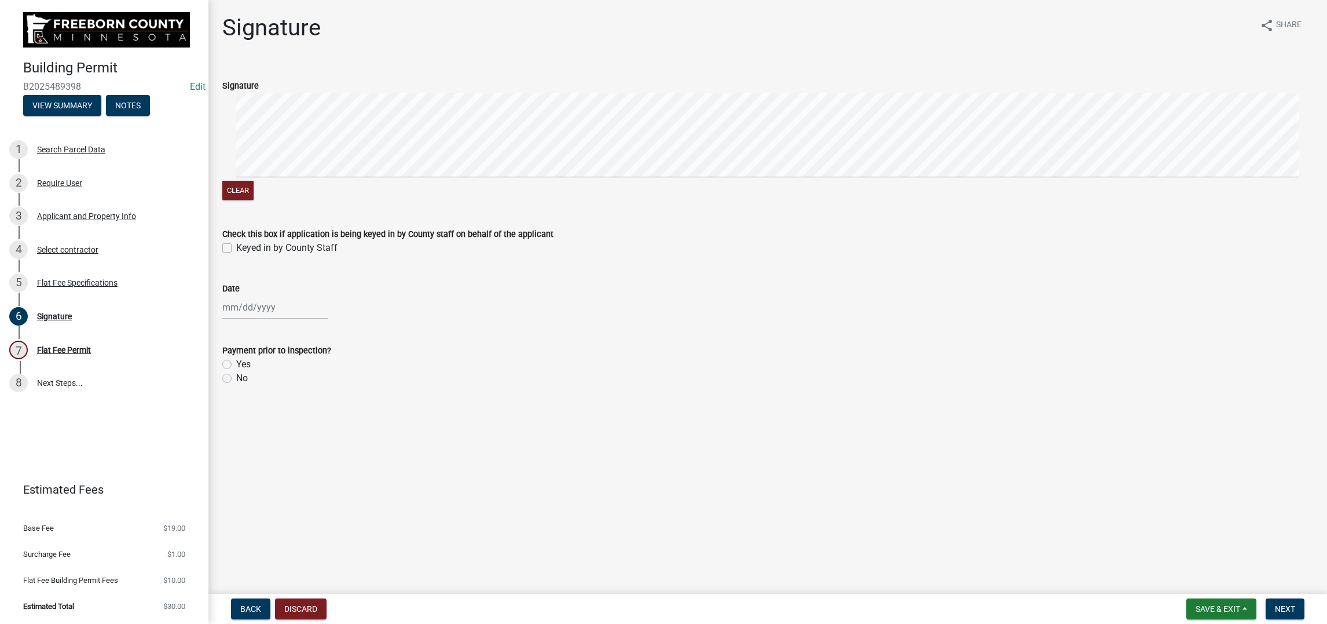
drag, startPoint x: 234, startPoint y: 323, endPoint x: 262, endPoint y: 362, distance: 48.7
click at [236, 255] on label "Keyed in by County Staff" at bounding box center [286, 248] width 101 height 14
click at [236, 248] on input "Keyed in by County Staff" at bounding box center [240, 245] width 8 height 8
checkbox input "true"
click at [294, 319] on div at bounding box center [275, 307] width 106 height 24
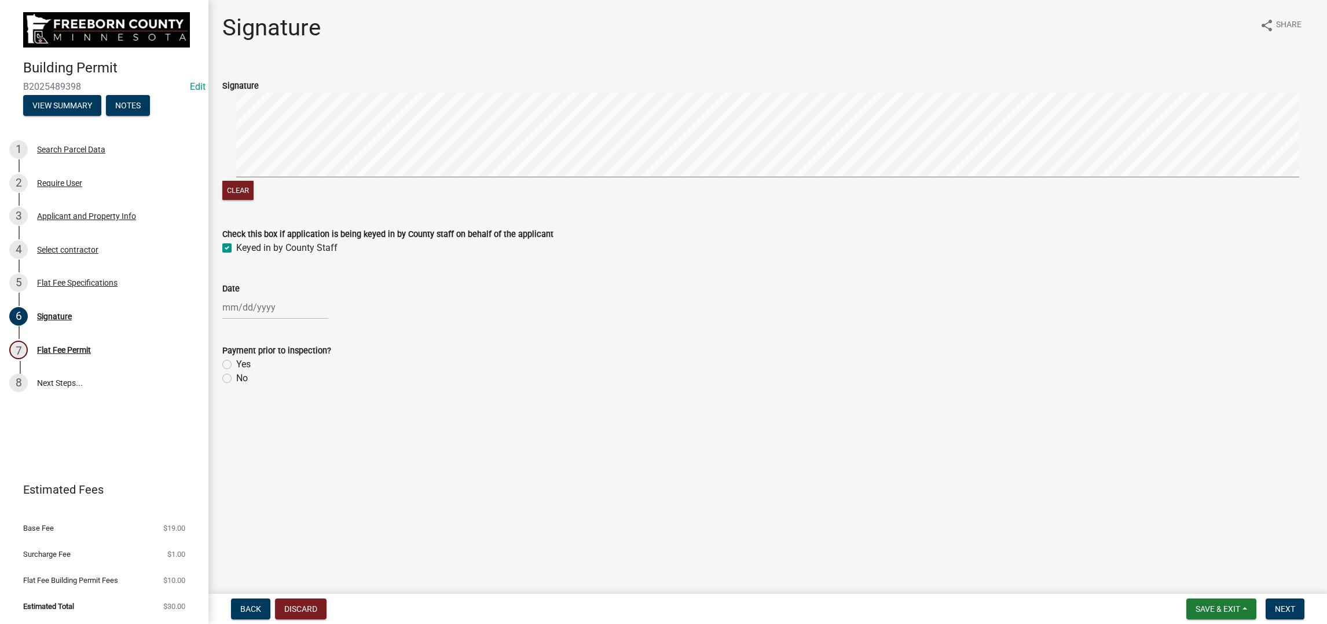
select select "10"
select select "2025"
click at [262, 206] on div "7" at bounding box center [252, 197] width 19 height 19
type input "[DATE]"
drag, startPoint x: 237, startPoint y: 522, endPoint x: 245, endPoint y: 518, distance: 8.5
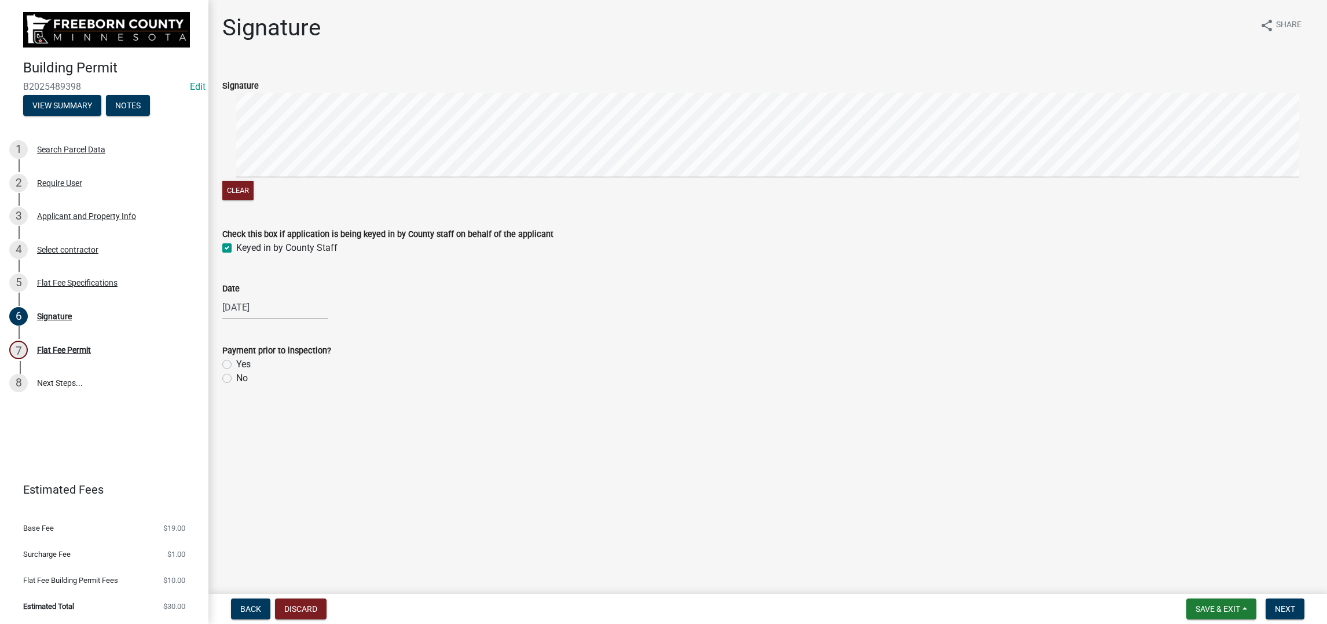
click at [241, 385] on label "No" at bounding box center [242, 378] width 12 height 14
click at [241, 379] on input "No" at bounding box center [240, 375] width 8 height 8
radio input "true"
click at [1091, 498] on span "Next" at bounding box center [1285, 608] width 20 height 9
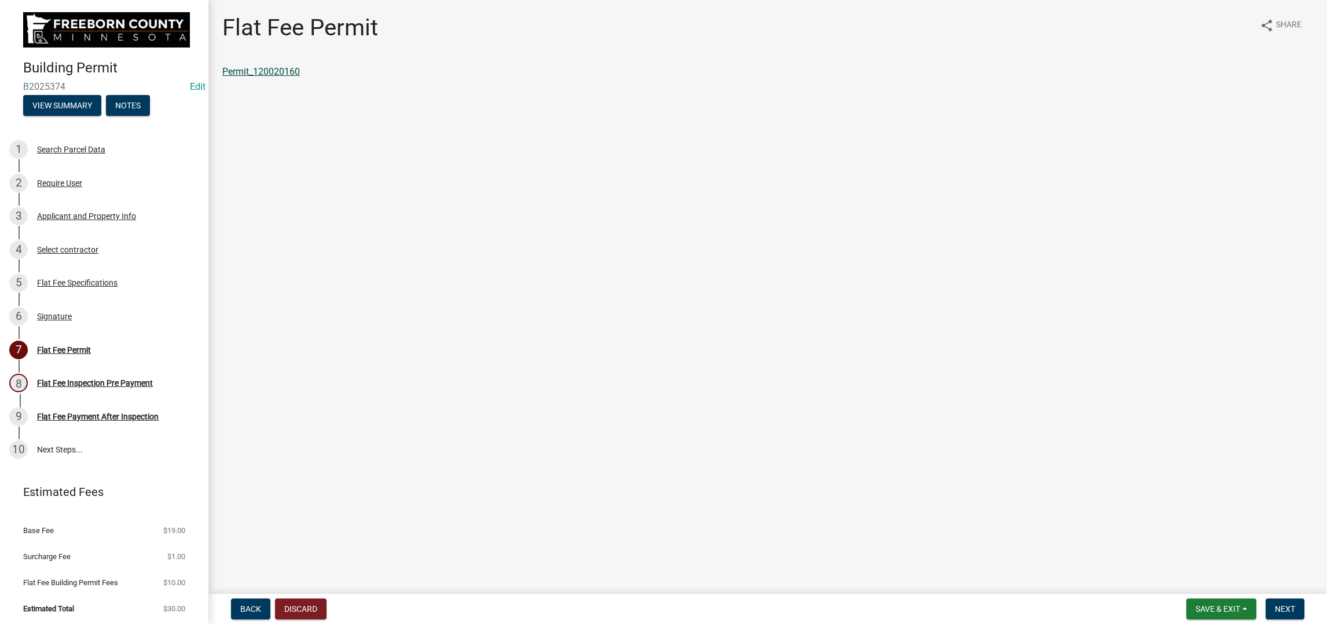
click at [282, 77] on link "Permit_120020160" at bounding box center [261, 71] width 78 height 11
drag, startPoint x: 1159, startPoint y: 607, endPoint x: 1204, endPoint y: 534, distance: 85.0
click at [1091, 498] on span "Save & Exit" at bounding box center [1218, 608] width 45 height 9
drag, startPoint x: 1173, startPoint y: 558, endPoint x: 1208, endPoint y: 485, distance: 80.8
click at [1091, 498] on button "Save & Exit" at bounding box center [1210, 568] width 93 height 28
